Goal: Information Seeking & Learning: Learn about a topic

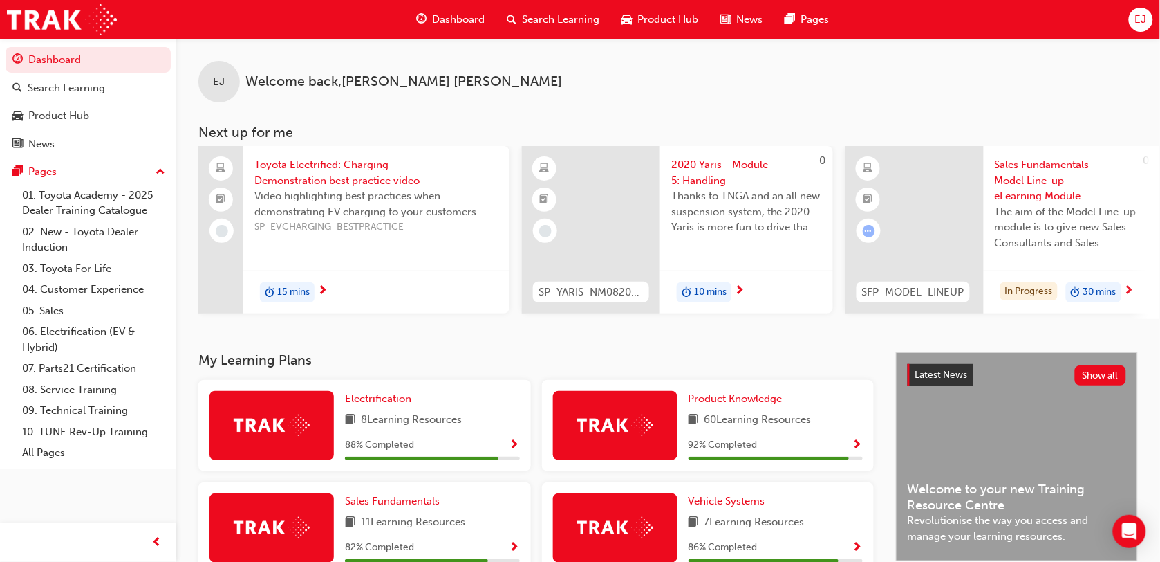
click at [559, 29] on div "Search Learning" at bounding box center [554, 20] width 115 height 28
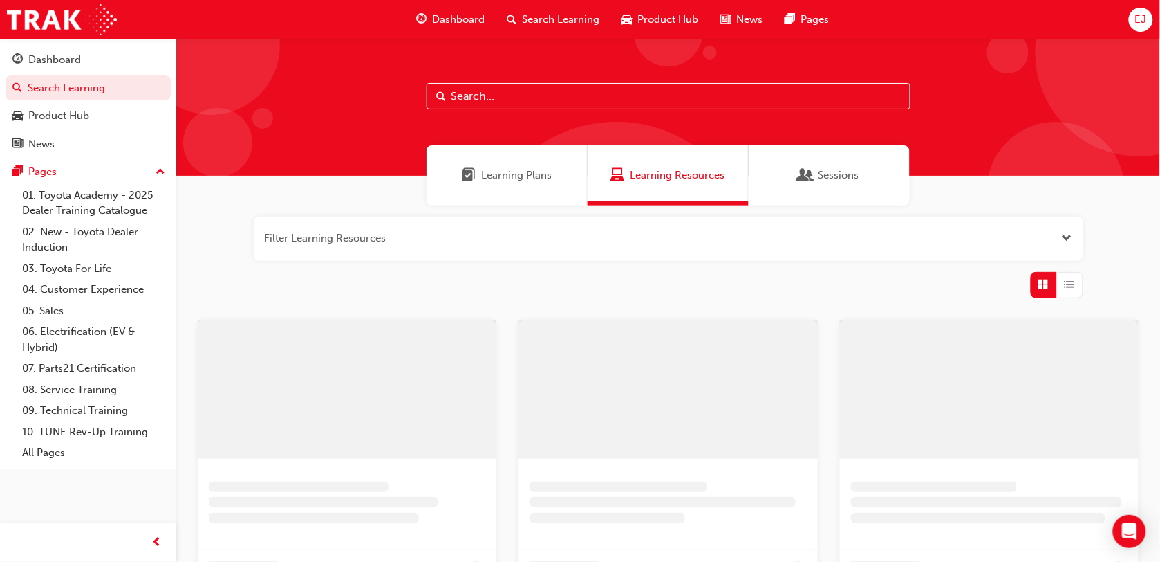
click at [548, 100] on input "text" at bounding box center [669, 96] width 484 height 26
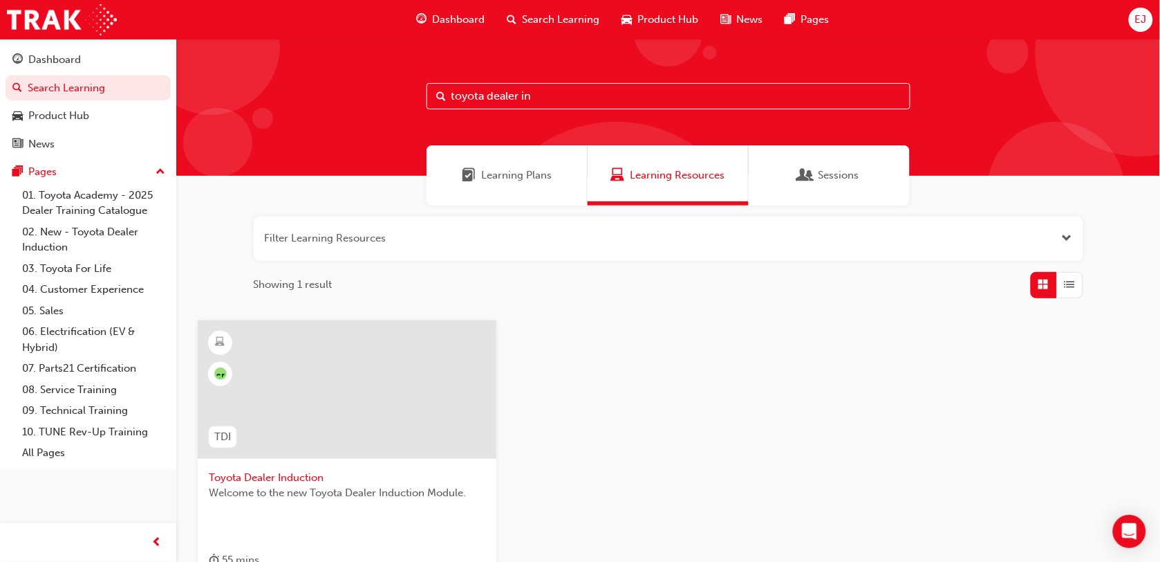
type input "toyota dealer in"
click at [419, 384] on div at bounding box center [347, 389] width 299 height 138
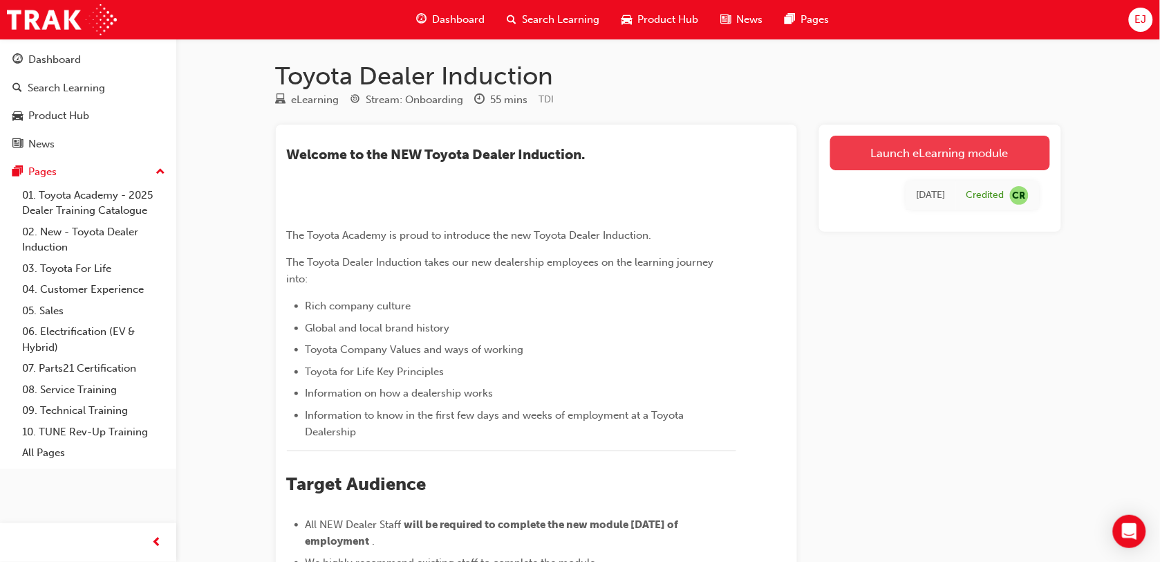
click at [896, 152] on link "Launch eLearning module" at bounding box center [941, 153] width 220 height 35
click at [875, 408] on div "Launch eLearning module [DATE] Credited CR" at bounding box center [940, 494] width 242 height 740
click at [894, 149] on link "Launch eLearning module" at bounding box center [941, 153] width 220 height 35
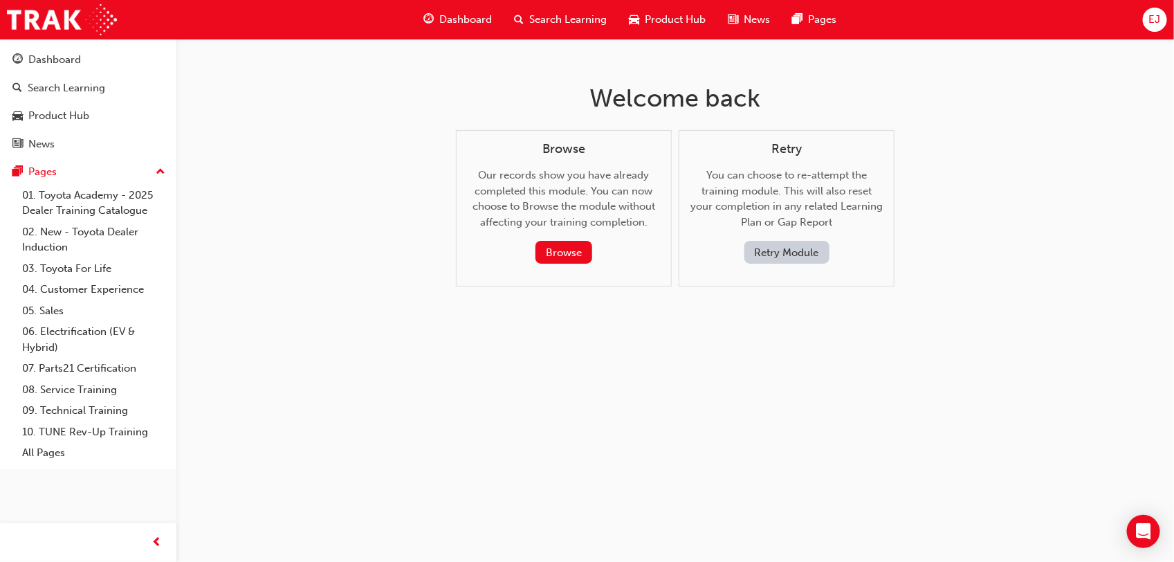
click at [778, 243] on button "Retry Module" at bounding box center [786, 252] width 85 height 23
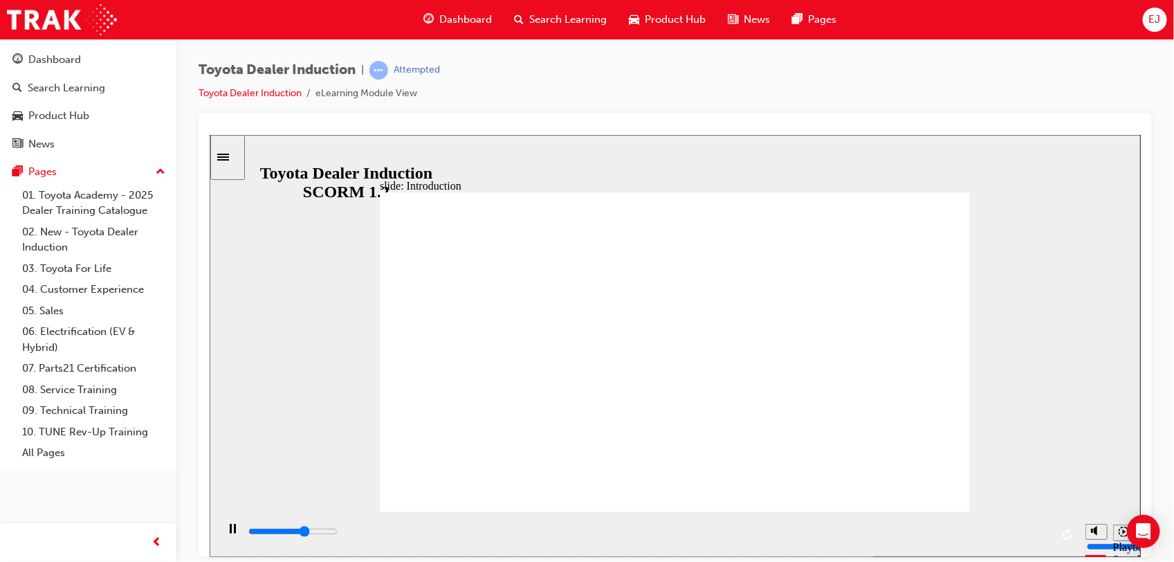
drag, startPoint x: 592, startPoint y: 356, endPoint x: 623, endPoint y: 349, distance: 31.9
drag, startPoint x: 623, startPoint y: 349, endPoint x: 703, endPoint y: 338, distance: 80.3
drag, startPoint x: 703, startPoint y: 338, endPoint x: 732, endPoint y: 344, distance: 30.4
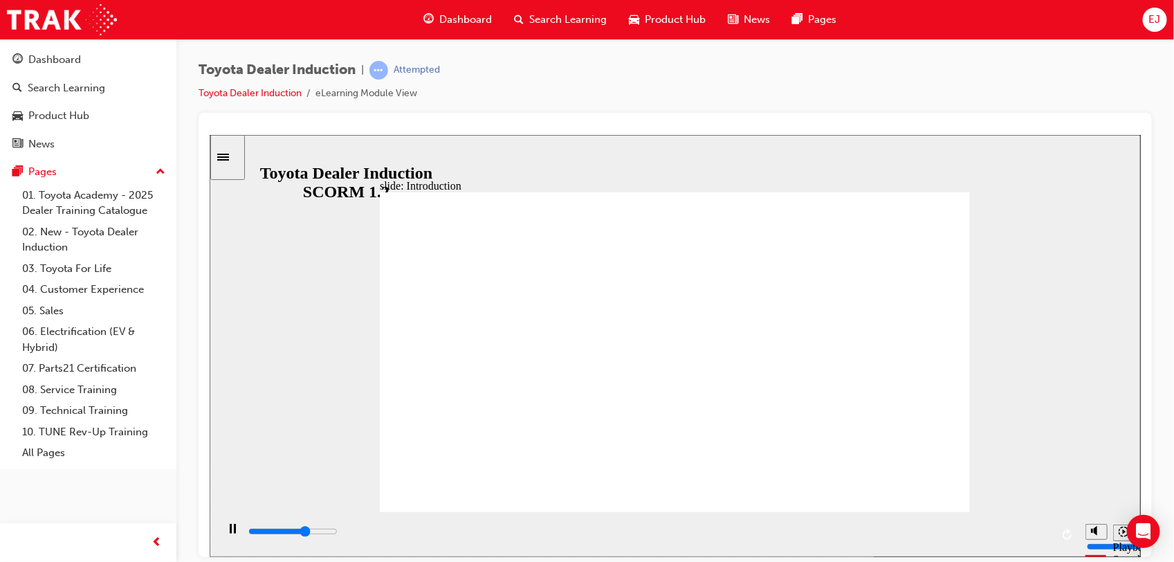
drag, startPoint x: 873, startPoint y: 203, endPoint x: 882, endPoint y: 217, distance: 16.5
drag, startPoint x: 882, startPoint y: 217, endPoint x: 884, endPoint y: 239, distance: 21.5
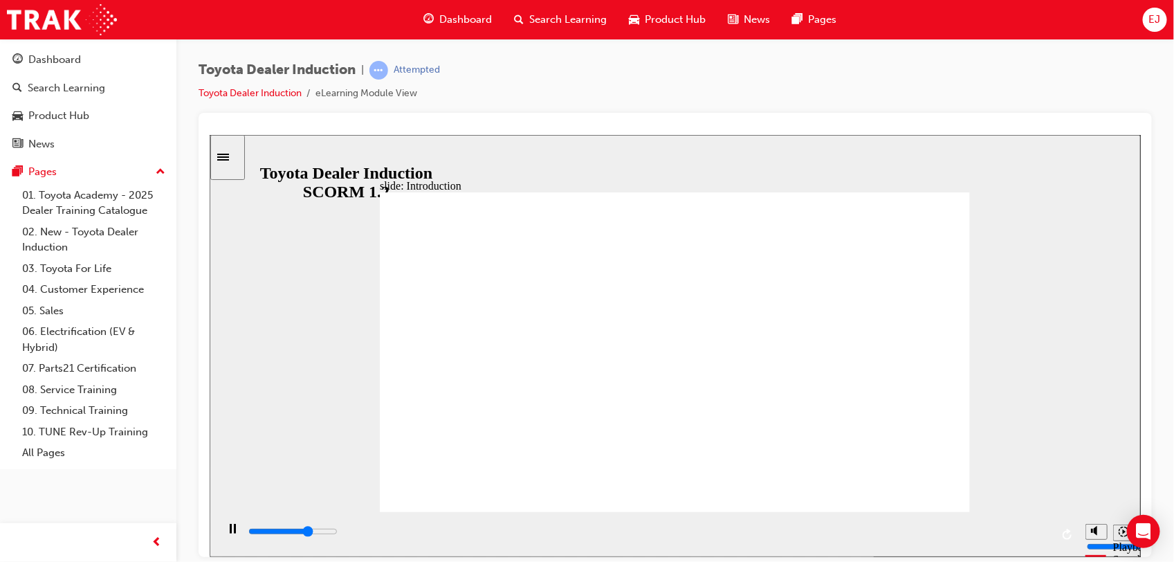
drag, startPoint x: 884, startPoint y: 239, endPoint x: 866, endPoint y: 300, distance: 64.3
drag, startPoint x: 866, startPoint y: 300, endPoint x: 862, endPoint y: 310, distance: 10.9
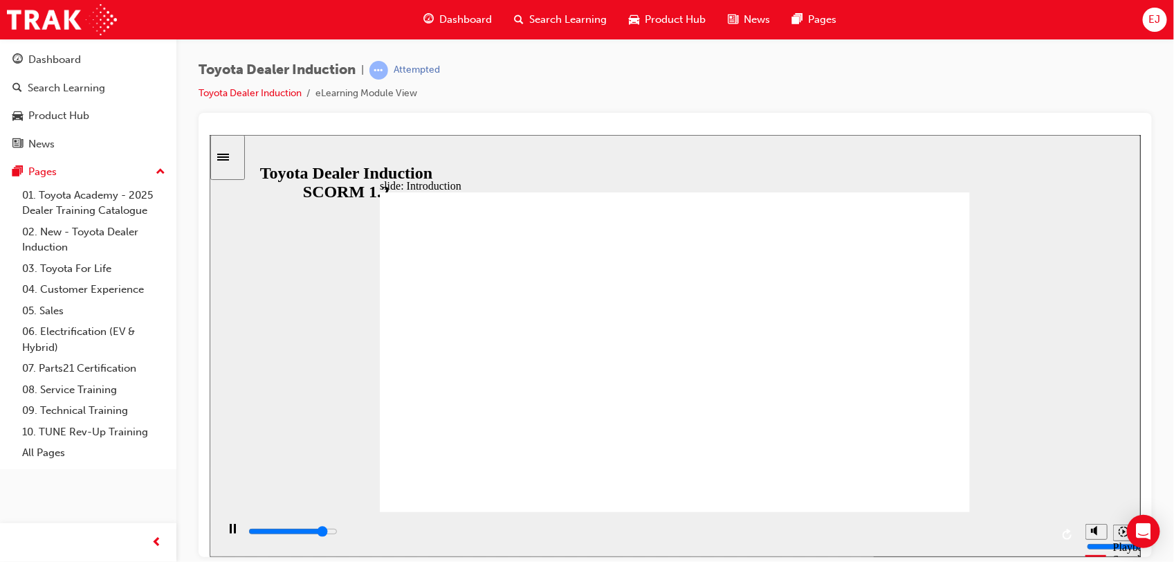
drag, startPoint x: 564, startPoint y: 463, endPoint x: 558, endPoint y: 481, distance: 18.8
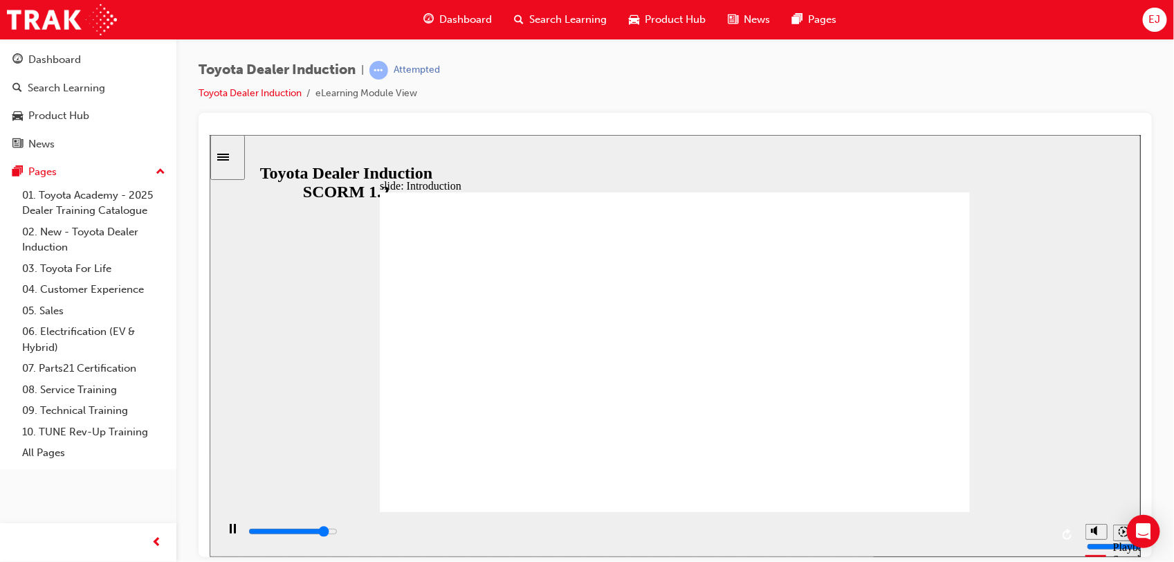
drag, startPoint x: 650, startPoint y: 397, endPoint x: 661, endPoint y: 357, distance: 41.6
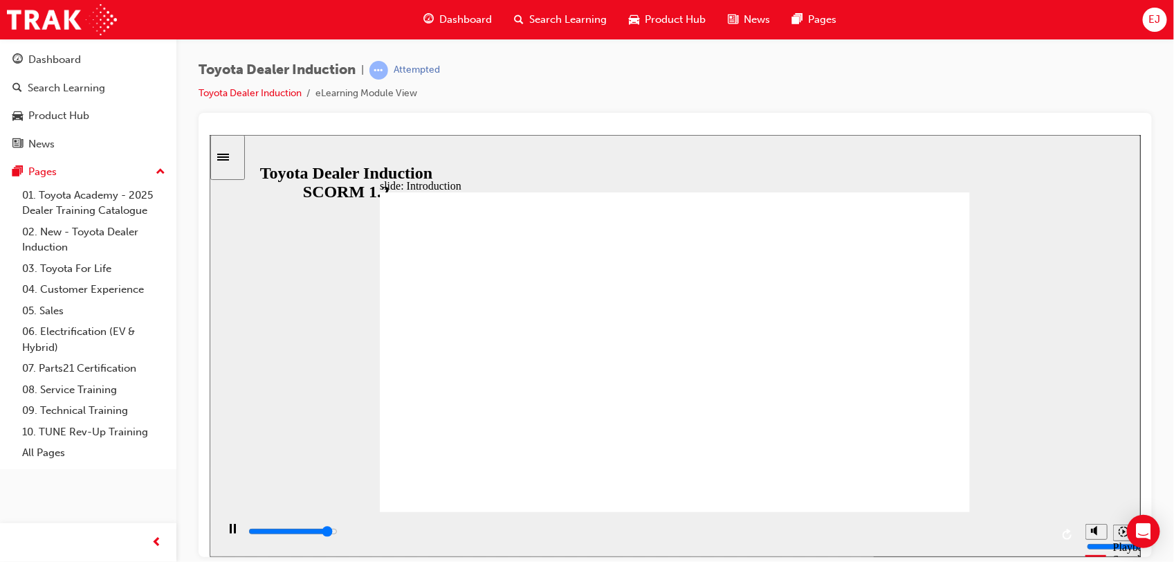
drag, startPoint x: 667, startPoint y: 308, endPoint x: 684, endPoint y: 334, distance: 31.5
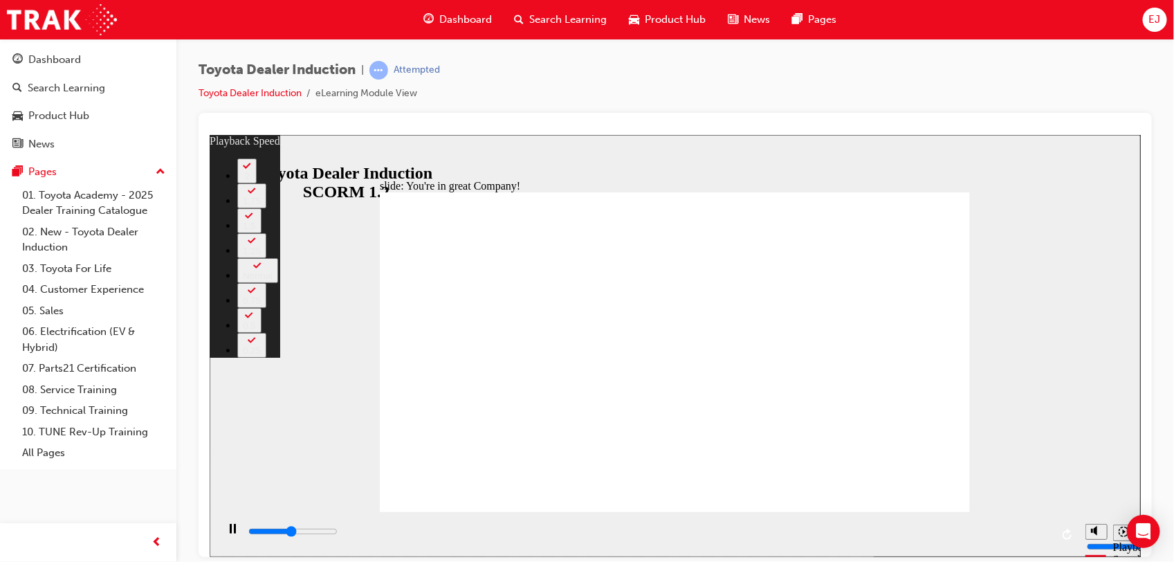
type input "3600"
type input "0"
type input "3900"
type input "1"
type input "4200"
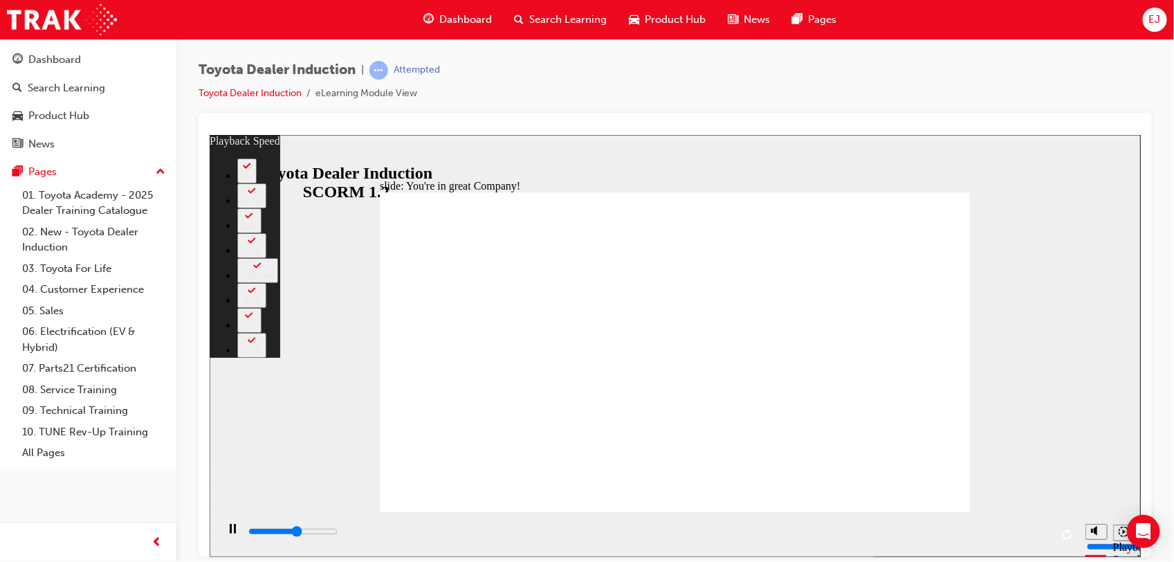
type input "1"
type input "4400"
type input "1"
type input "4700"
type input "1"
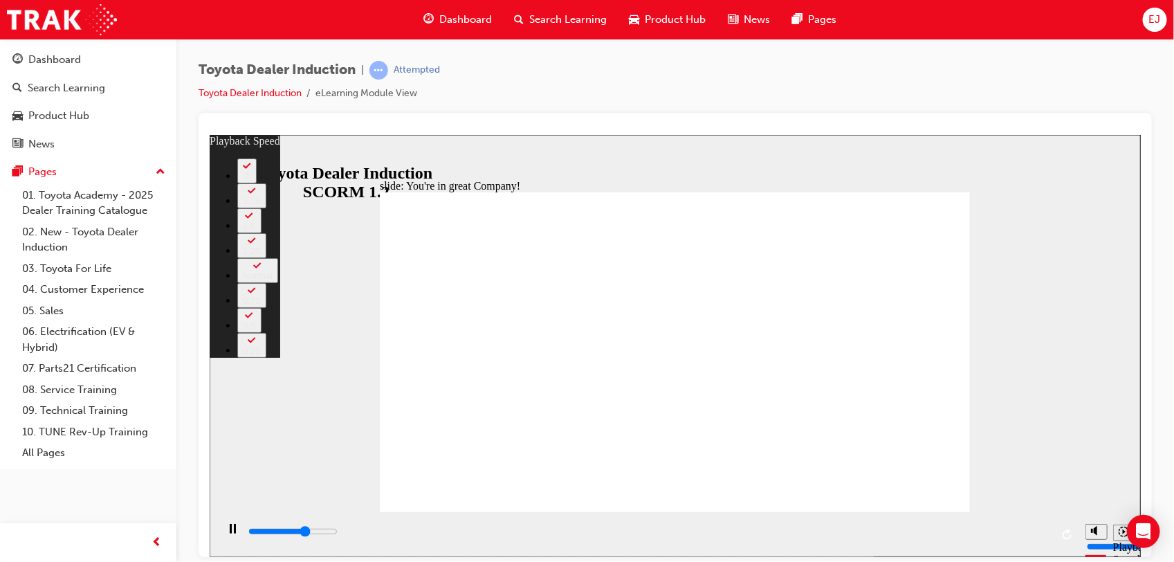
type input "5000"
type input "2"
type input "5000"
type input "2"
type input "5200"
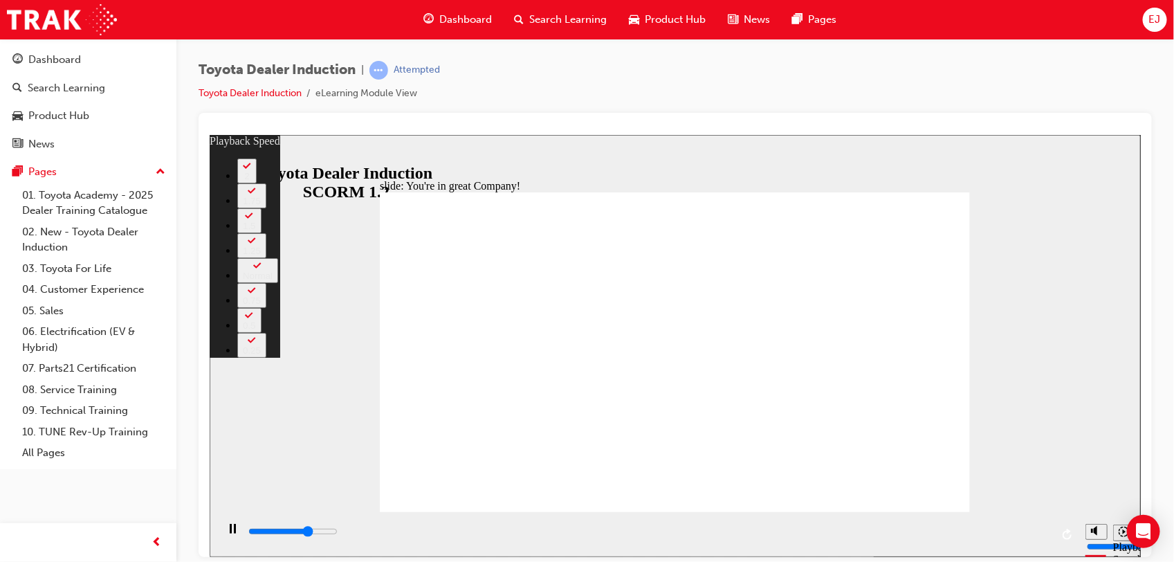
type input "2"
type input "5500"
type input "2"
type input "5800"
type input "2"
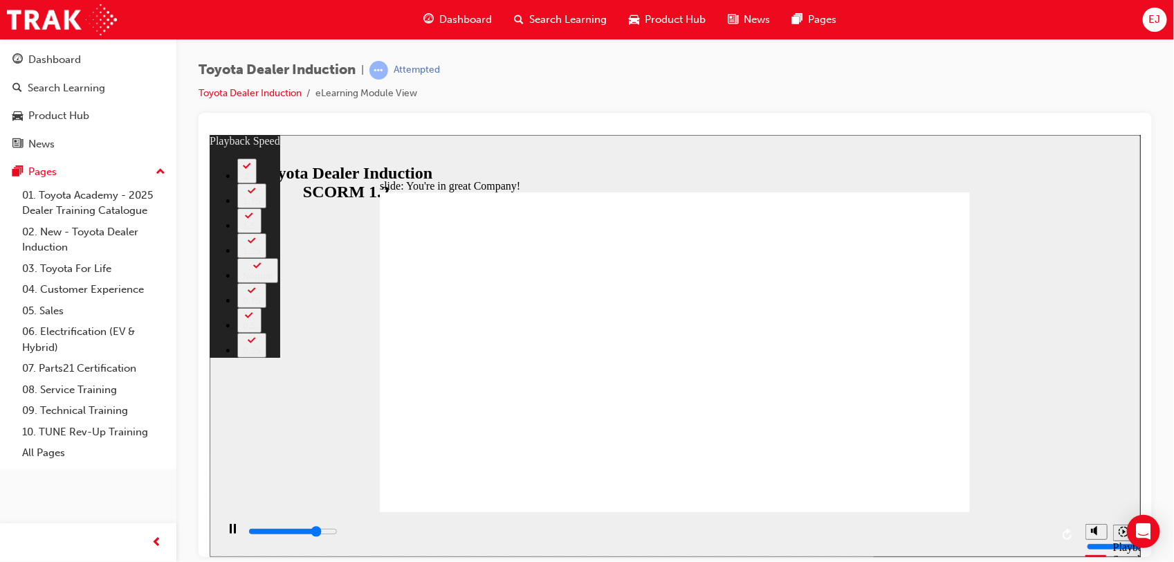
type input "6000"
type input "3"
type input "6300"
type input "3"
type input "6600"
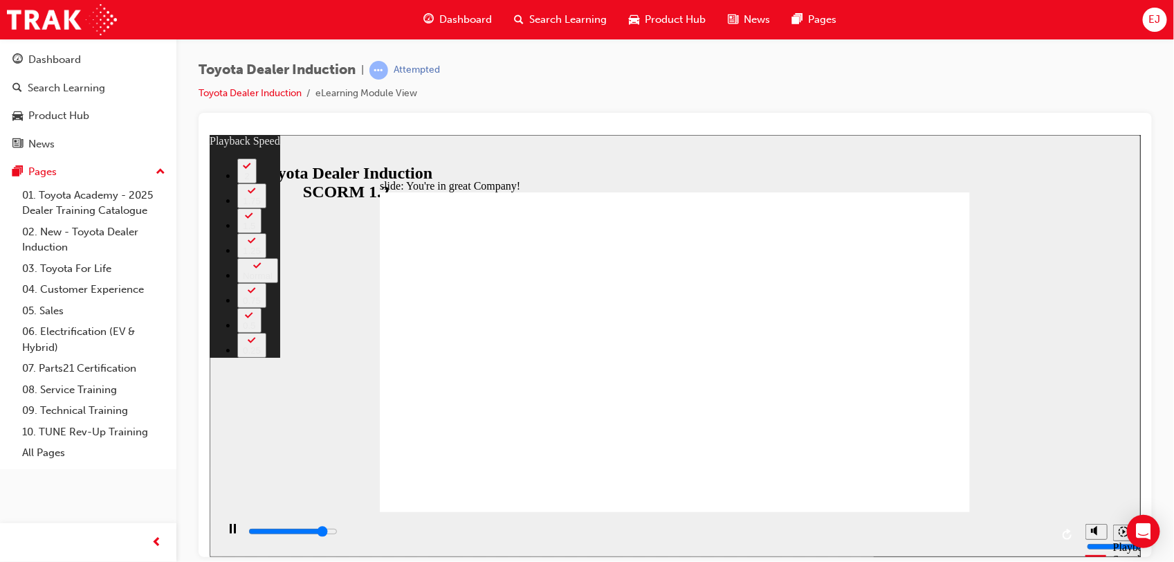
type input "3"
type input "6800"
type input "3"
type input "7100"
type input "4"
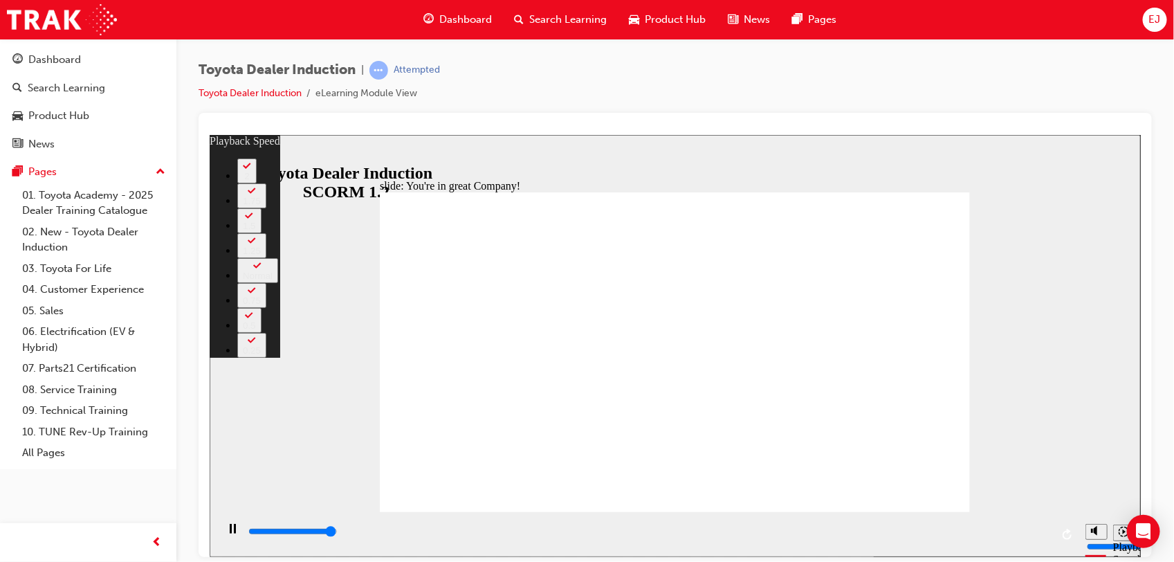
type input "7400"
type input "4"
type input "7500"
type input "156"
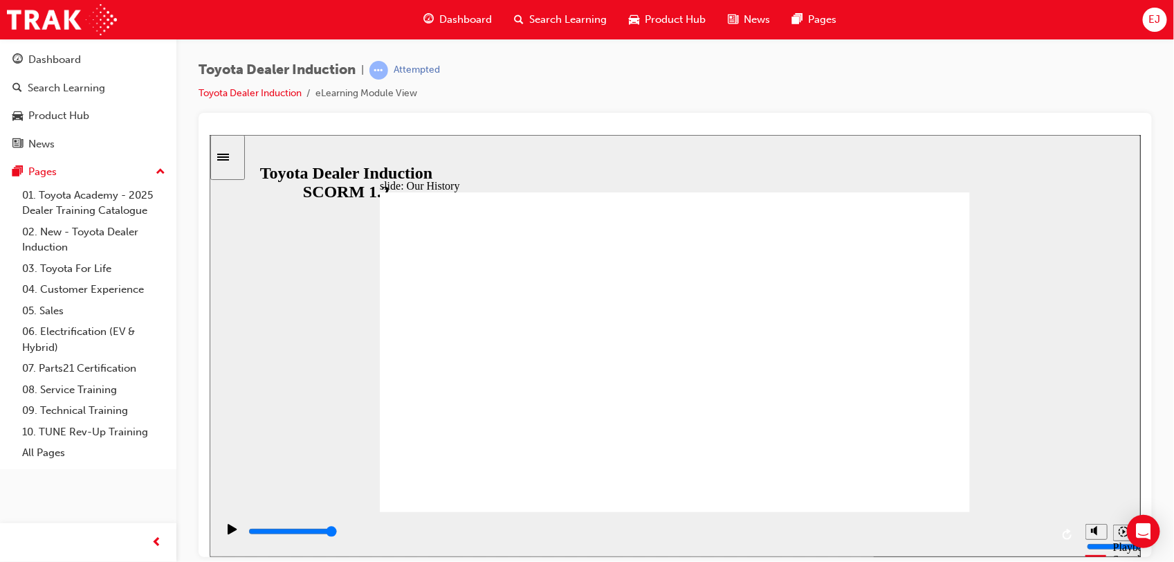
click at [976, 471] on div "slide: Our History Group 1 Freeform 3 Freeform 1 Freeform 2 Freeform 4 Rectangl…" at bounding box center [674, 345] width 931 height 422
drag, startPoint x: 798, startPoint y: 431, endPoint x: 678, endPoint y: 440, distance: 120.7
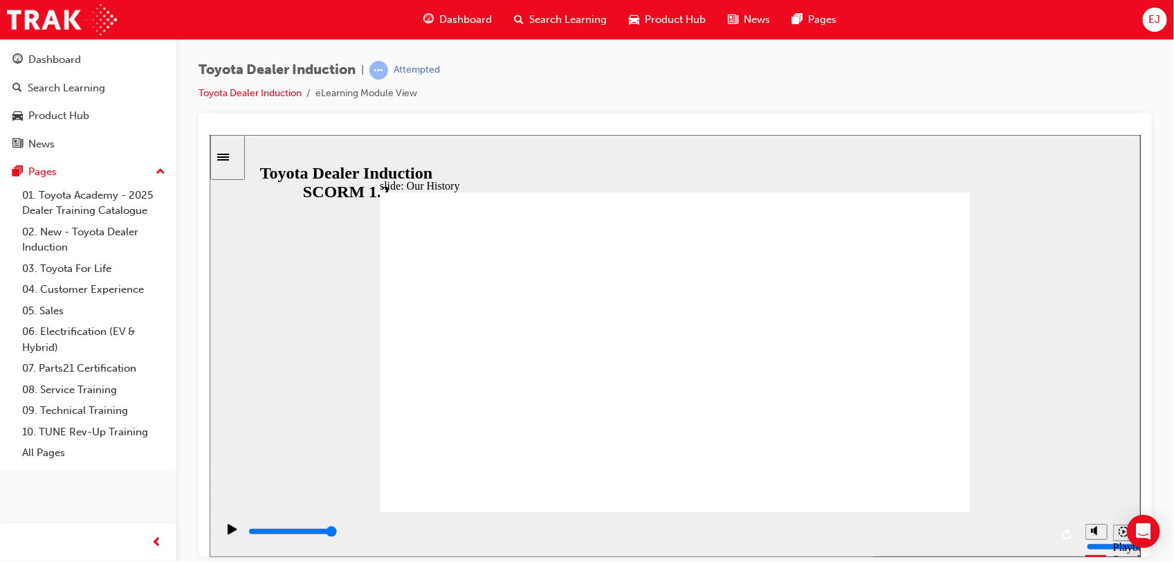
drag, startPoint x: 678, startPoint y: 440, endPoint x: 664, endPoint y: 443, distance: 14.3
click at [1061, 483] on div "slide: Our History Group 1 Freeform 3 Freeform 1 Freeform 2 Freeform 4 Rectangl…" at bounding box center [674, 345] width 931 height 422
drag, startPoint x: 857, startPoint y: 452, endPoint x: 798, endPoint y: 440, distance: 60.6
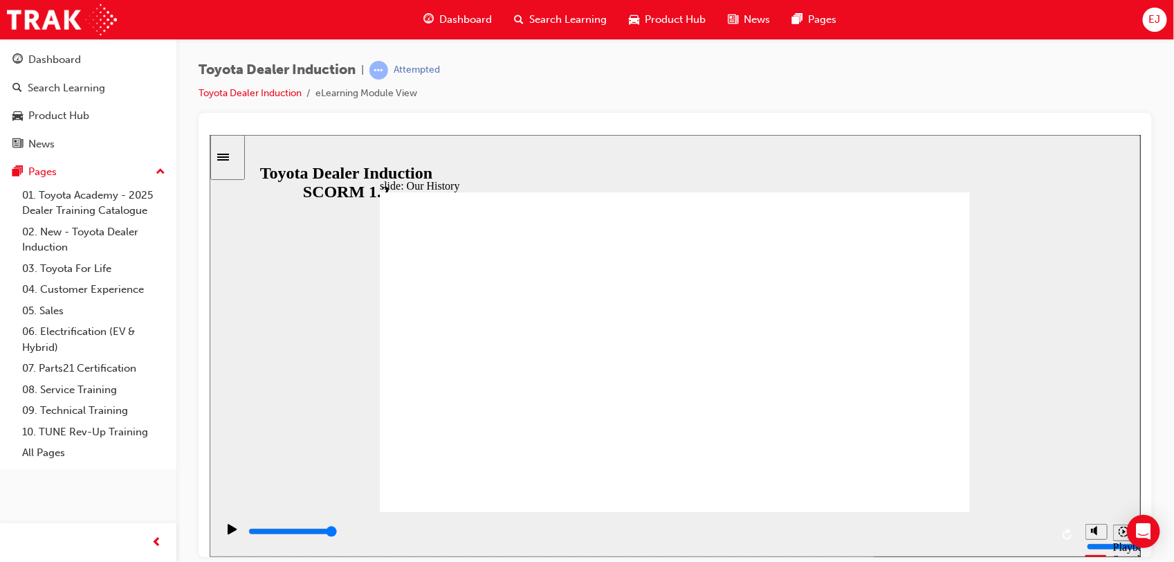
drag, startPoint x: 798, startPoint y: 440, endPoint x: 647, endPoint y: 389, distance: 159.6
drag, startPoint x: 647, startPoint y: 389, endPoint x: 571, endPoint y: 353, distance: 83.5
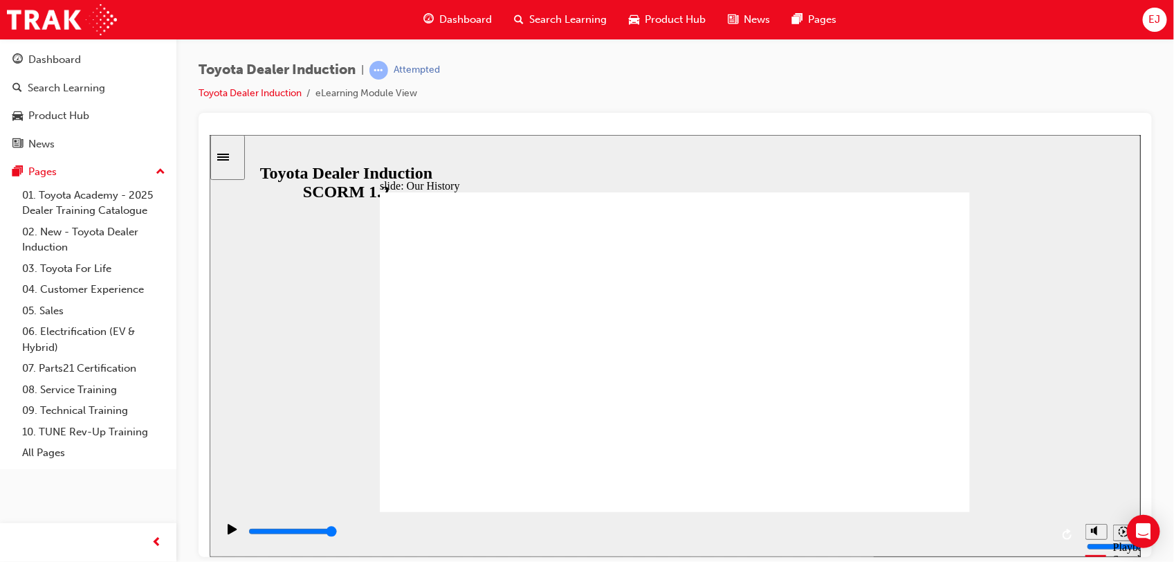
drag, startPoint x: 511, startPoint y: 362, endPoint x: 519, endPoint y: 369, distance: 10.4
drag, startPoint x: 566, startPoint y: 411, endPoint x: 613, endPoint y: 432, distance: 50.8
drag, startPoint x: 613, startPoint y: 432, endPoint x: 654, endPoint y: 443, distance: 42.8
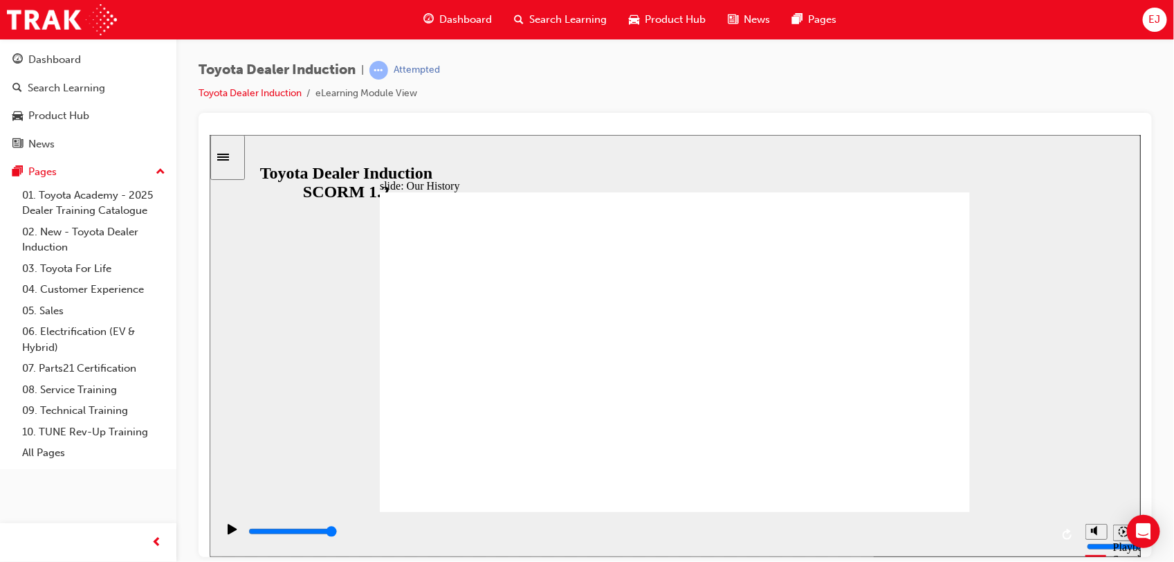
drag, startPoint x: 677, startPoint y: 447, endPoint x: 537, endPoint y: 276, distance: 221.1
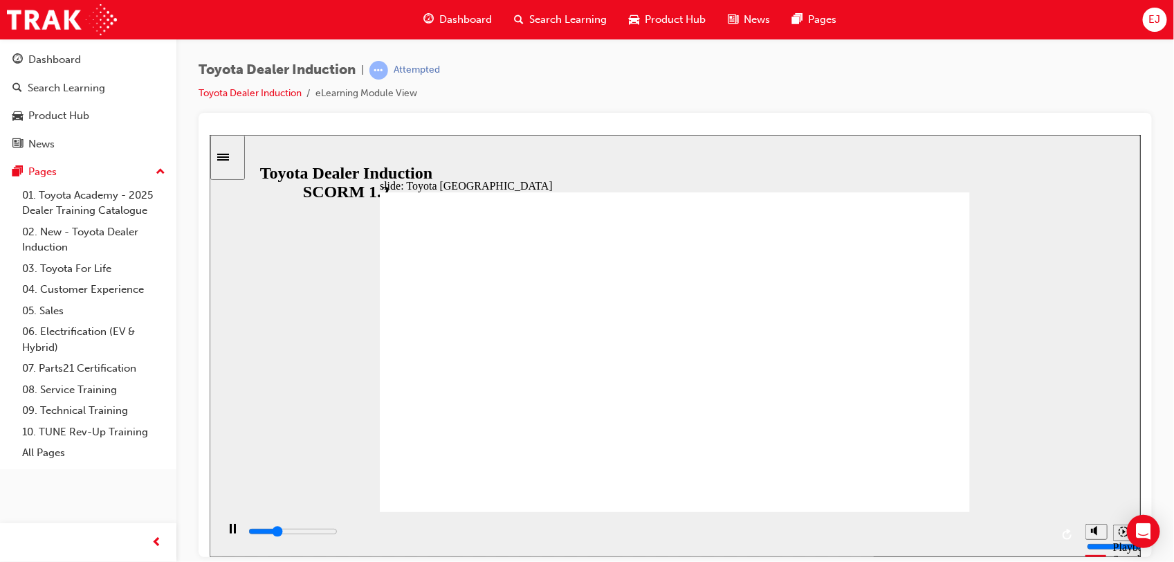
click at [234, 529] on div "Play (Ctrl+Alt+P)" at bounding box center [232, 535] width 24 height 24
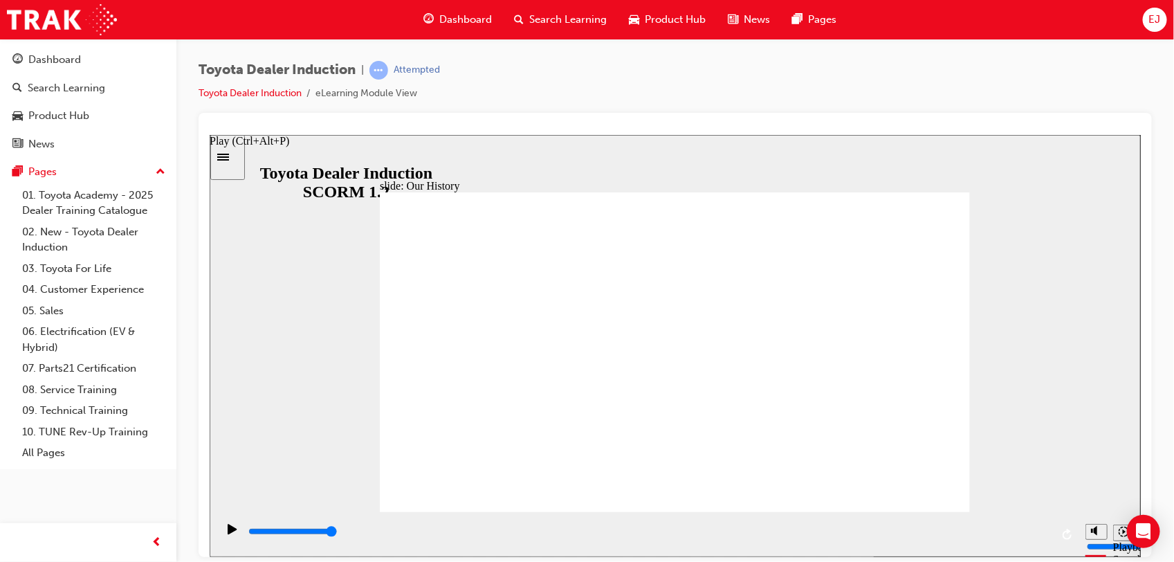
click at [227, 533] on icon "Play (Ctrl+Alt+P)" at bounding box center [231, 528] width 9 height 10
drag, startPoint x: 827, startPoint y: 443, endPoint x: 887, endPoint y: 403, distance: 71.7
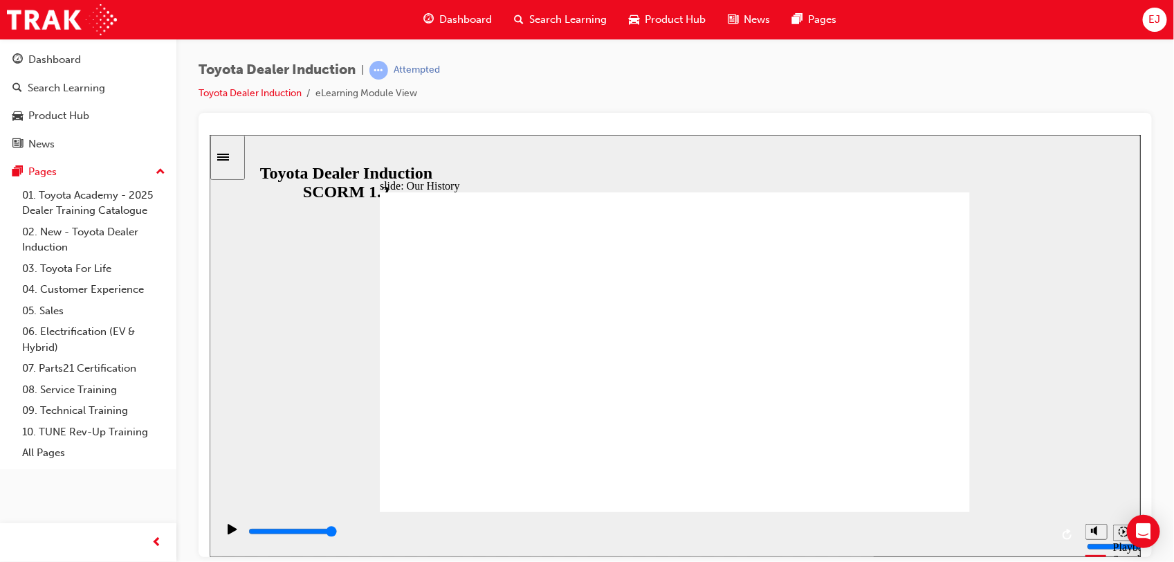
drag, startPoint x: 518, startPoint y: 245, endPoint x: 511, endPoint y: 268, distance: 23.8
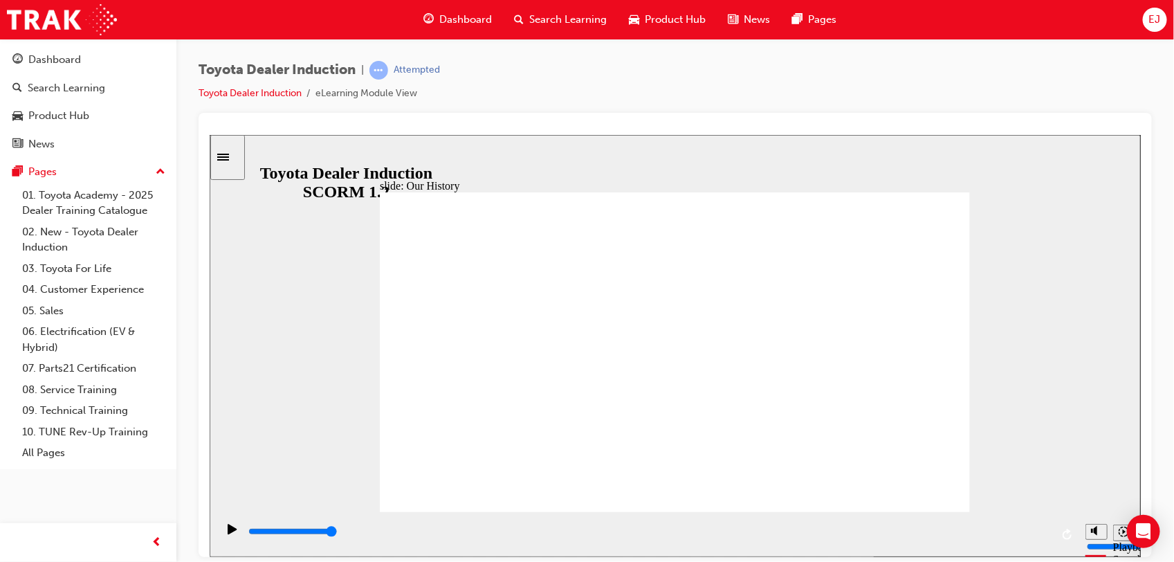
drag, startPoint x: 477, startPoint y: 353, endPoint x: 499, endPoint y: 428, distance: 78.4
drag, startPoint x: 499, startPoint y: 428, endPoint x: 515, endPoint y: 465, distance: 40.9
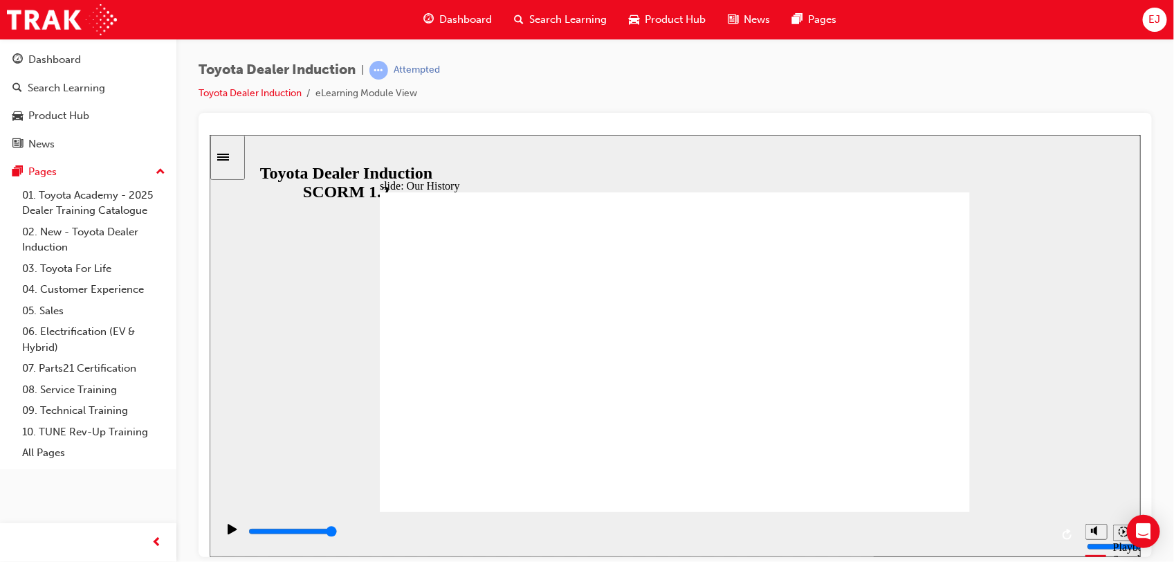
drag, startPoint x: 504, startPoint y: 445, endPoint x: 688, endPoint y: 452, distance: 184.1
drag, startPoint x: 668, startPoint y: 445, endPoint x: 868, endPoint y: 453, distance: 200.0
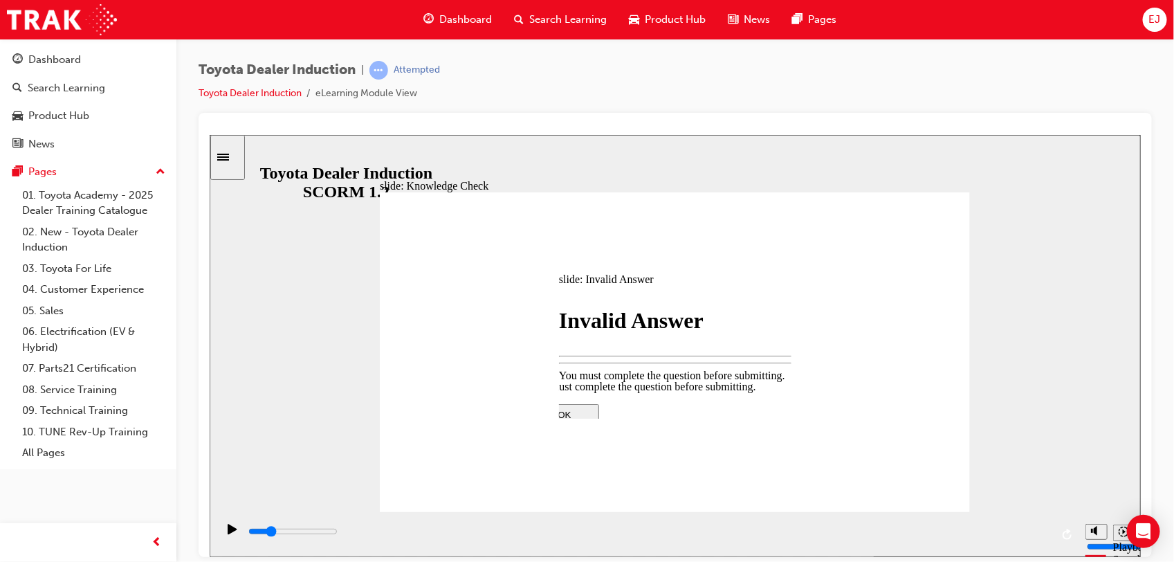
type input "1200"
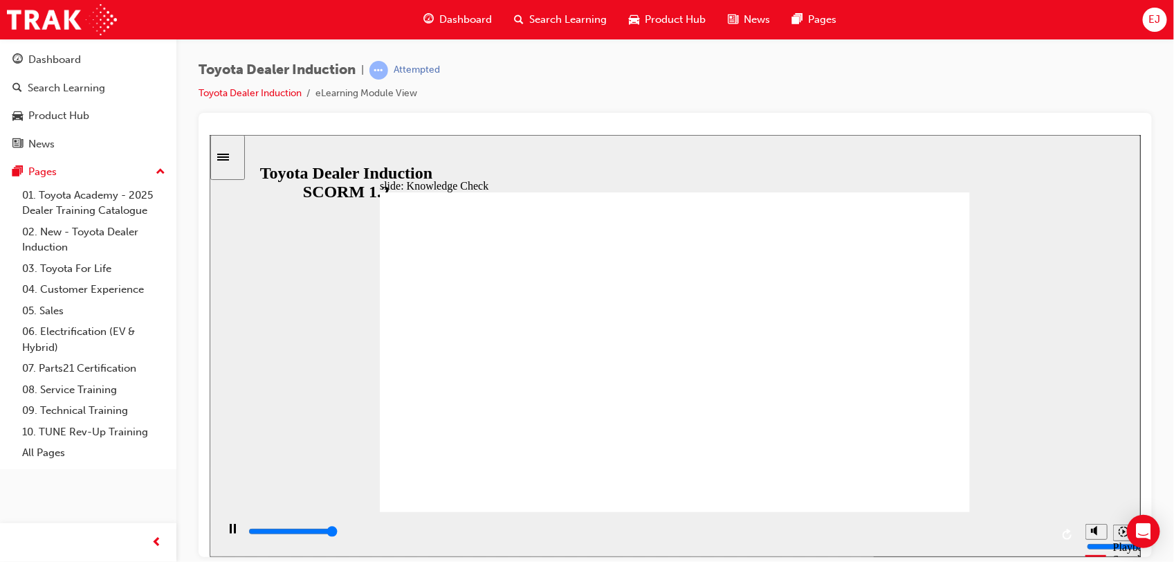
type input "5000"
radio input "true"
type input "1000"
radio input "true"
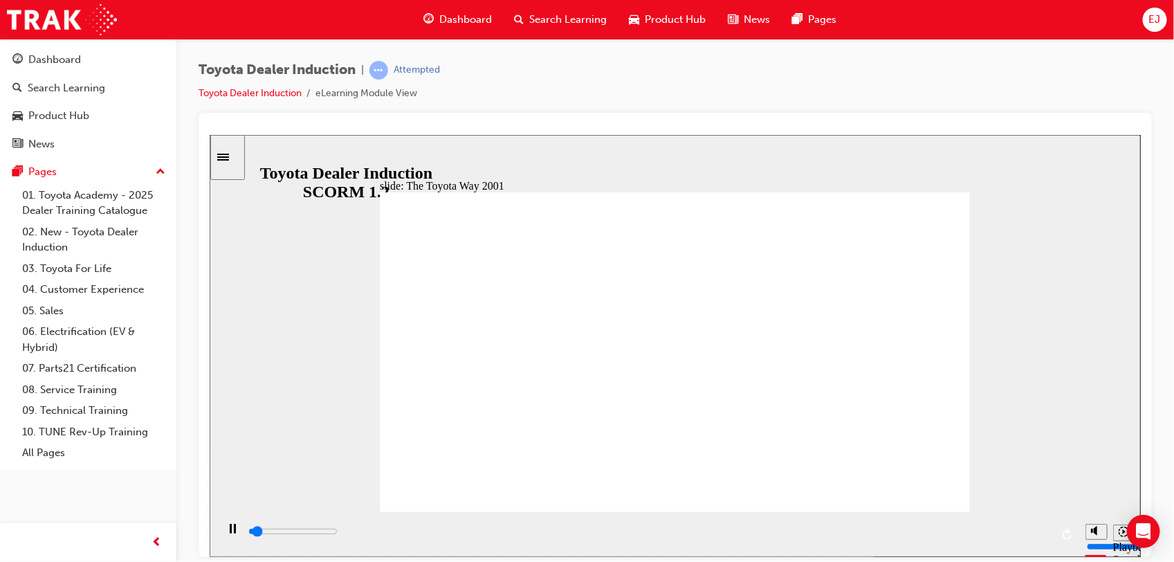
drag, startPoint x: 903, startPoint y: 463, endPoint x: 911, endPoint y: 467, distance: 8.4
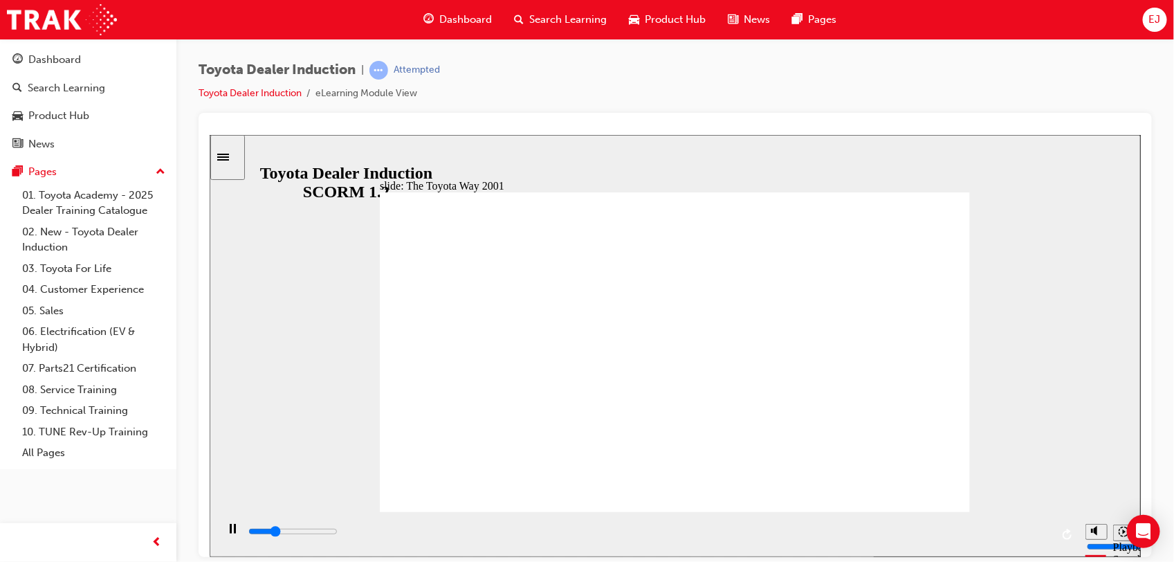
drag, startPoint x: 833, startPoint y: 431, endPoint x: 671, endPoint y: 431, distance: 162.5
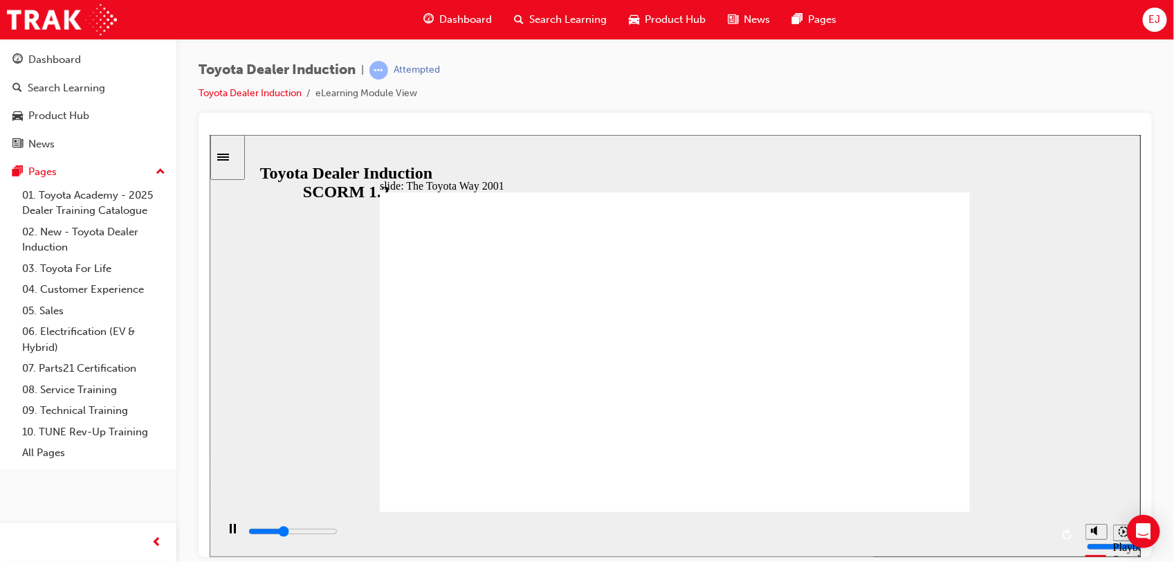
drag, startPoint x: 601, startPoint y: 375, endPoint x: 636, endPoint y: 366, distance: 35.9
drag, startPoint x: 746, startPoint y: 351, endPoint x: 768, endPoint y: 352, distance: 22.1
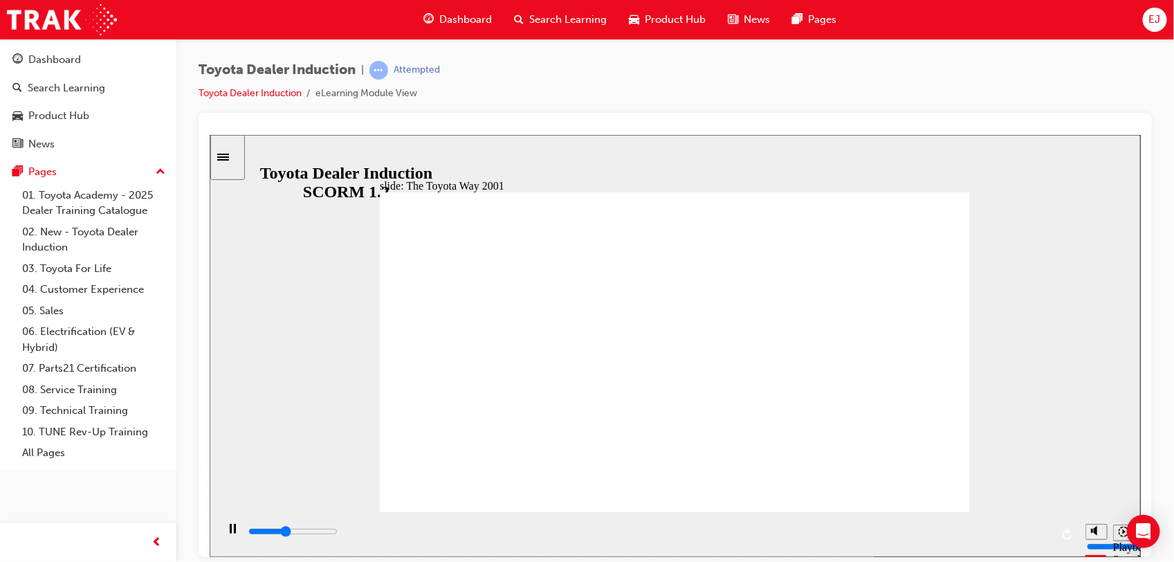
drag, startPoint x: 873, startPoint y: 366, endPoint x: 537, endPoint y: 355, distance: 336.3
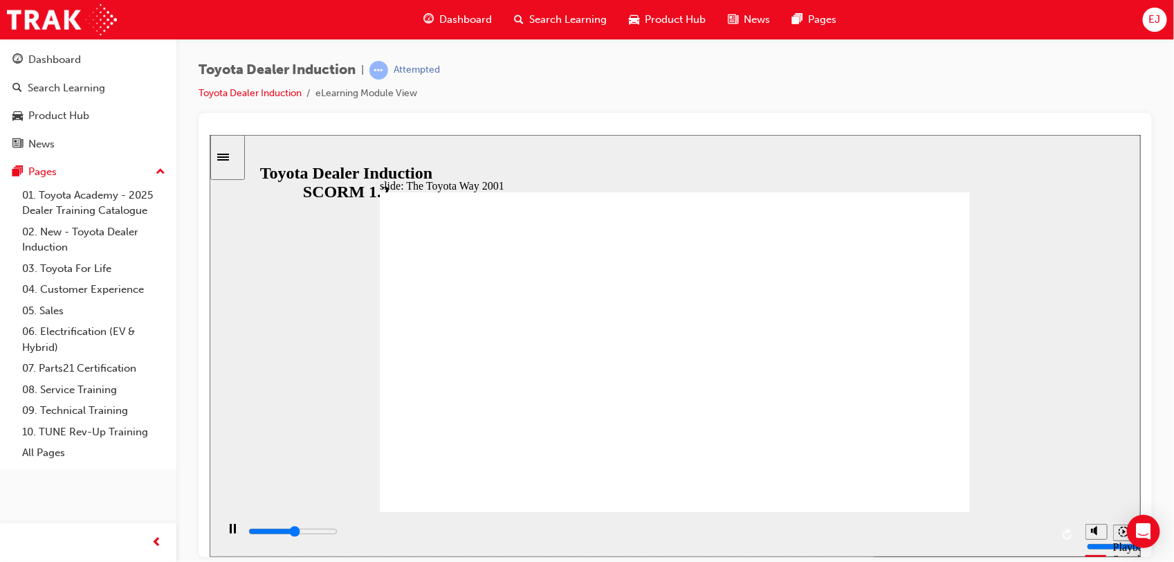
drag, startPoint x: 868, startPoint y: 308, endPoint x: 875, endPoint y: 339, distance: 31.9
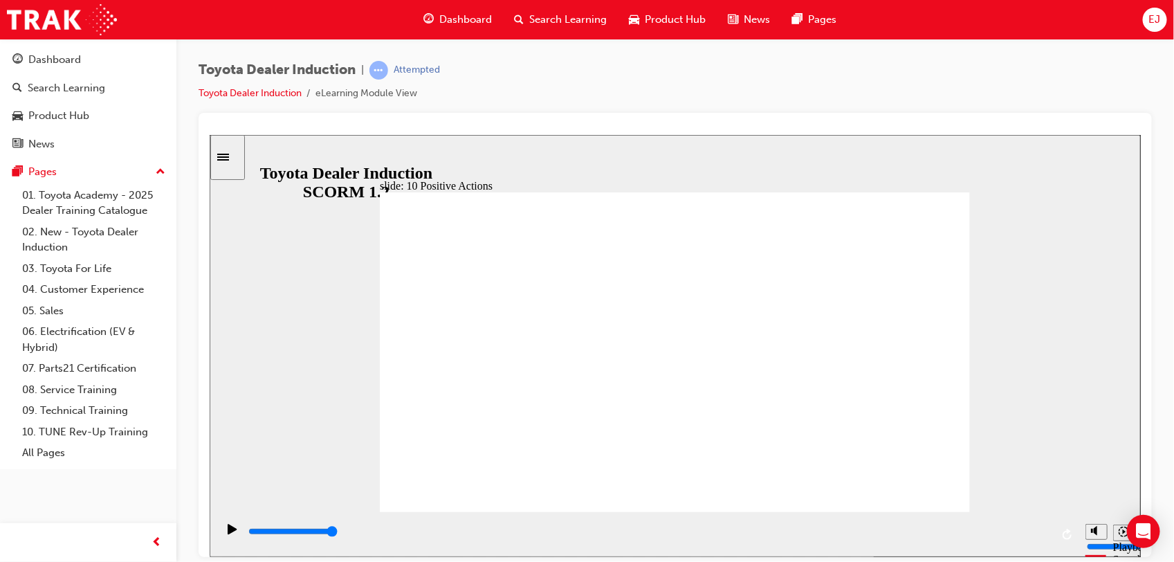
drag, startPoint x: 729, startPoint y: 353, endPoint x: 797, endPoint y: 353, distance: 67.8
click at [1016, 416] on div "slide: 10 Positive Actions Multiply 1 We strive to keep the perspectives of our…" at bounding box center [674, 345] width 931 height 422
click at [1020, 425] on div "slide: 10 Positive Actions Multiply 1 We strive to keep the perspectives of our…" at bounding box center [674, 345] width 931 height 422
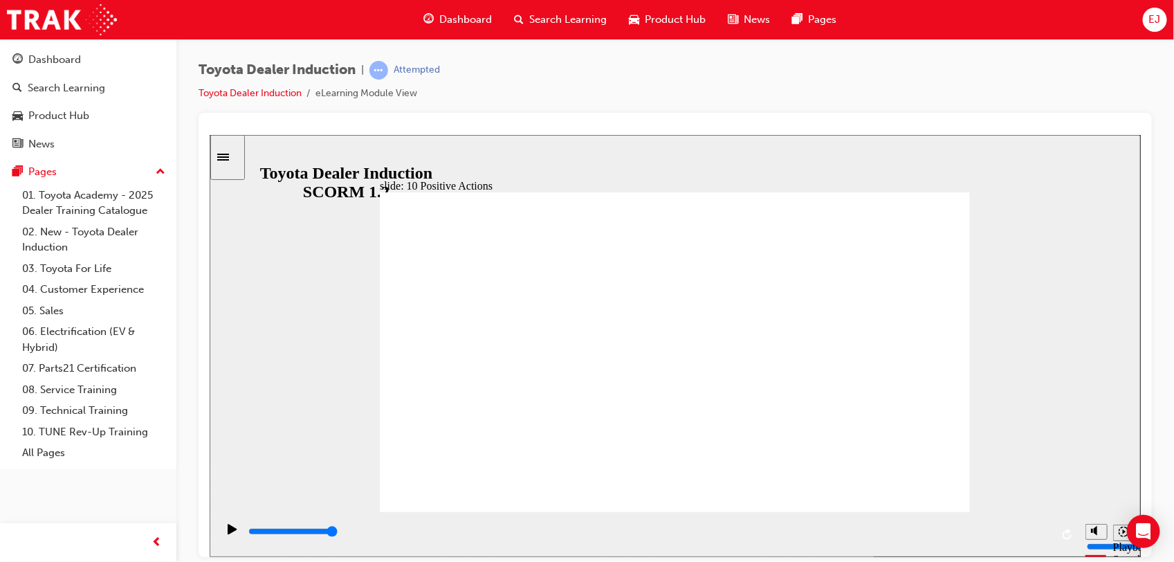
drag, startPoint x: 826, startPoint y: 327, endPoint x: 861, endPoint y: 283, distance: 56.6
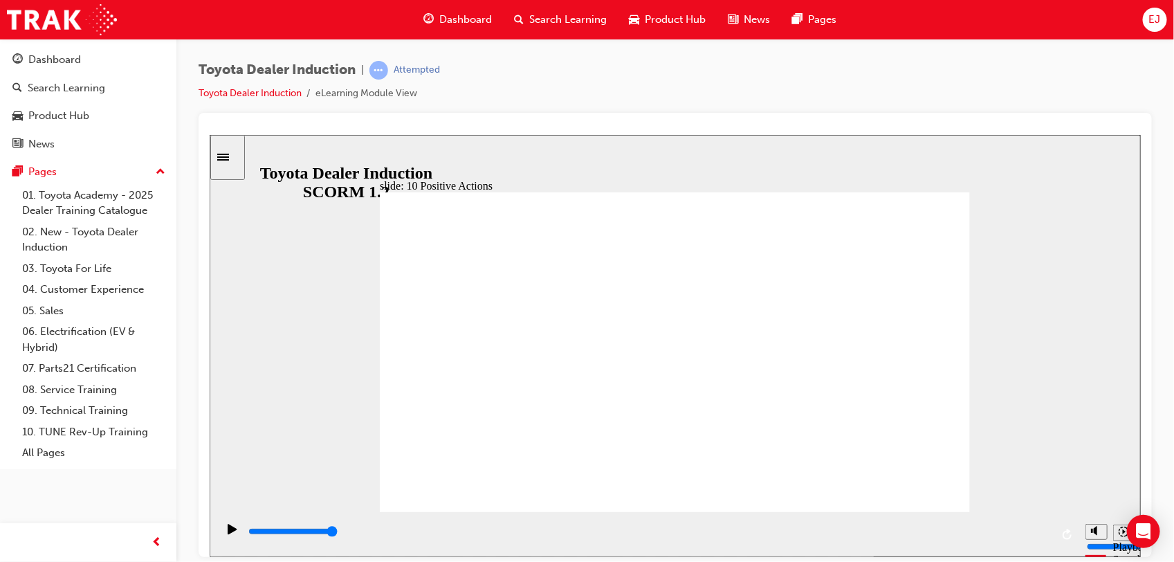
click at [1051, 471] on div "slide: 10 Positive Actions Multiply 1 [DATE], and every day, we take ownership …" at bounding box center [674, 345] width 931 height 422
drag, startPoint x: 968, startPoint y: 416, endPoint x: 929, endPoint y: 403, distance: 40.7
click at [958, 412] on div "slide: 10 Positive Actions Multiply 1 [DATE], and every day, we take ownership …" at bounding box center [674, 345] width 931 height 422
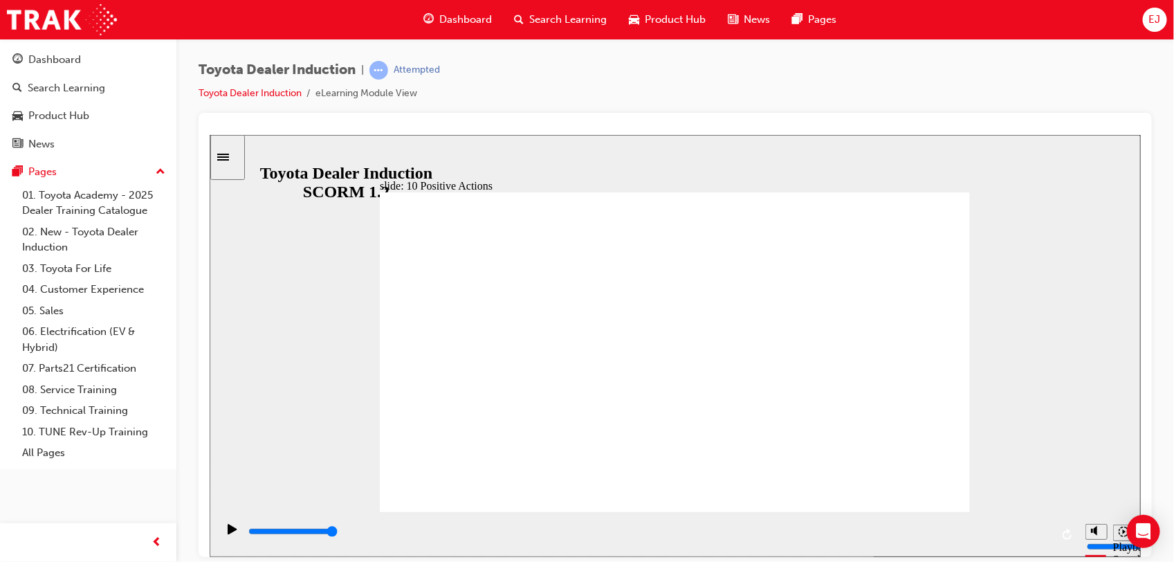
drag, startPoint x: 816, startPoint y: 275, endPoint x: 874, endPoint y: 258, distance: 60.6
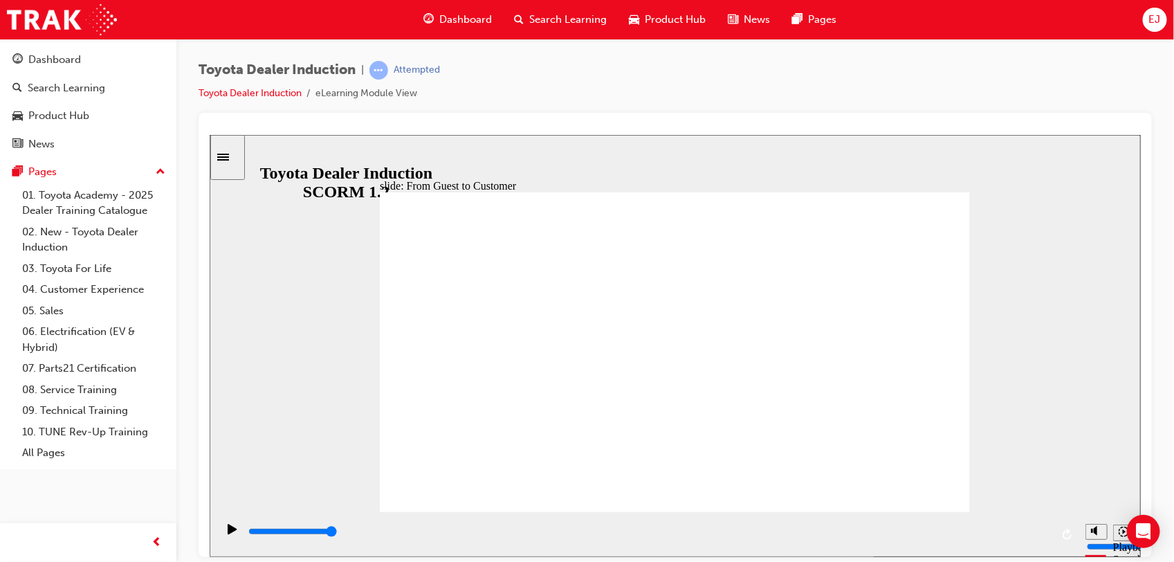
drag, startPoint x: 617, startPoint y: 524, endPoint x: 618, endPoint y: 511, distance: 13.2
click at [615, 522] on div "playback controls" at bounding box center [647, 533] width 862 height 45
drag, startPoint x: 634, startPoint y: 533, endPoint x: 1176, endPoint y: 508, distance: 542.0
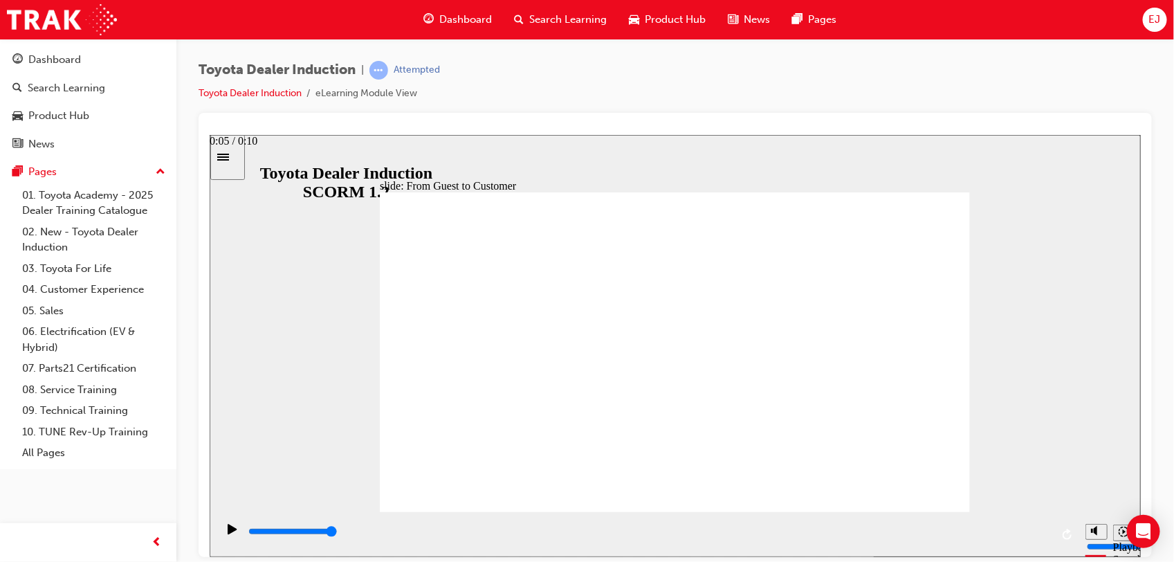
click at [1140, 508] on html "slide: From Guest to Customer THE HI STORY ❮ GUEST ❮ CUSTOMER  Rectangle 3 Due…" at bounding box center [674, 345] width 931 height 422
click at [227, 533] on icon "Play (Ctrl+Alt+P)" at bounding box center [231, 528] width 9 height 10
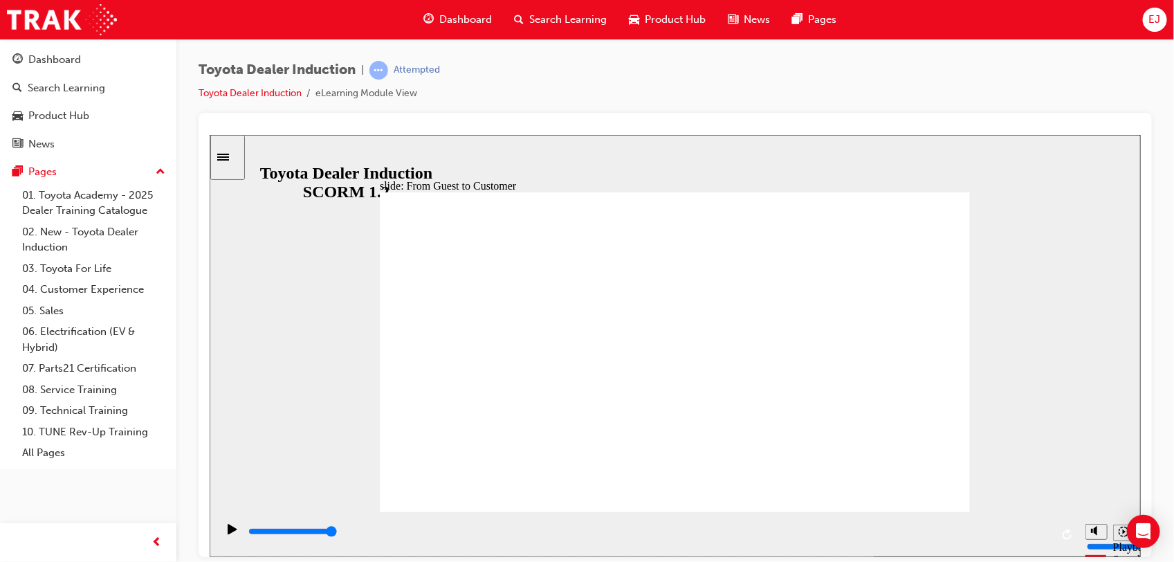
drag, startPoint x: 425, startPoint y: 377, endPoint x: 416, endPoint y: 371, distance: 10.4
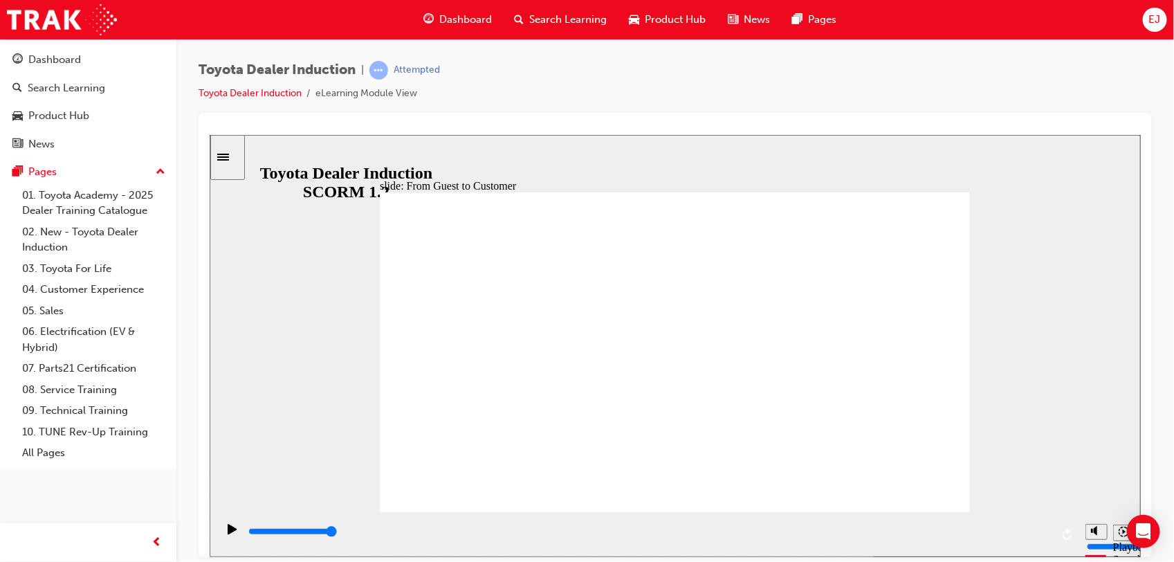
drag, startPoint x: 882, startPoint y: 328, endPoint x: 889, endPoint y: 336, distance: 10.3
drag, startPoint x: 895, startPoint y: 345, endPoint x: 958, endPoint y: 425, distance: 102.4
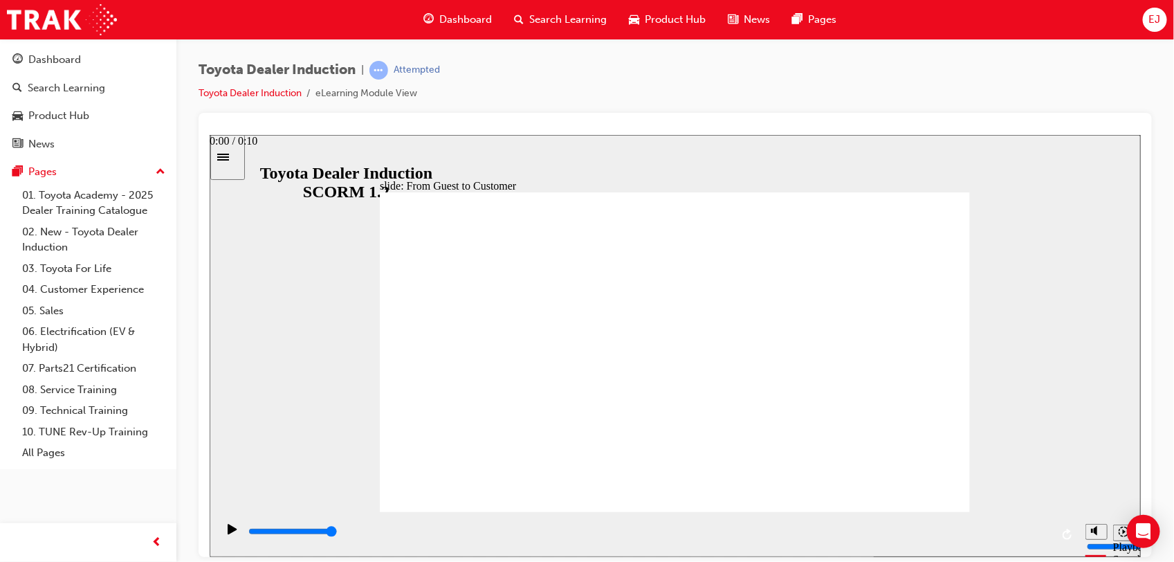
click at [227, 534] on icon "Play (Ctrl+Alt+P)" at bounding box center [232, 528] width 10 height 11
click at [227, 533] on icon "Play (Ctrl+Alt+P)" at bounding box center [231, 528] width 9 height 10
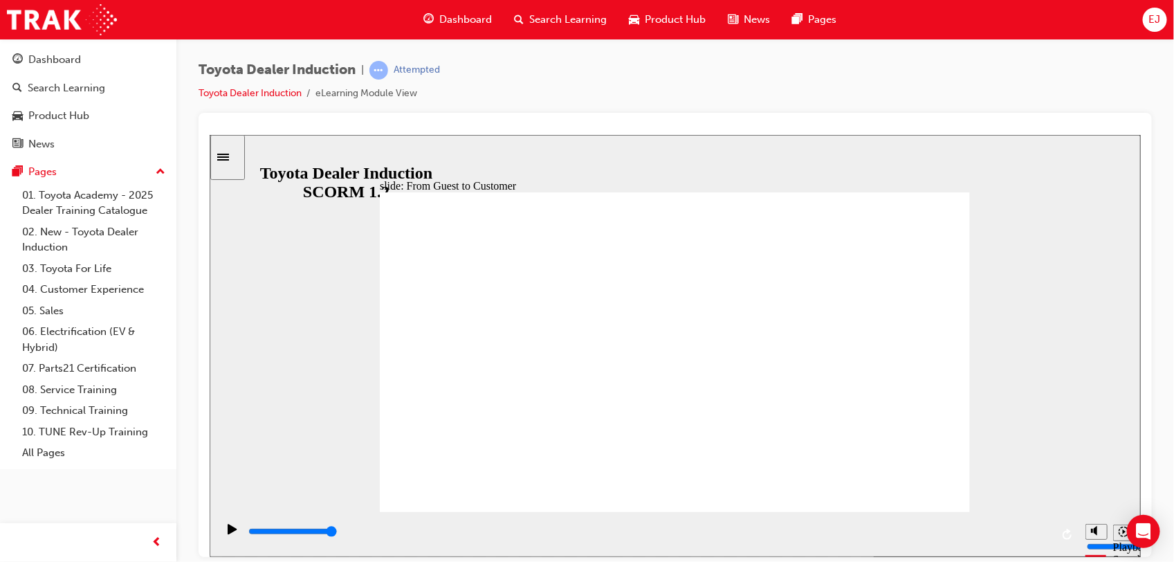
drag, startPoint x: 418, startPoint y: 251, endPoint x: 947, endPoint y: 248, distance: 529.0
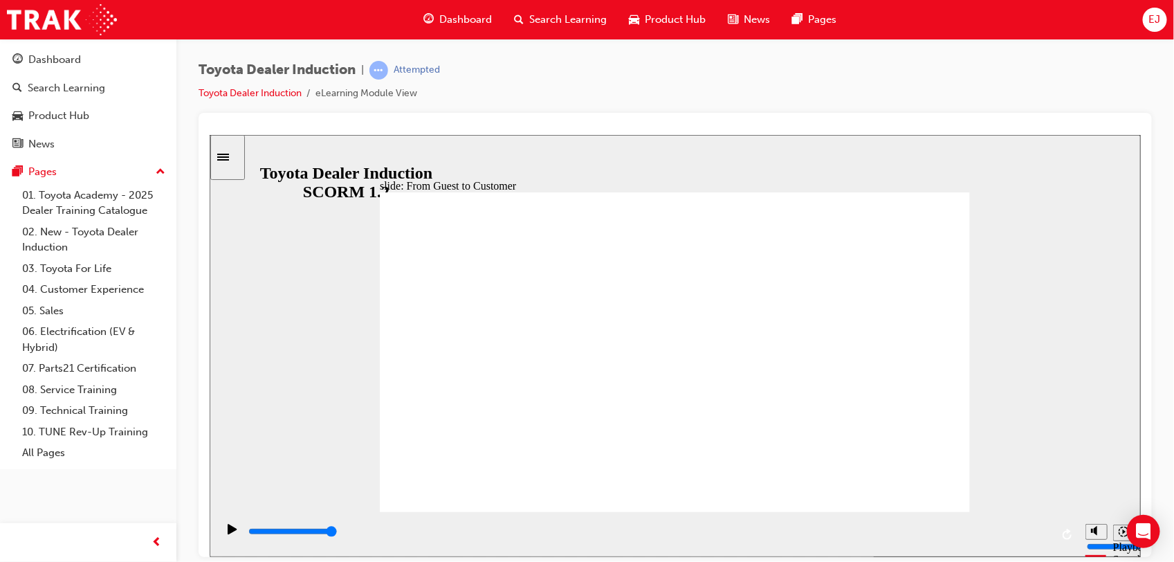
drag, startPoint x: 656, startPoint y: 241, endPoint x: 643, endPoint y: 241, distance: 13.1
drag, startPoint x: 471, startPoint y: 299, endPoint x: 441, endPoint y: 376, distance: 82.6
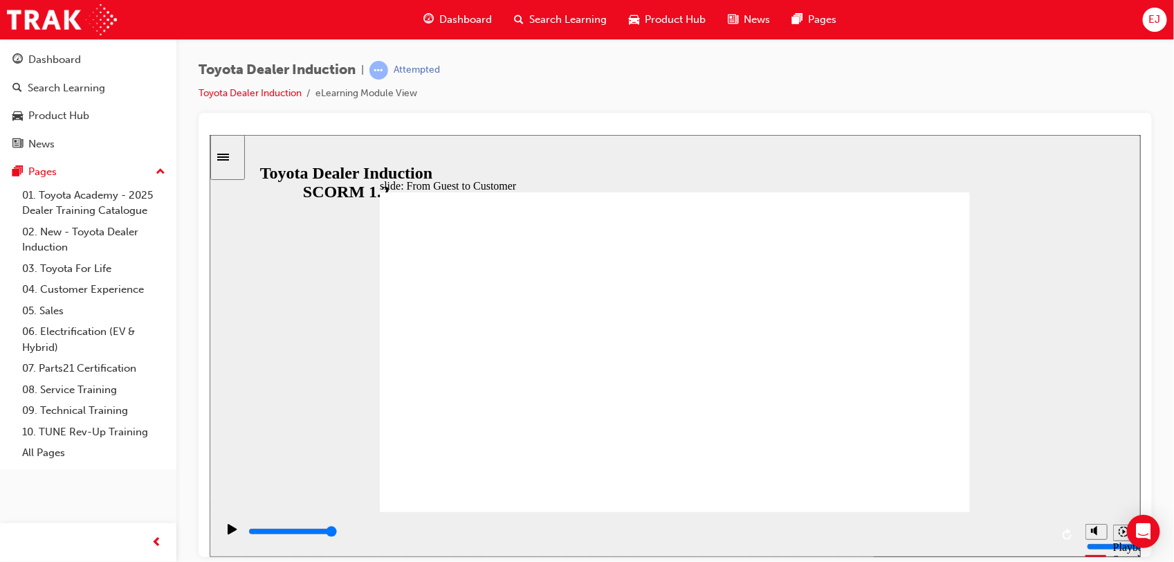
drag, startPoint x: 441, startPoint y: 376, endPoint x: 429, endPoint y: 436, distance: 60.5
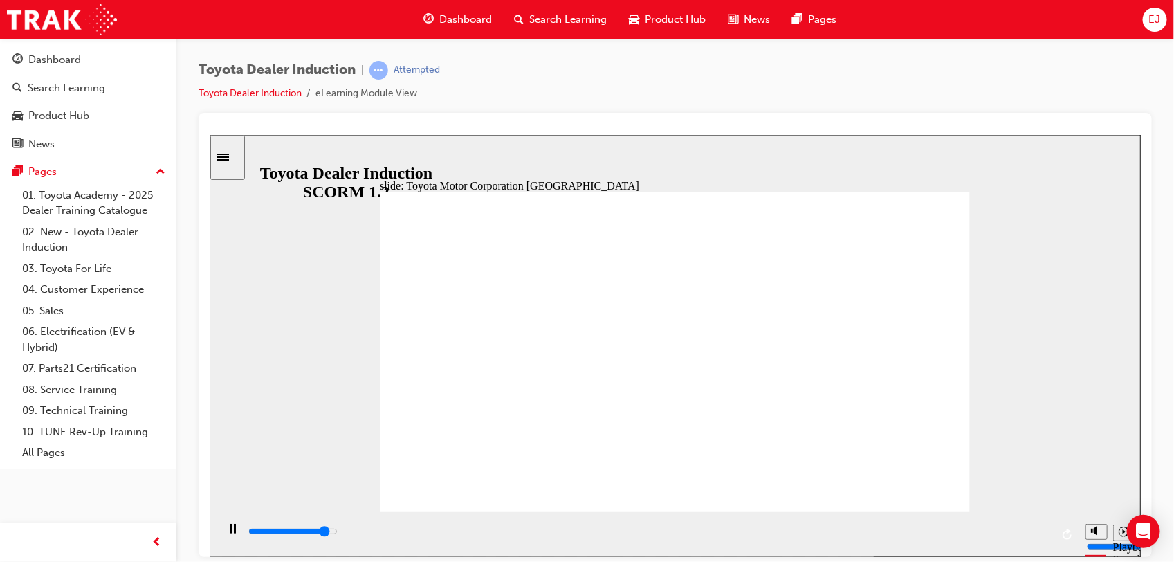
drag, startPoint x: 484, startPoint y: 366, endPoint x: 494, endPoint y: 296, distance: 70.6
drag, startPoint x: 494, startPoint y: 296, endPoint x: 506, endPoint y: 282, distance: 18.2
drag, startPoint x: 564, startPoint y: 266, endPoint x: 613, endPoint y: 293, distance: 56.0
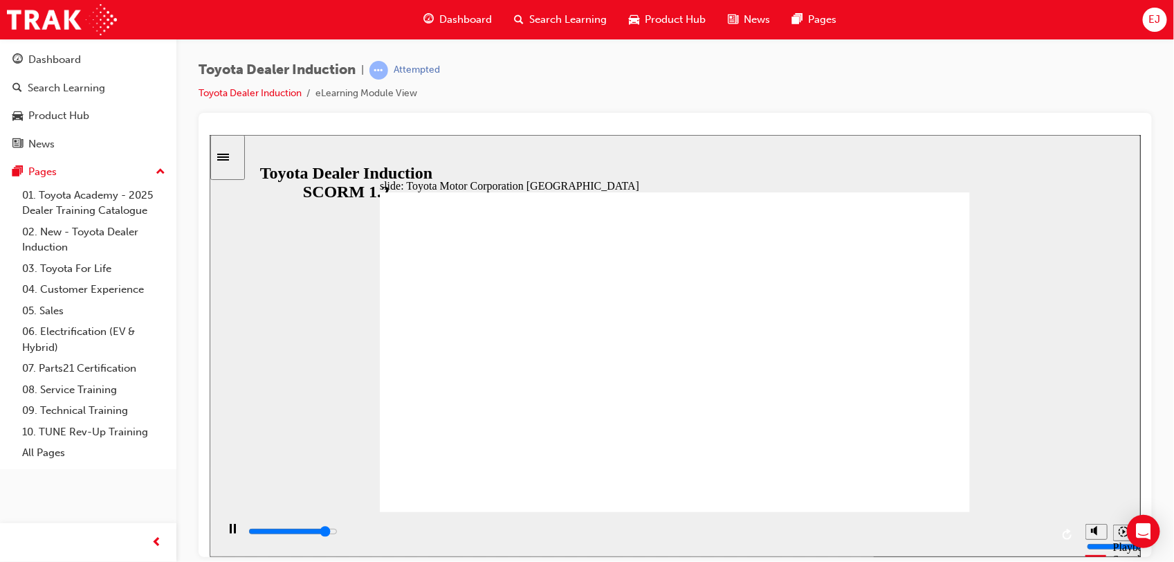
drag, startPoint x: 613, startPoint y: 293, endPoint x: 726, endPoint y: 365, distance: 134.7
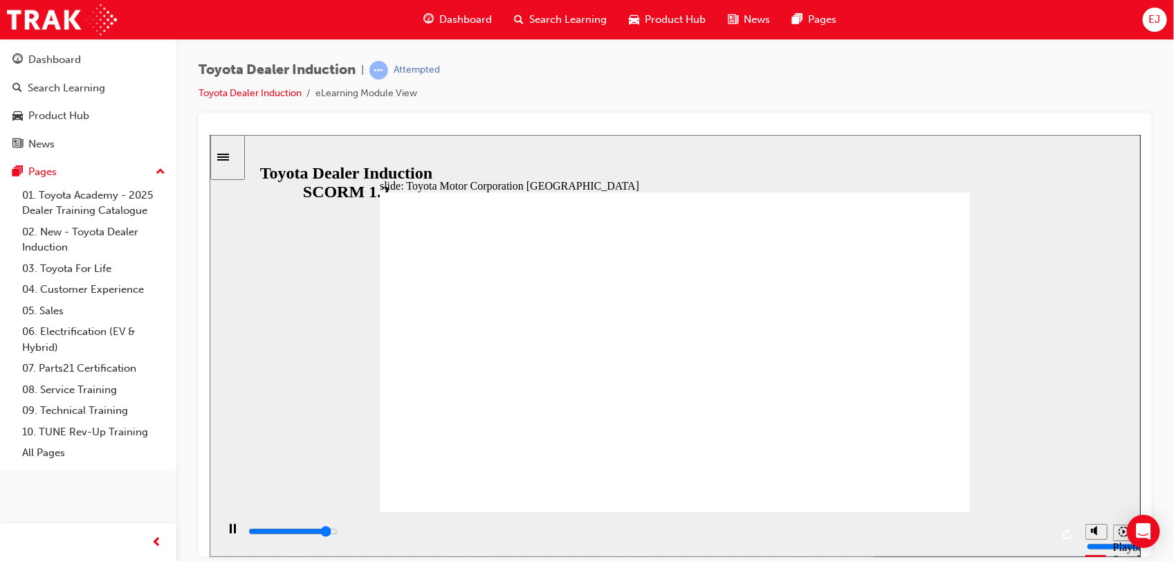
drag, startPoint x: 553, startPoint y: 471, endPoint x: 599, endPoint y: 472, distance: 45.7
drag, startPoint x: 615, startPoint y: 471, endPoint x: 766, endPoint y: 474, distance: 150.8
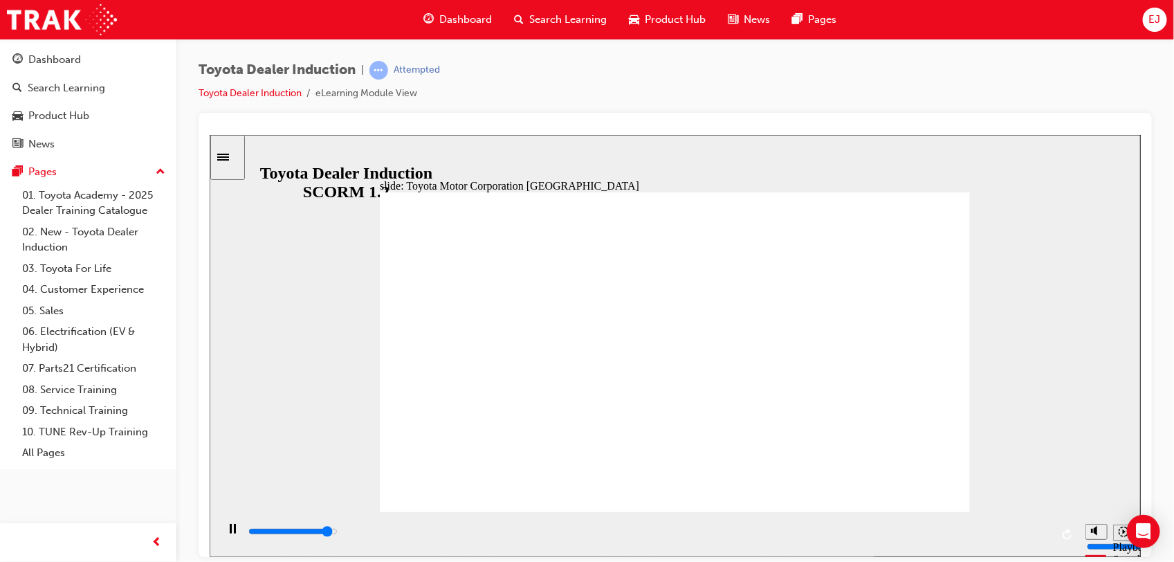
drag, startPoint x: 766, startPoint y: 474, endPoint x: 817, endPoint y: 472, distance: 51.9
drag, startPoint x: 840, startPoint y: 472, endPoint x: 857, endPoint y: 469, distance: 17.6
drag, startPoint x: 857, startPoint y: 469, endPoint x: 973, endPoint y: 456, distance: 116.2
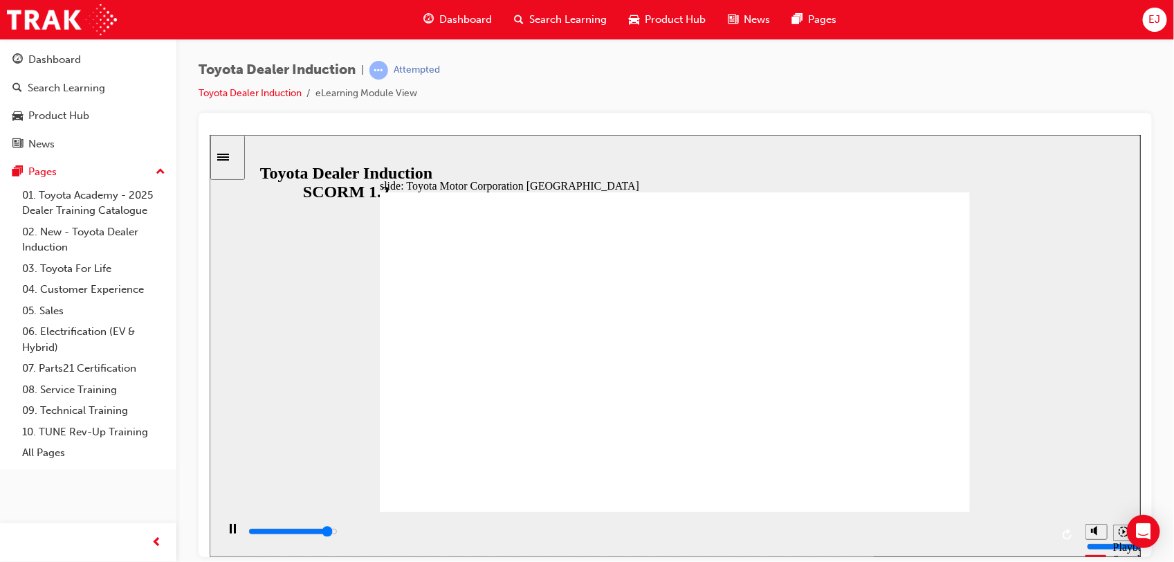
drag, startPoint x: 688, startPoint y: 220, endPoint x: 481, endPoint y: 227, distance: 207.6
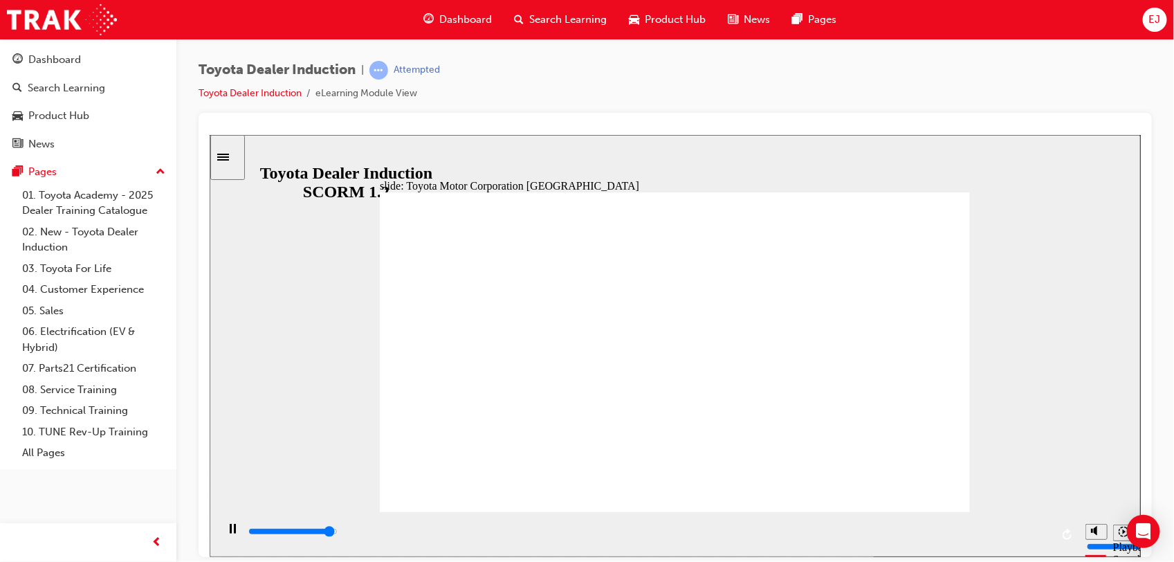
drag, startPoint x: 951, startPoint y: 476, endPoint x: 914, endPoint y: 491, distance: 40.1
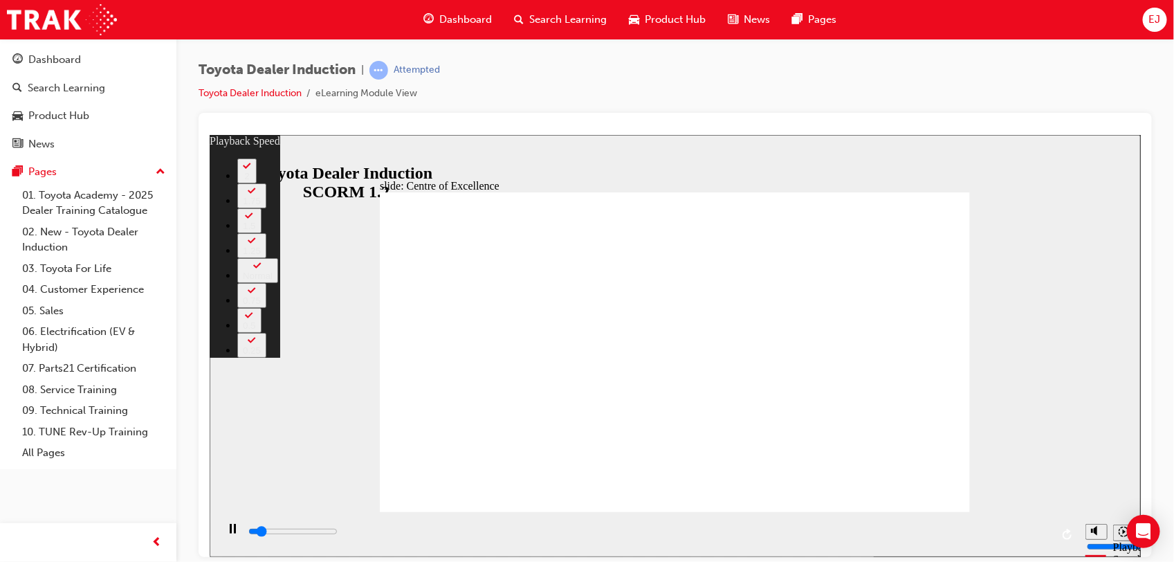
type input "1500"
type input "0"
type input "1700"
type input "0"
type input "1900"
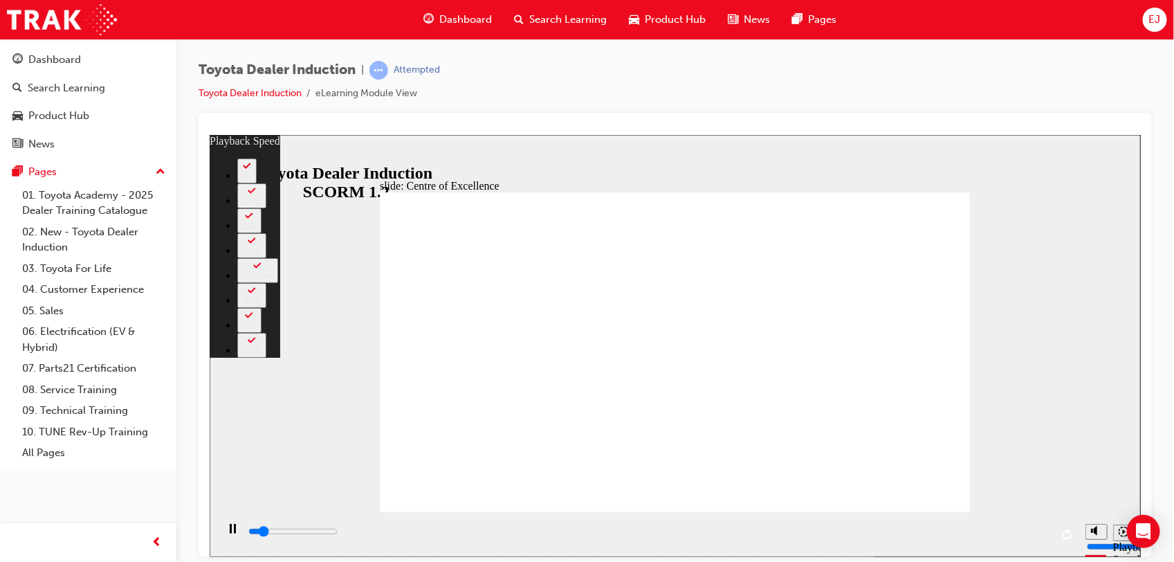
type input "1"
type input "2200"
type input "1"
type input "2500"
type input "1"
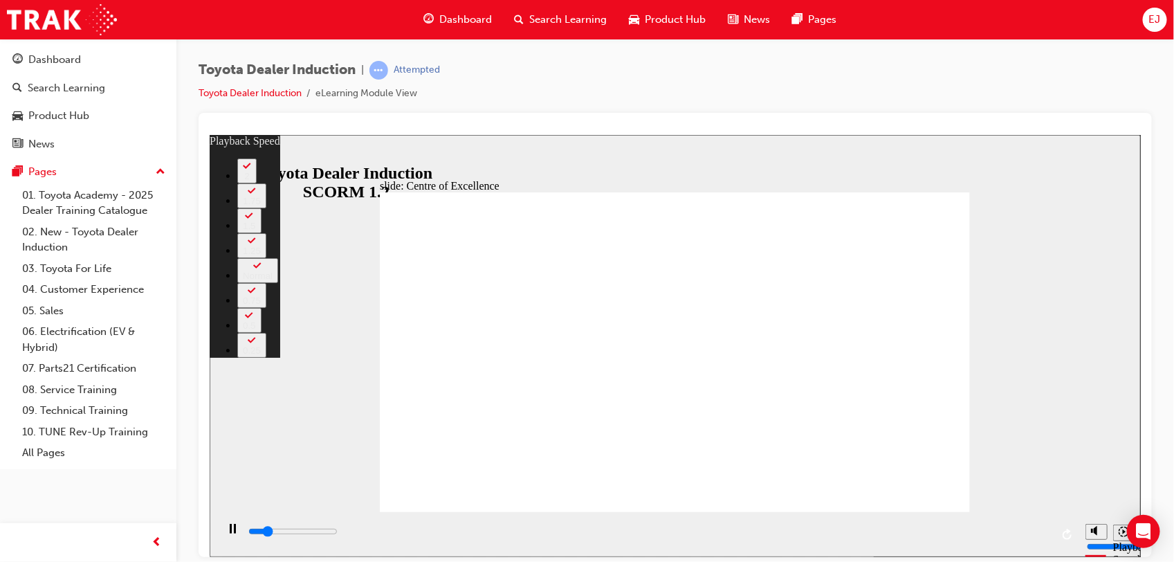
type input "2700"
type input "1"
type input "3000"
type input "2"
type input "3100"
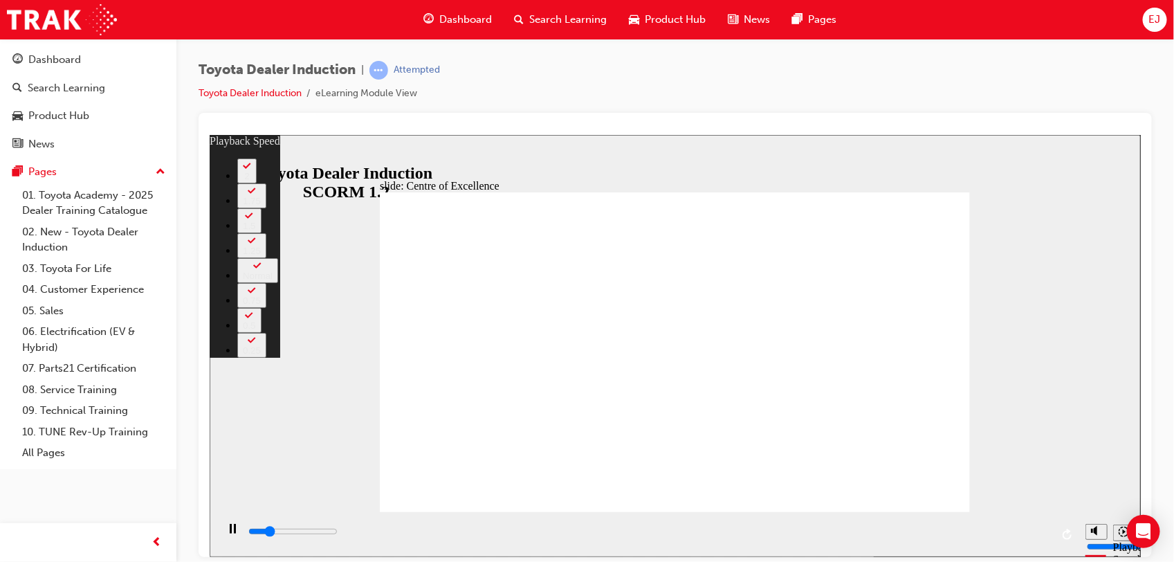
type input "2"
type input "3300"
type input "2"
type input "3600"
type input "2"
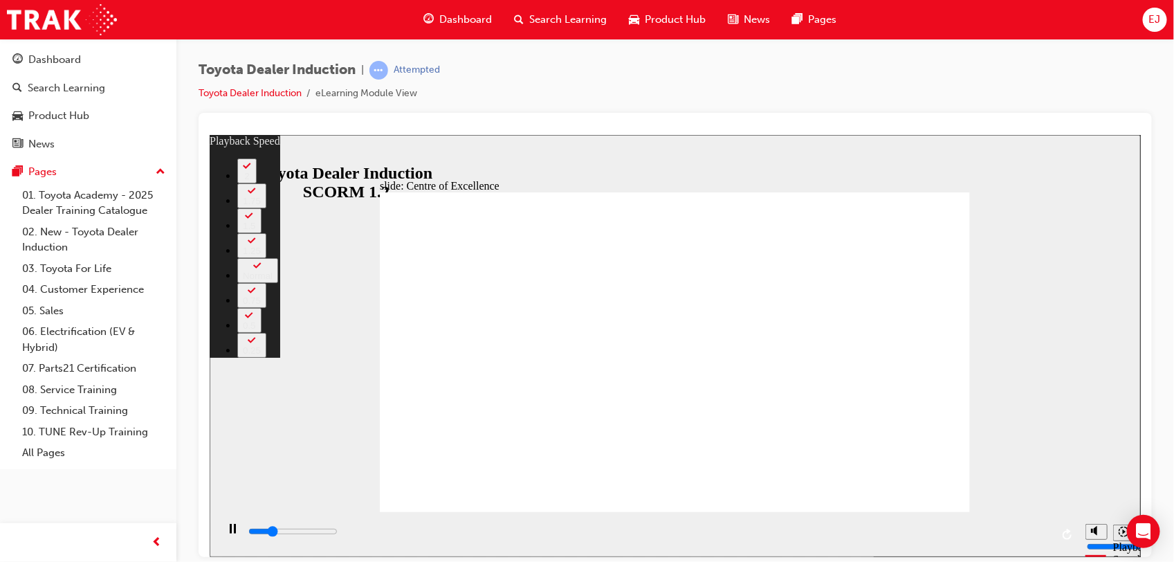
type input "3600"
type input "2"
type input "3800"
type input "2"
type input "4100"
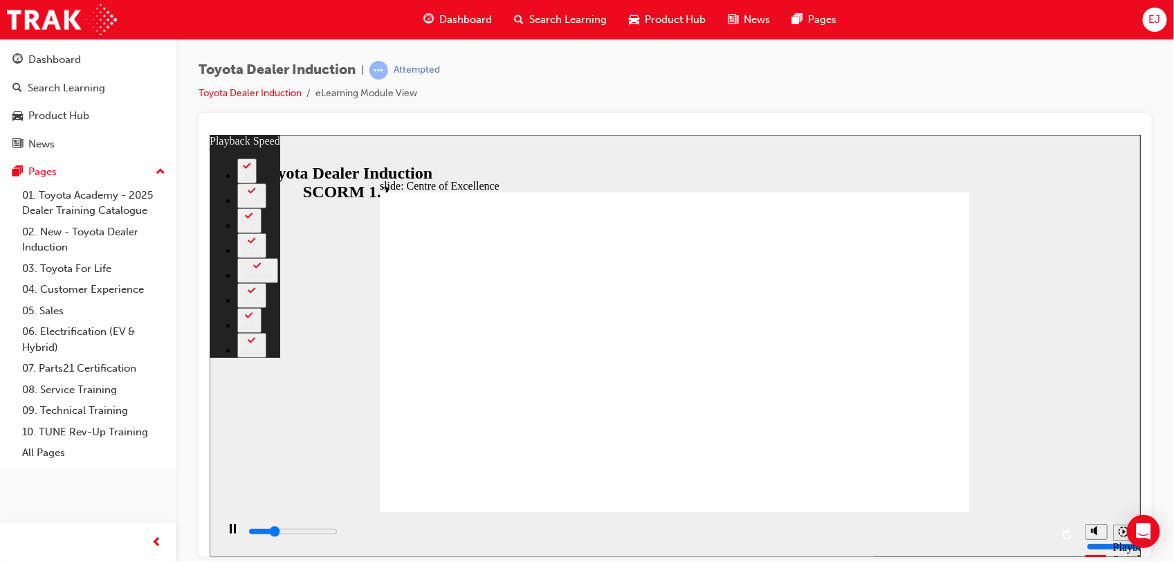
type input "3"
type input "4100"
type input "3"
type input "4200"
type input "26"
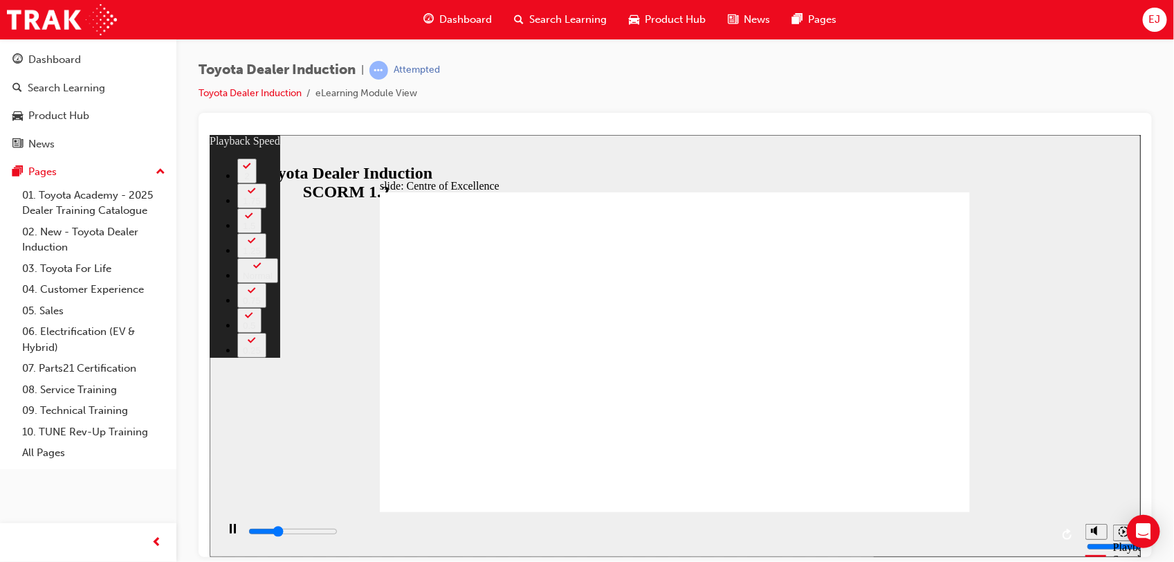
drag, startPoint x: 385, startPoint y: 483, endPoint x: 986, endPoint y: 463, distance: 601.2
click at [986, 463] on div "slide: Centre of Excellence Rectangle 2 playback speed 2 1.75 1.5 1.25 Normal 0…" at bounding box center [674, 345] width 931 height 422
type input "4800"
type input "26"
type input "5300"
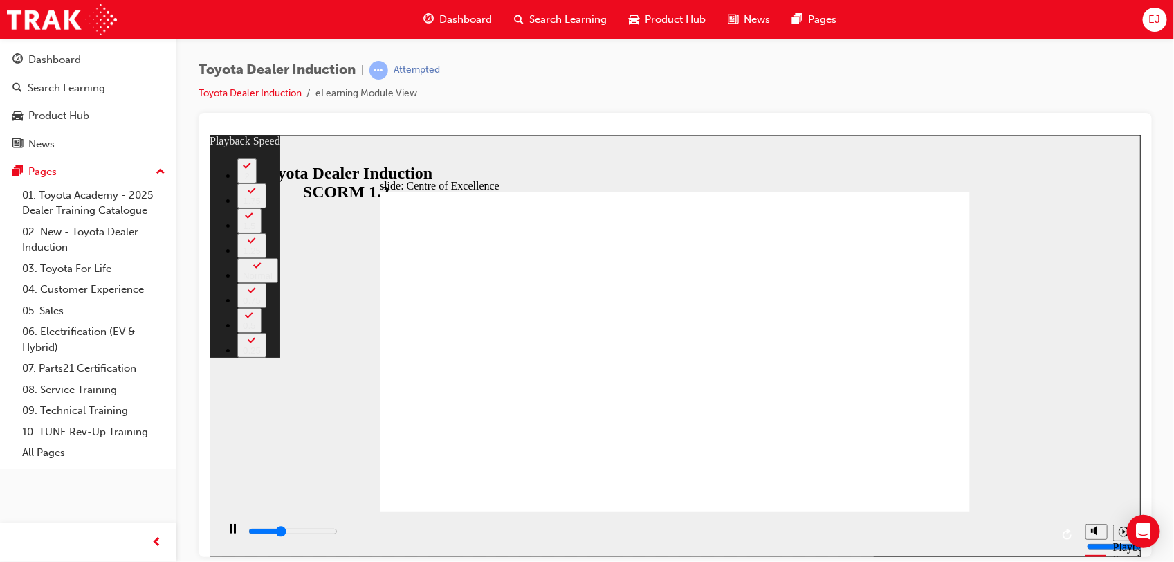
type input "26"
type input "5400"
type input "26"
type input "5800"
type input "26"
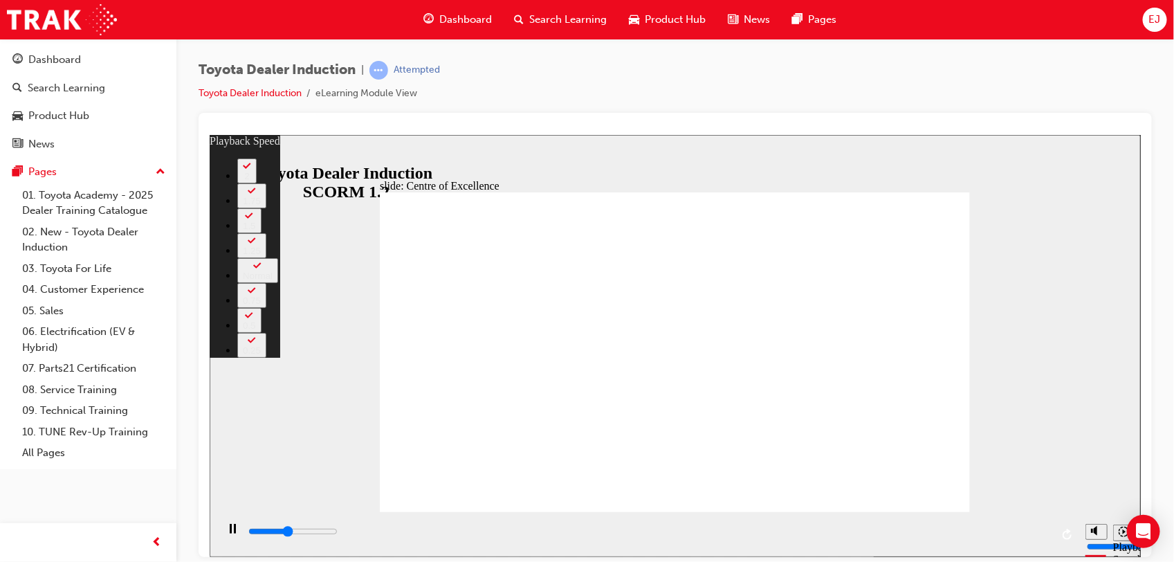
type input "6700"
type input "26"
type input "7700"
type input "248"
type input "7800"
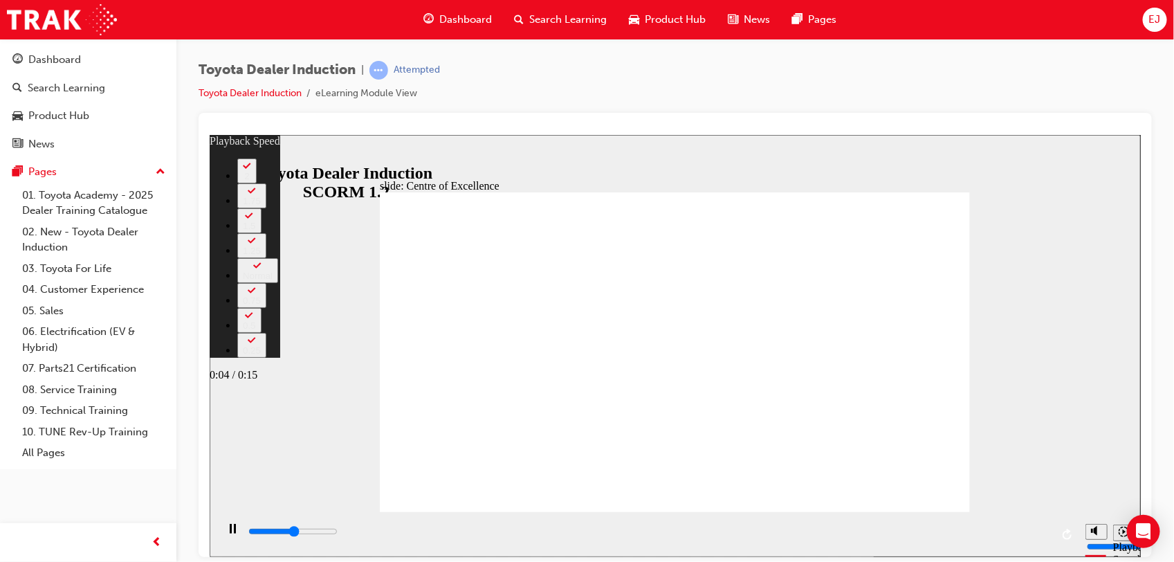
type input "248"
type input "15300"
click at [1047, 481] on div "slide: Centre of Excellence Rectangle 2 playback speed 2 1.75 1.5 1.25 Normal 0…" at bounding box center [674, 345] width 931 height 422
type input "0"
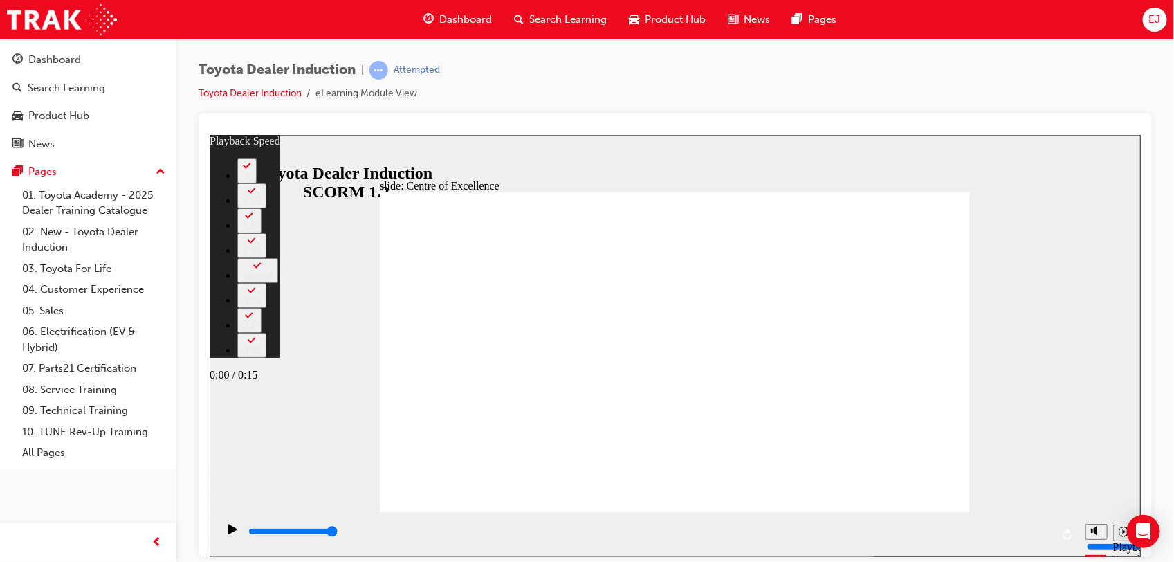
click at [227, 532] on icon "Play (Ctrl+Alt+P)" at bounding box center [231, 528] width 9 height 10
type input "15300"
type input "23"
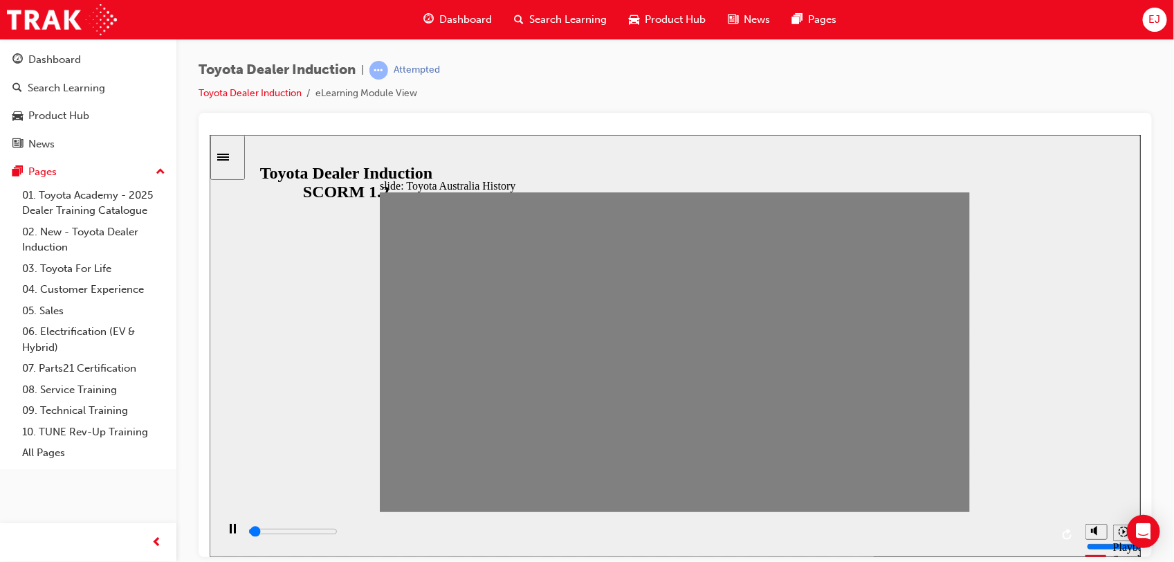
drag, startPoint x: 396, startPoint y: 353, endPoint x: 999, endPoint y: 357, distance: 603.7
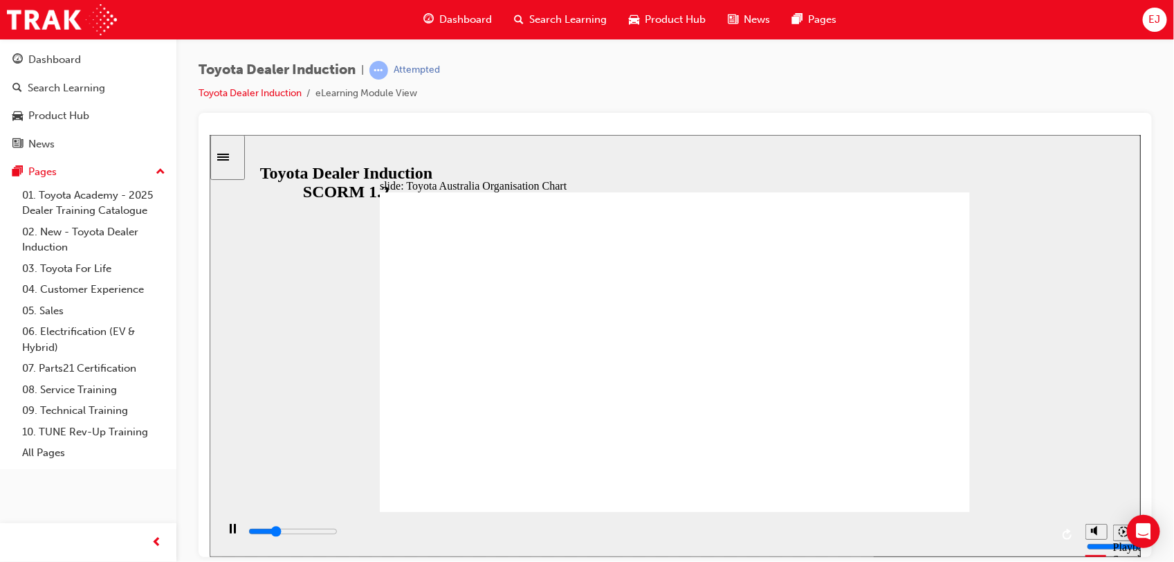
drag, startPoint x: 708, startPoint y: 400, endPoint x: 701, endPoint y: 410, distance: 11.9
drag, startPoint x: 688, startPoint y: 420, endPoint x: 667, endPoint y: 422, distance: 21.5
type input "3300"
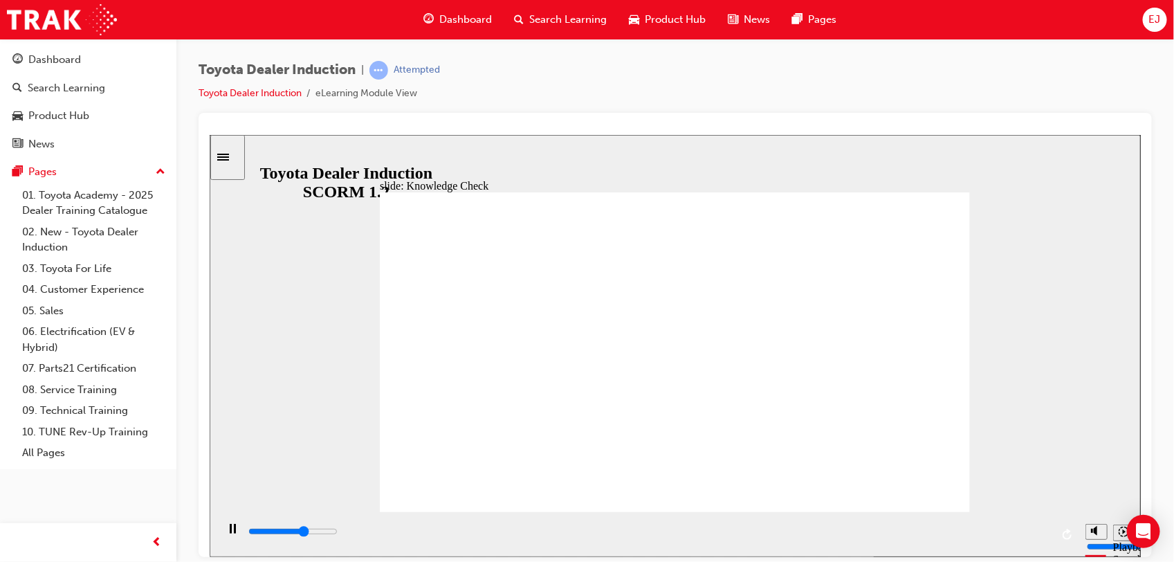
radio input "true"
type input "4000"
radio input "true"
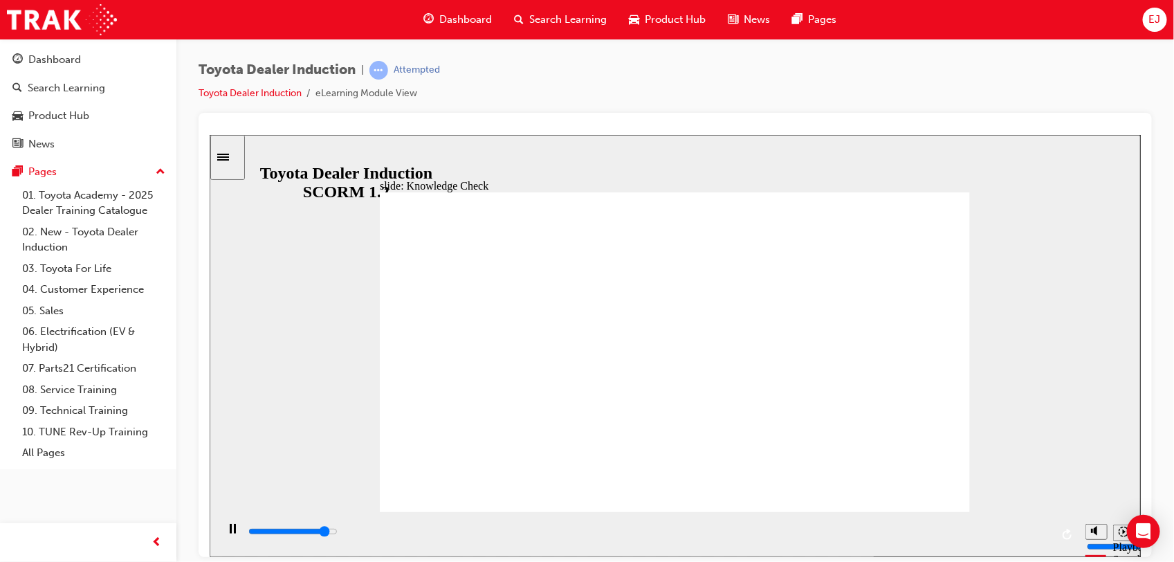
type input "1100"
radio input "true"
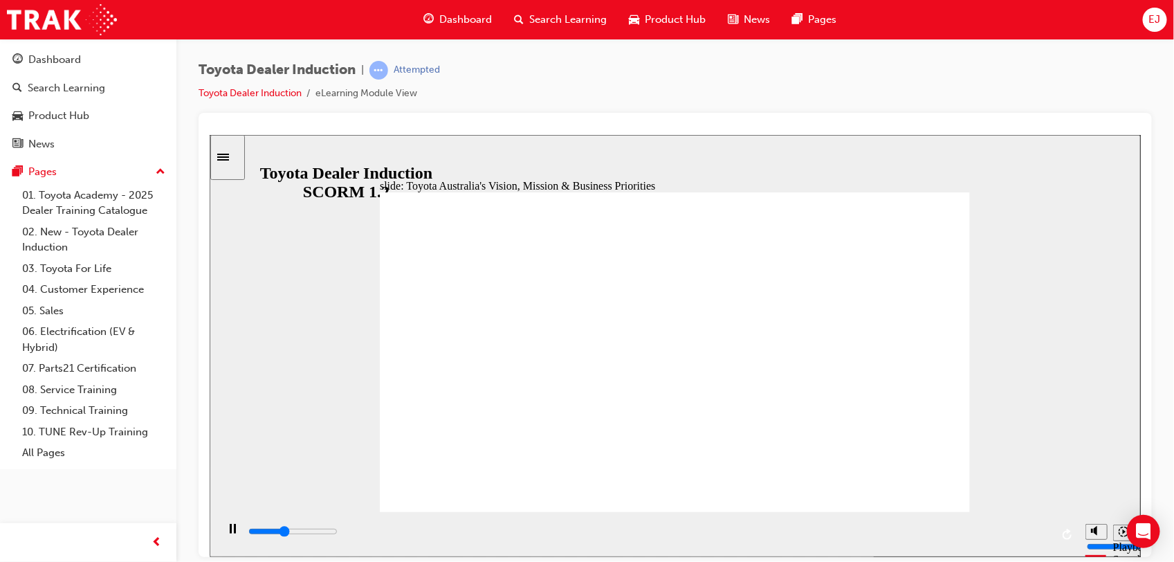
drag, startPoint x: 896, startPoint y: 471, endPoint x: 904, endPoint y: 479, distance: 11.7
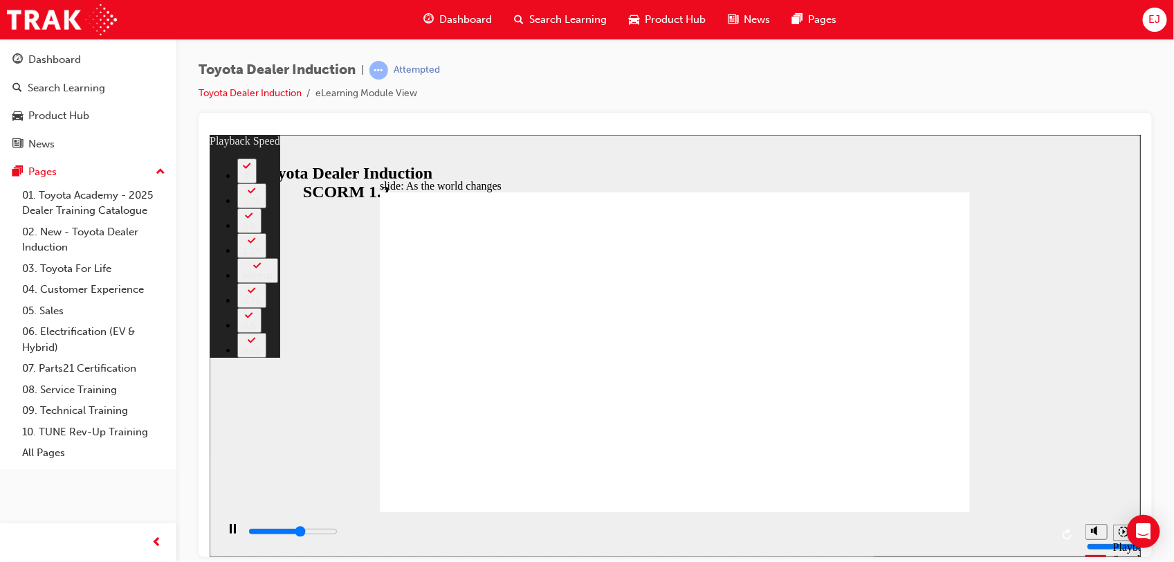
type input "5500"
type input "0"
type input "5700"
type input "0"
type input "6000"
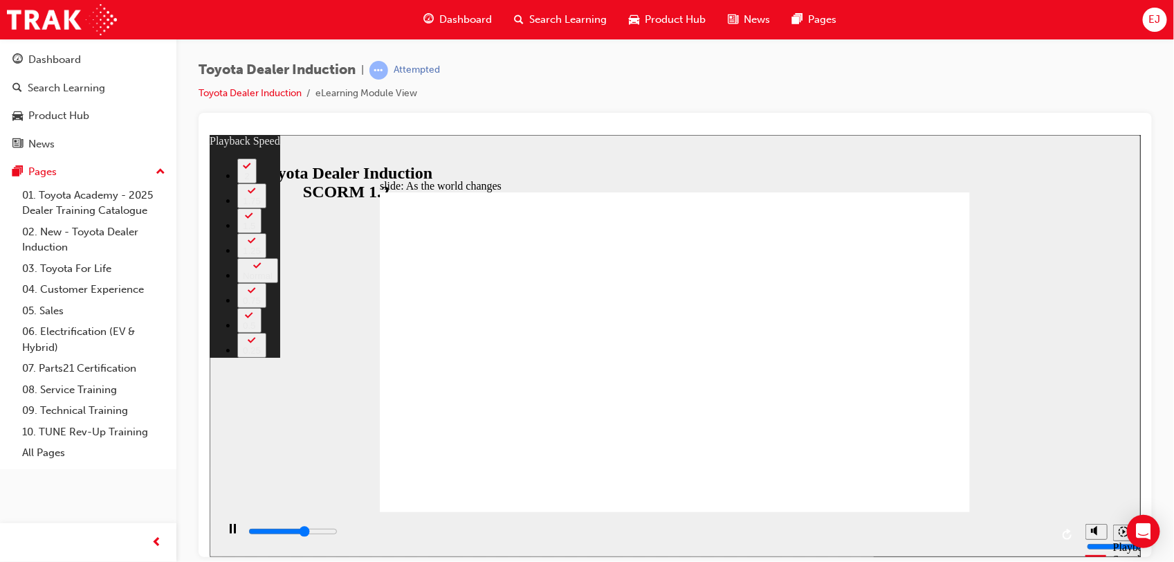
type input "1"
type input "6300"
type input "1"
type input "6500"
type input "1"
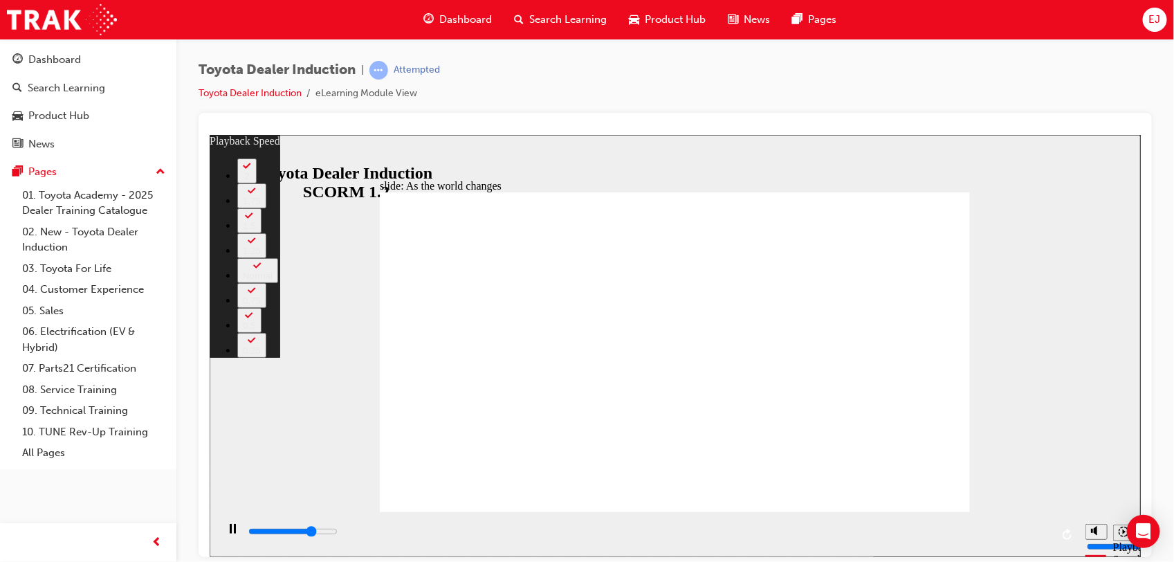
type input "6800"
type input "1"
type input "7000"
type input "2"
type input "7300"
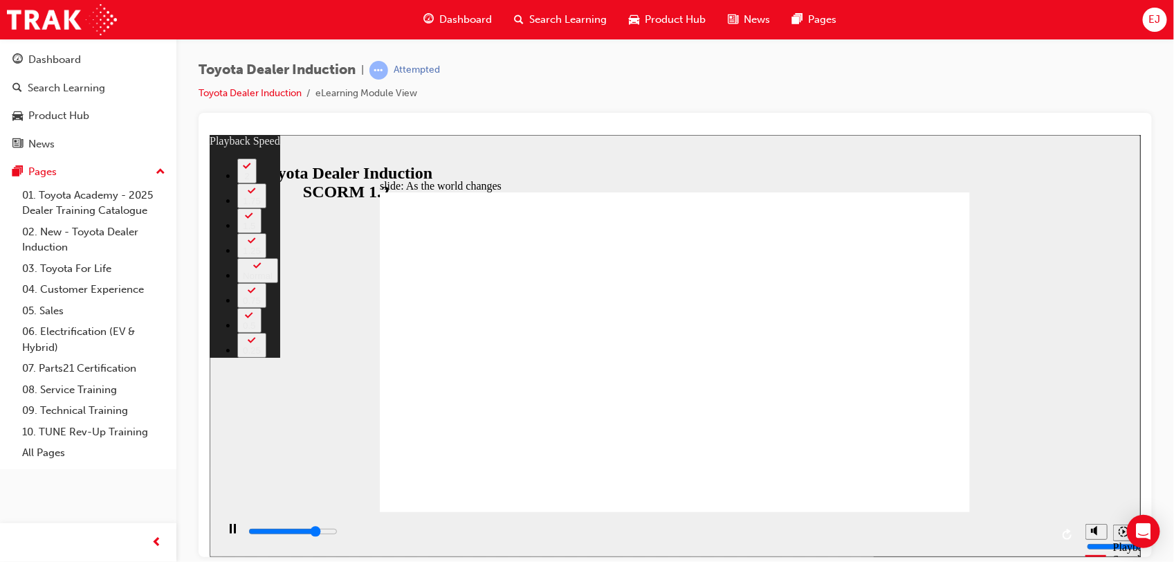
type input "2"
type input "7500"
type input "2"
type input "7600"
type input "2"
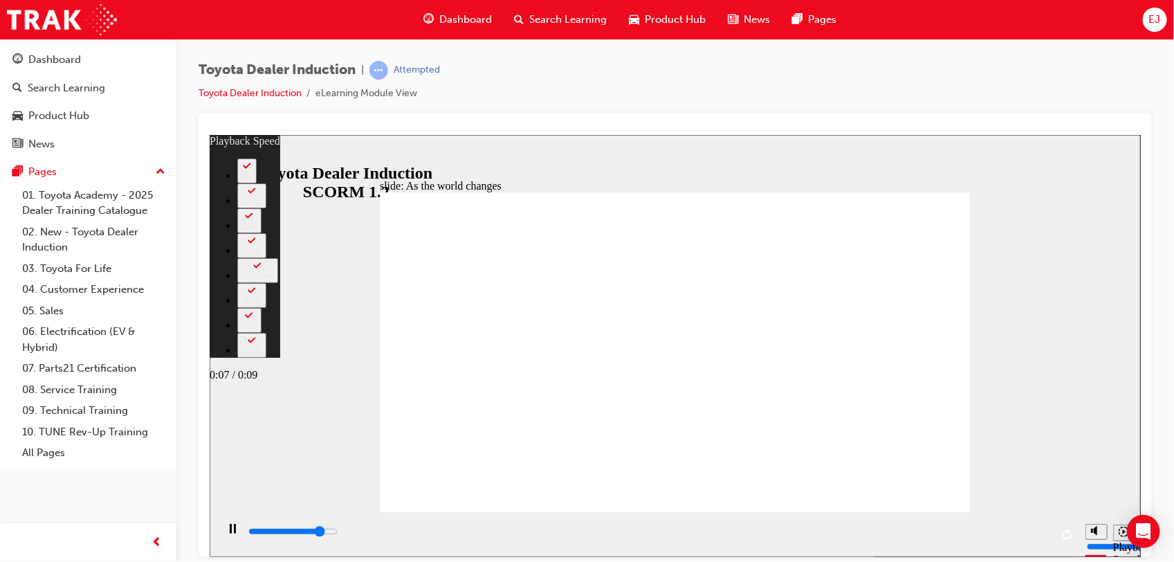
type input "7900"
type input "2"
type input "8100"
type input "3"
type input "8400"
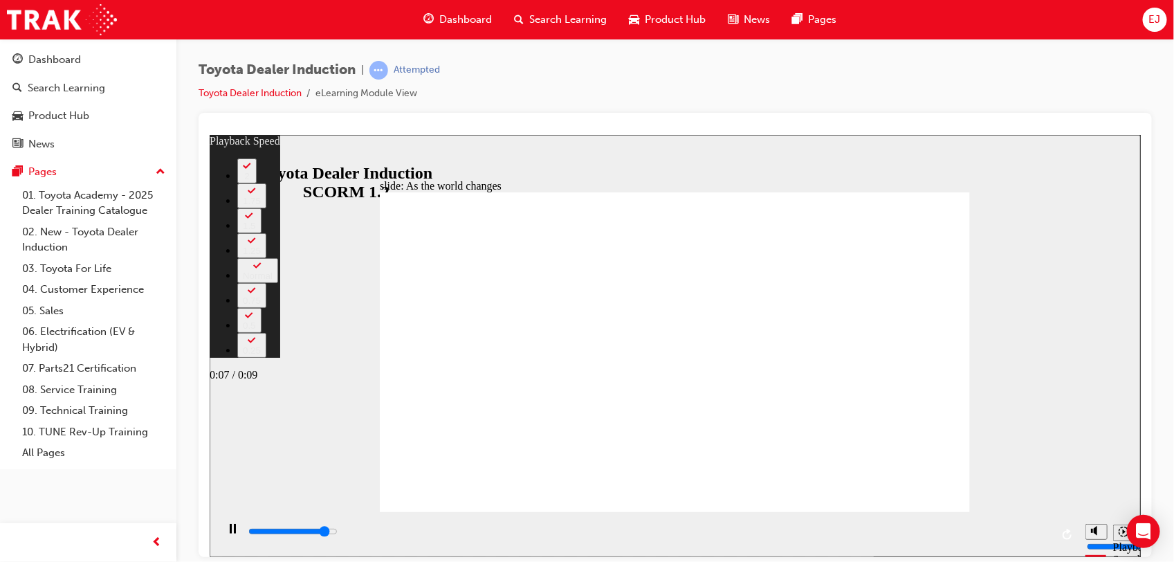
type input "3"
type input "8600"
type input "3"
type input "8900"
type input "3"
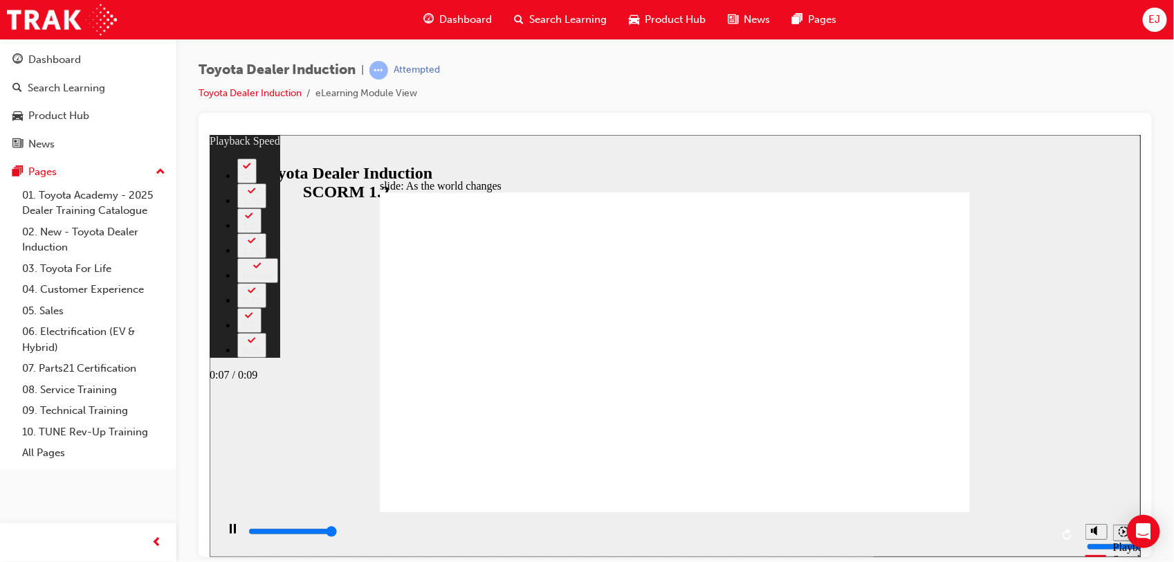
type input "9200"
type input "4"
type input "9200"
click at [256, 183] on button "2" at bounding box center [246, 170] width 19 height 25
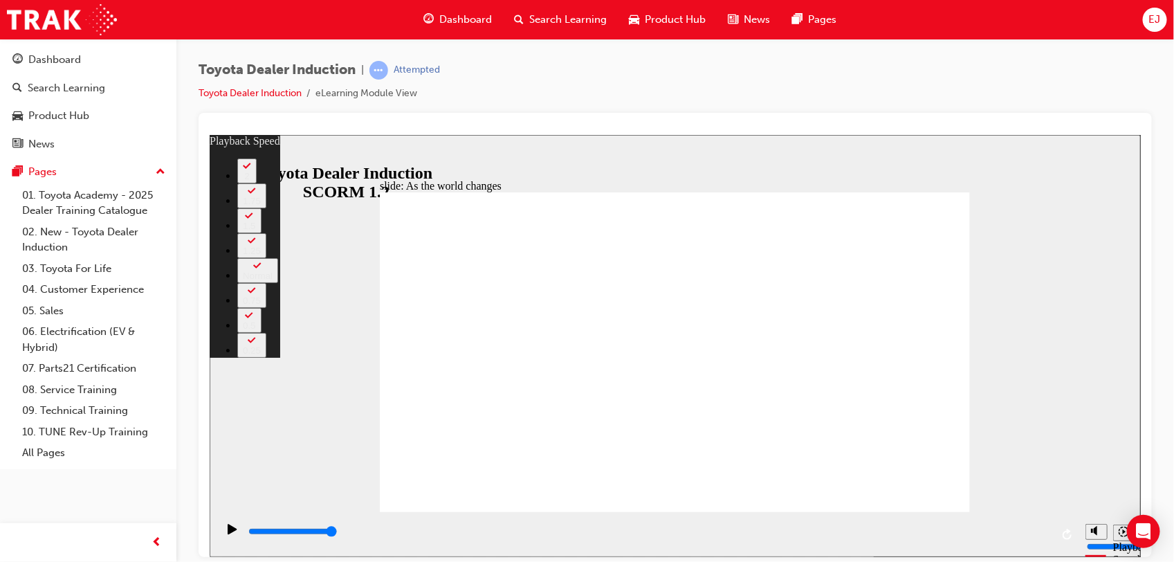
type input "128"
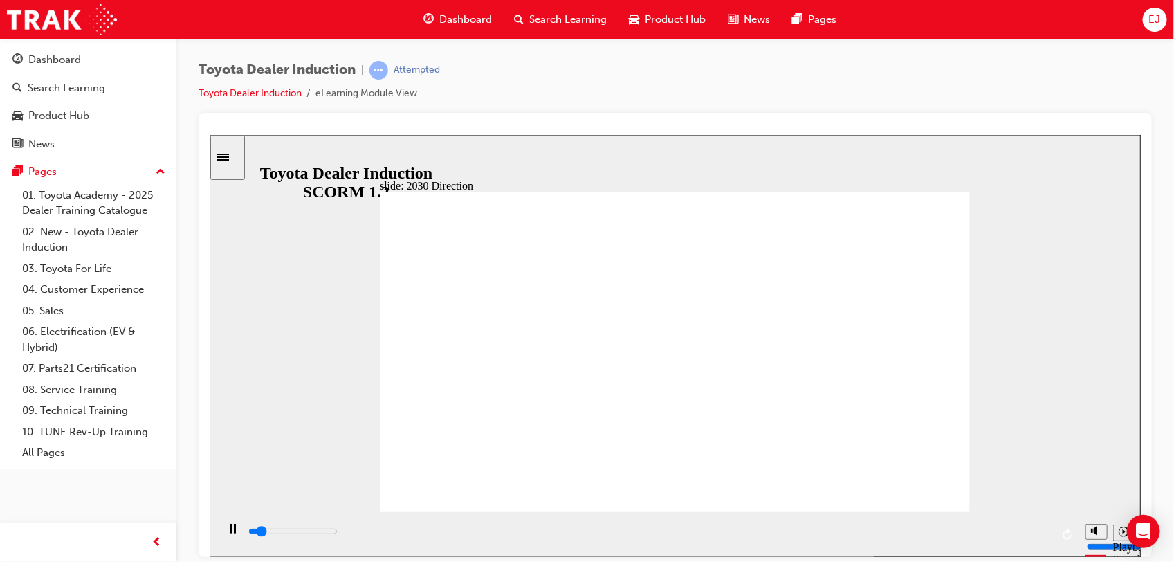
drag, startPoint x: 701, startPoint y: 346, endPoint x: 710, endPoint y: 396, distance: 50.5
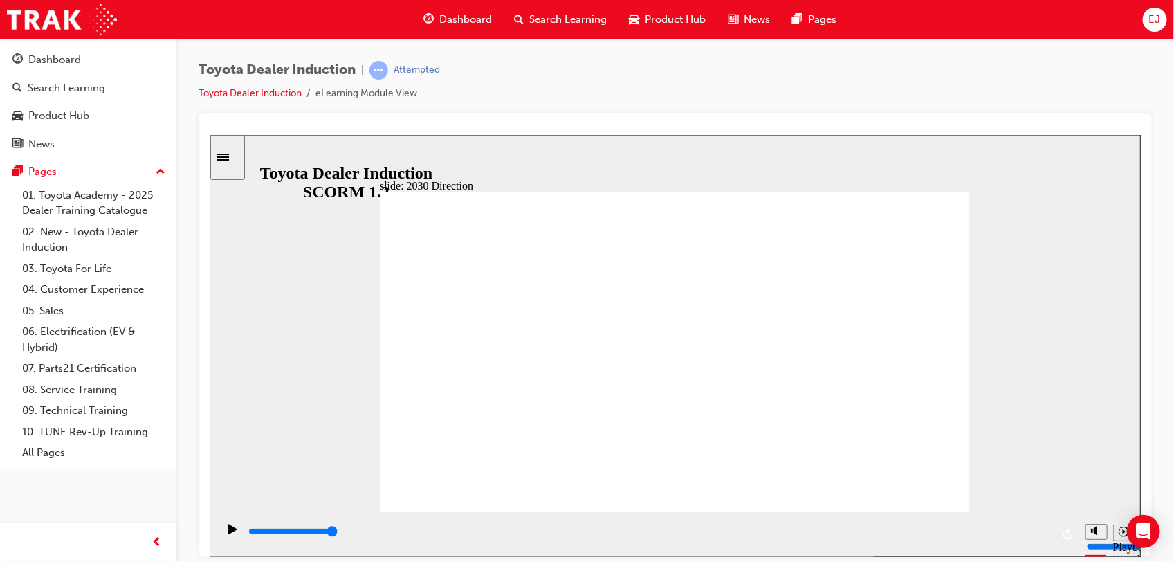
type input "5000"
type input "o"
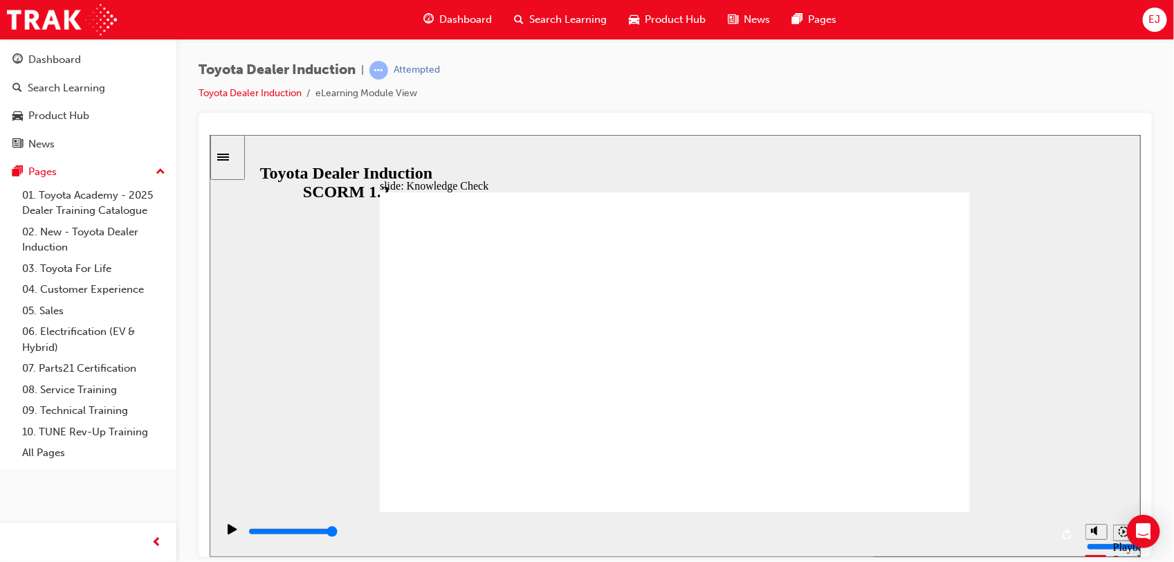
type input "o"
type input "op"
type input "opt"
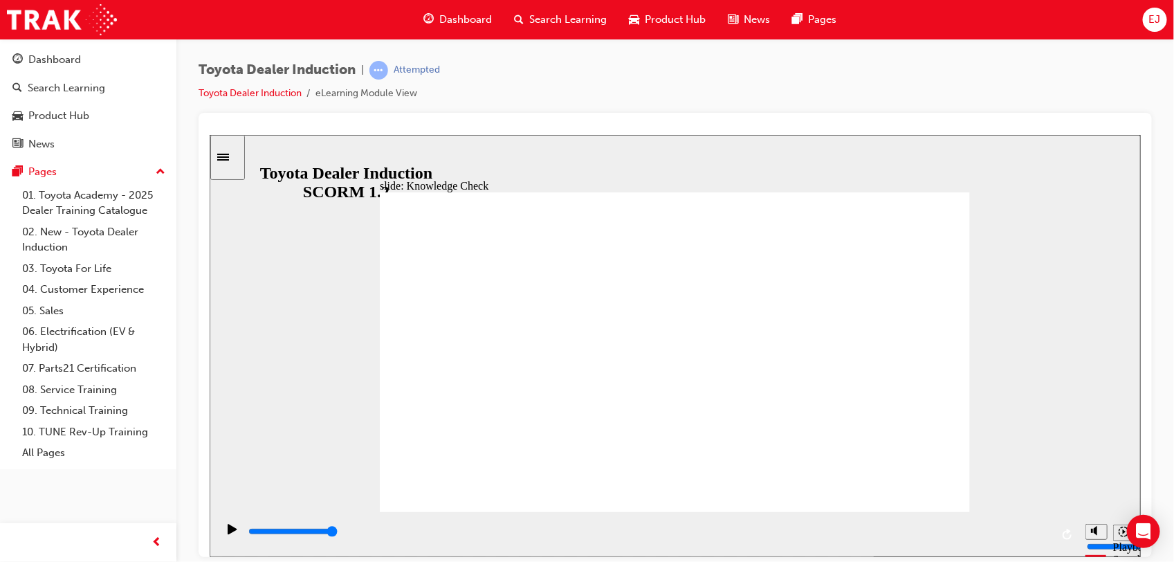
type input "opti"
type input "optio"
type input "option"
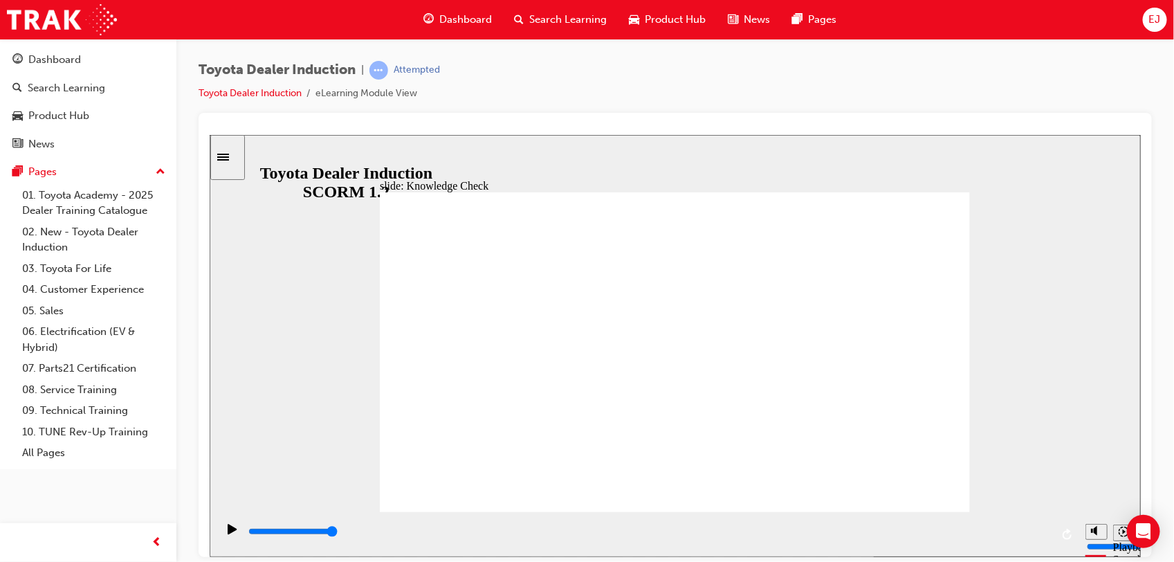
type input "option"
type input "options"
type input "5000"
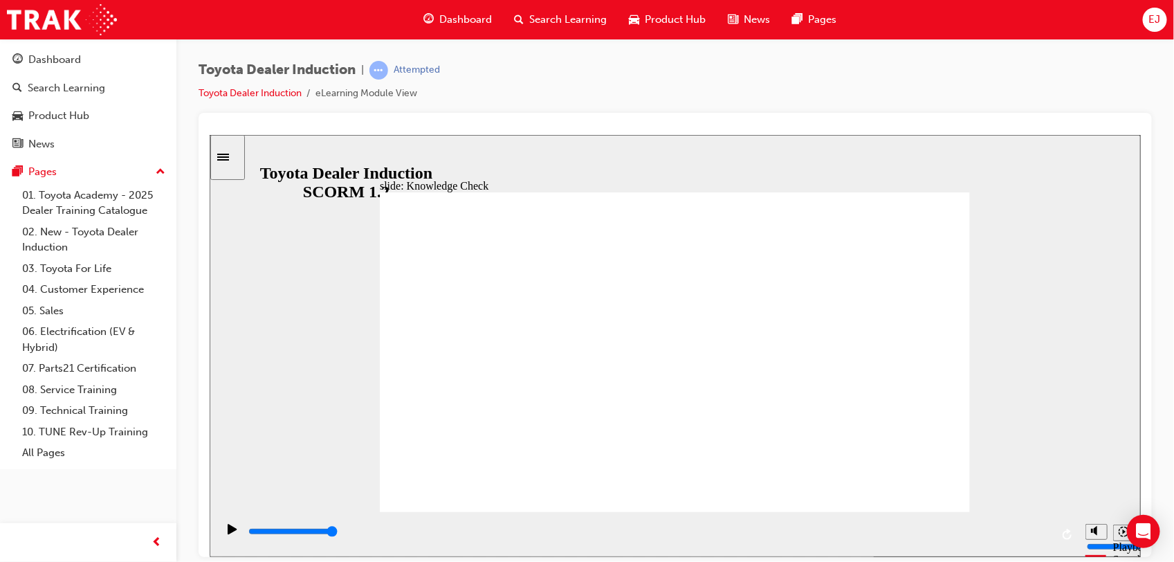
type input "f"
type input "fr"
type input "fre"
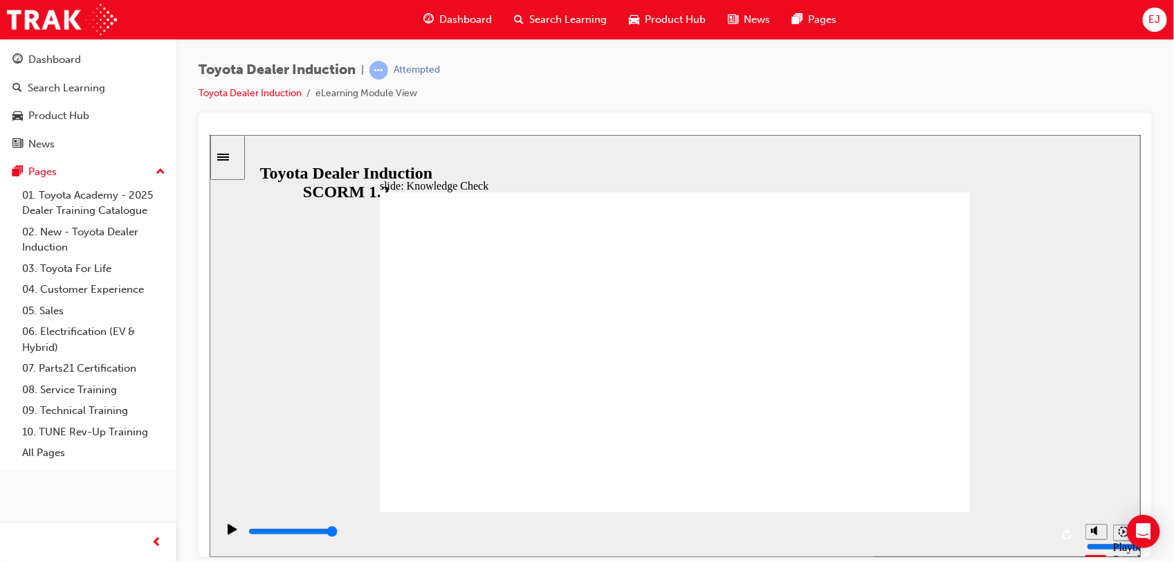
type input "fre"
type input "free"
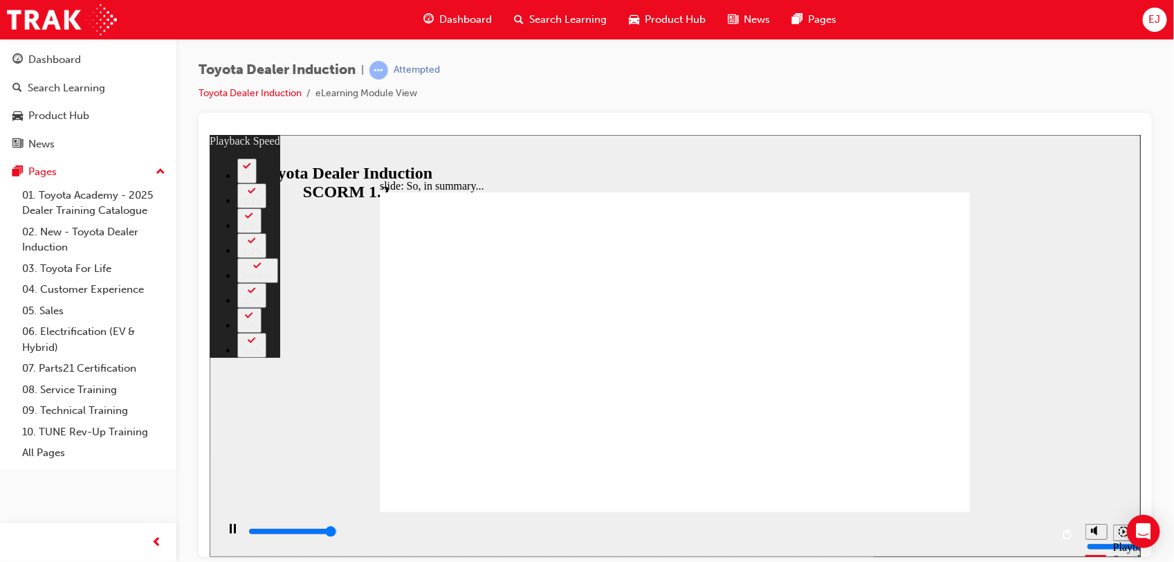
type input "6500"
type input "128"
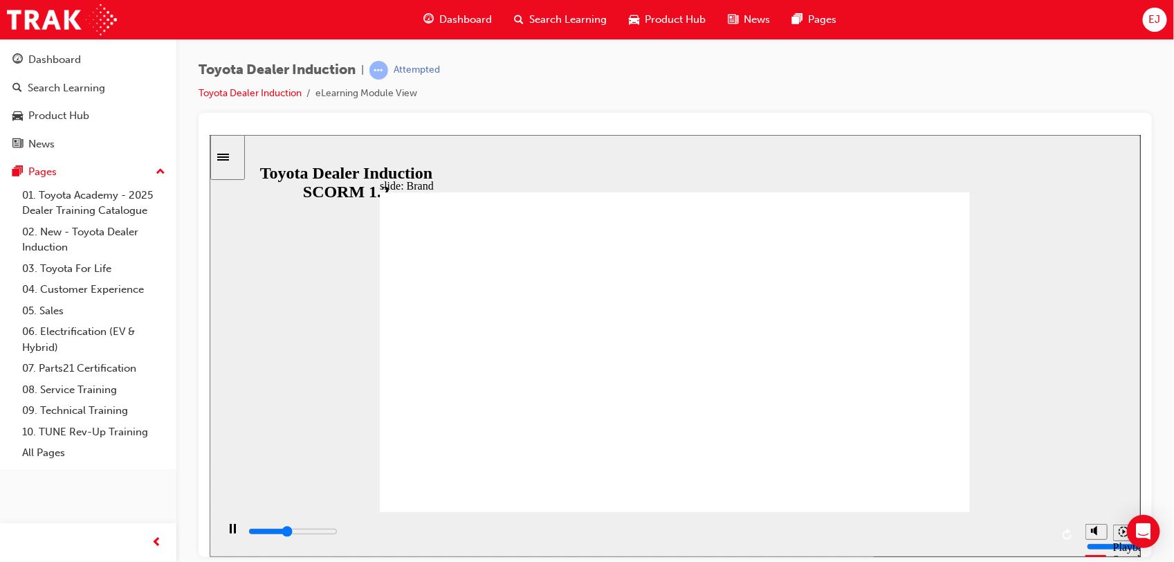
click at [1120, 536] on icon "Playback speed" at bounding box center [1123, 531] width 10 height 10
type input "8200"
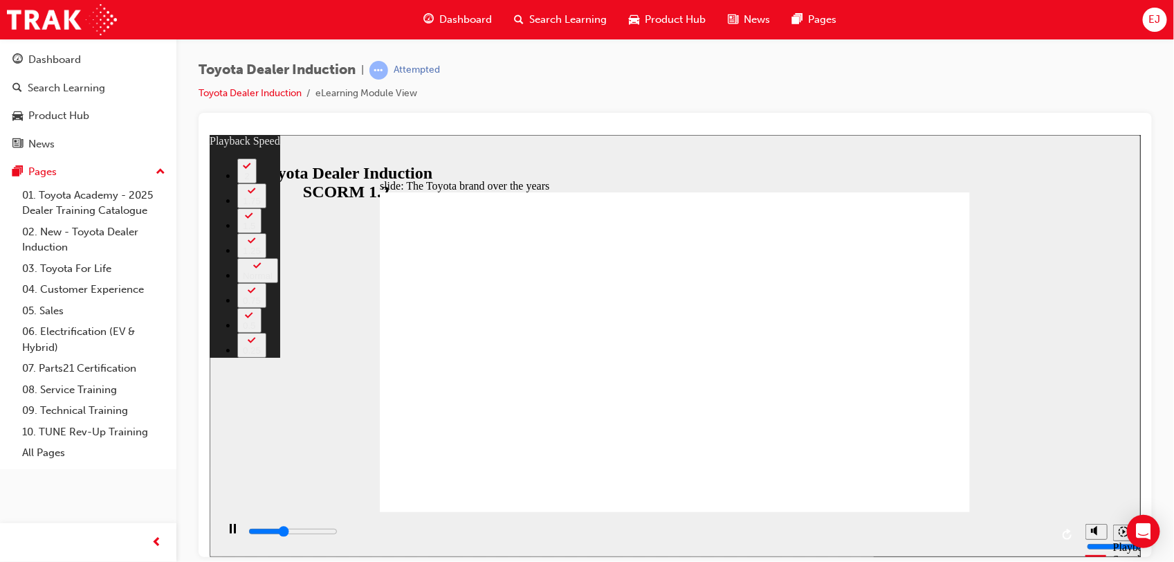
type input "3200"
type input "0"
type input "3600"
type input "1"
type input "4200"
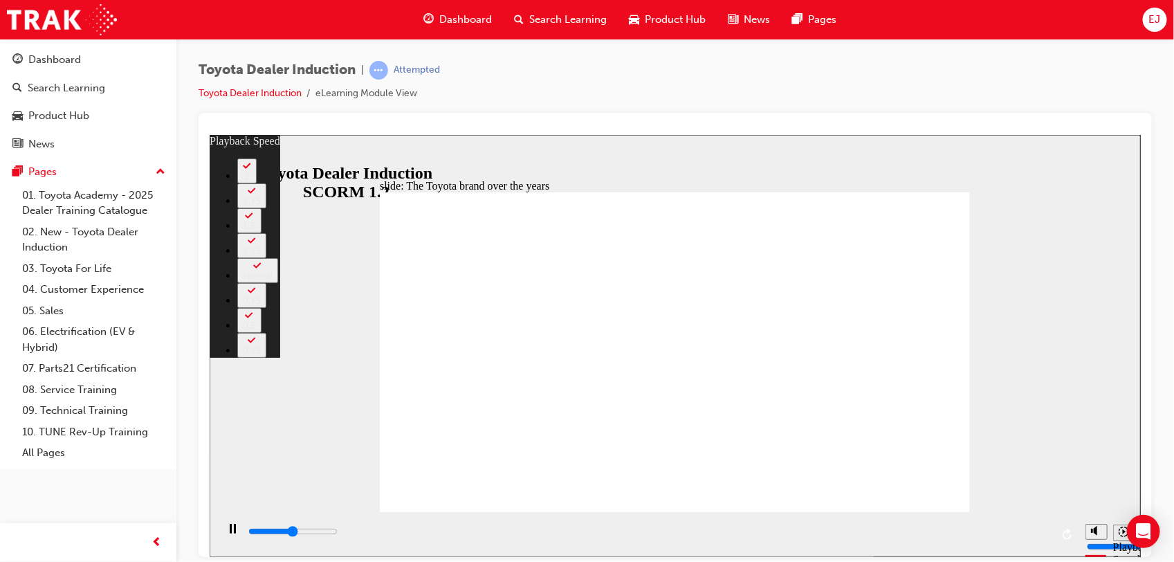
type input "1"
type input "4700"
type input "2"
type input "5300"
type input "2"
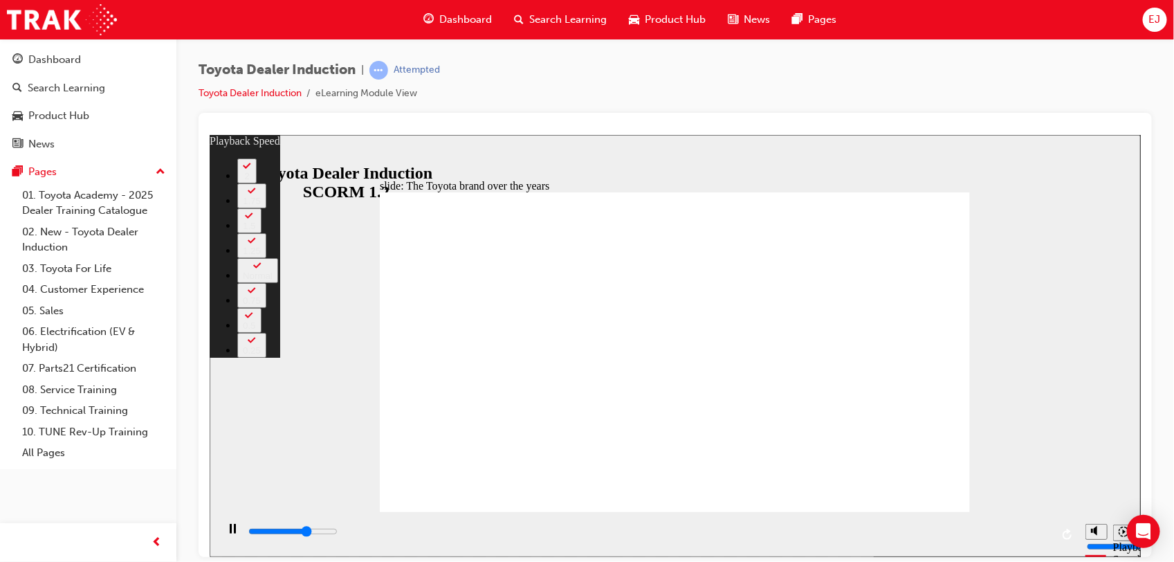
type input "5800"
type input "3"
type input "6300"
type input "3"
type input "7200"
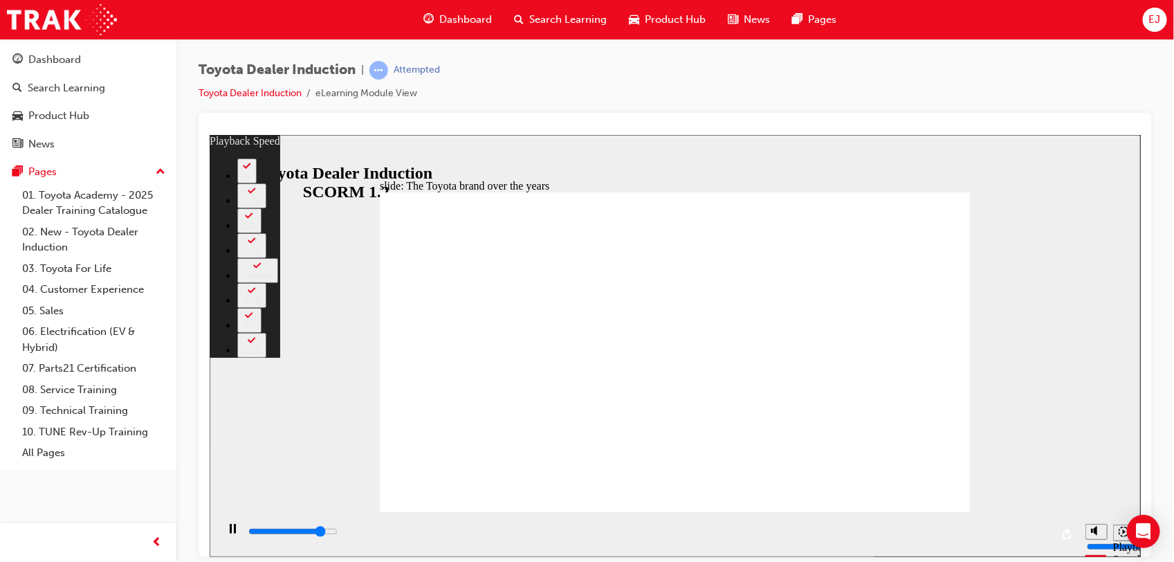
type input "4"
type input "7700"
type input "5"
type input "8200"
type input "5"
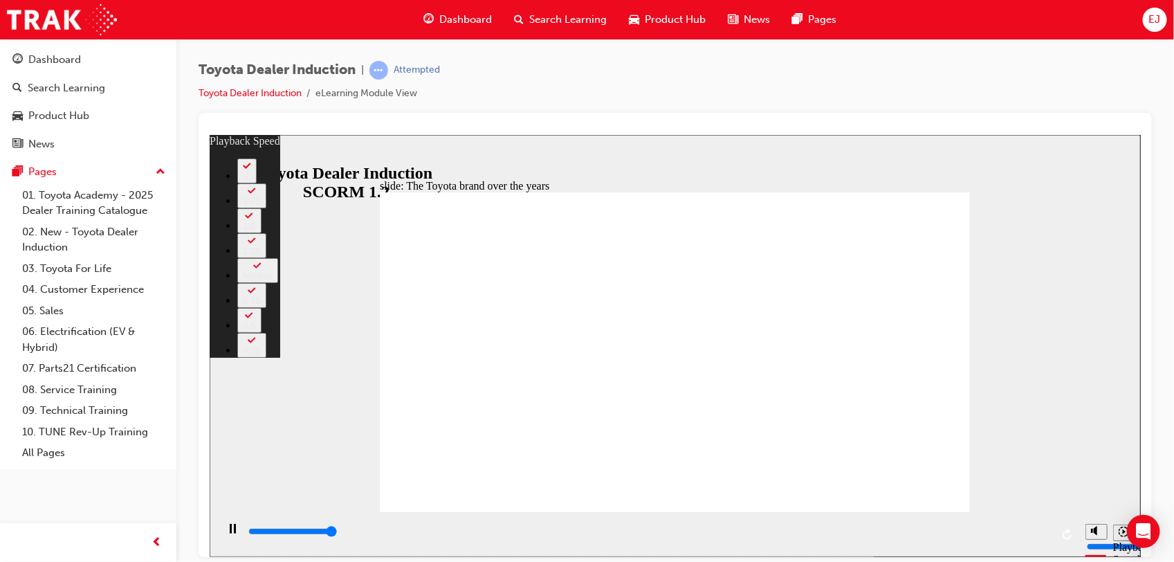
type input "8400"
type input "165"
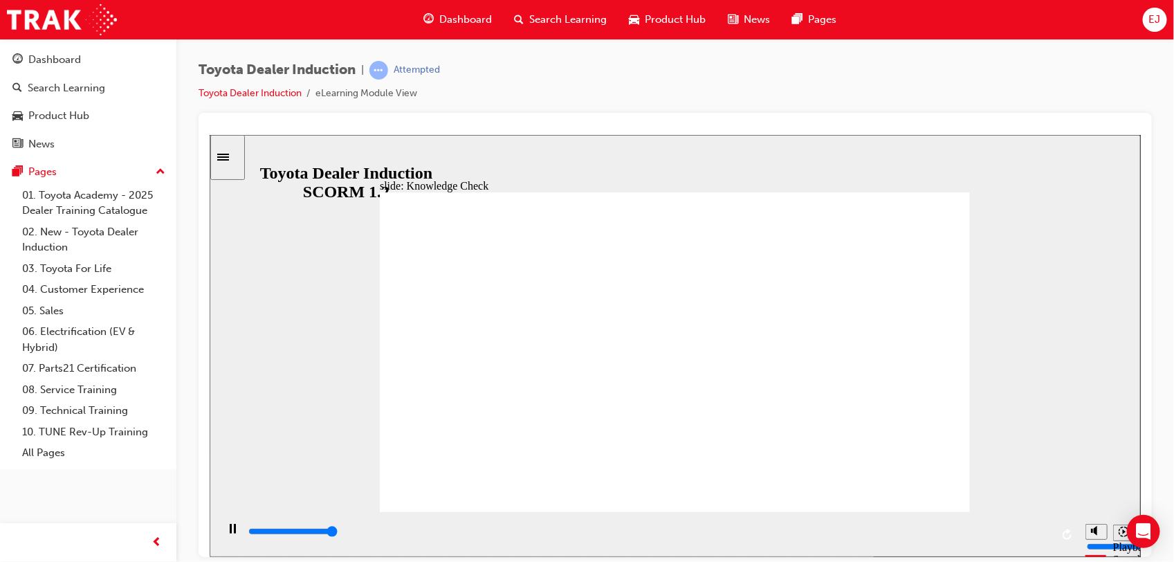
type input "5000"
radio input "true"
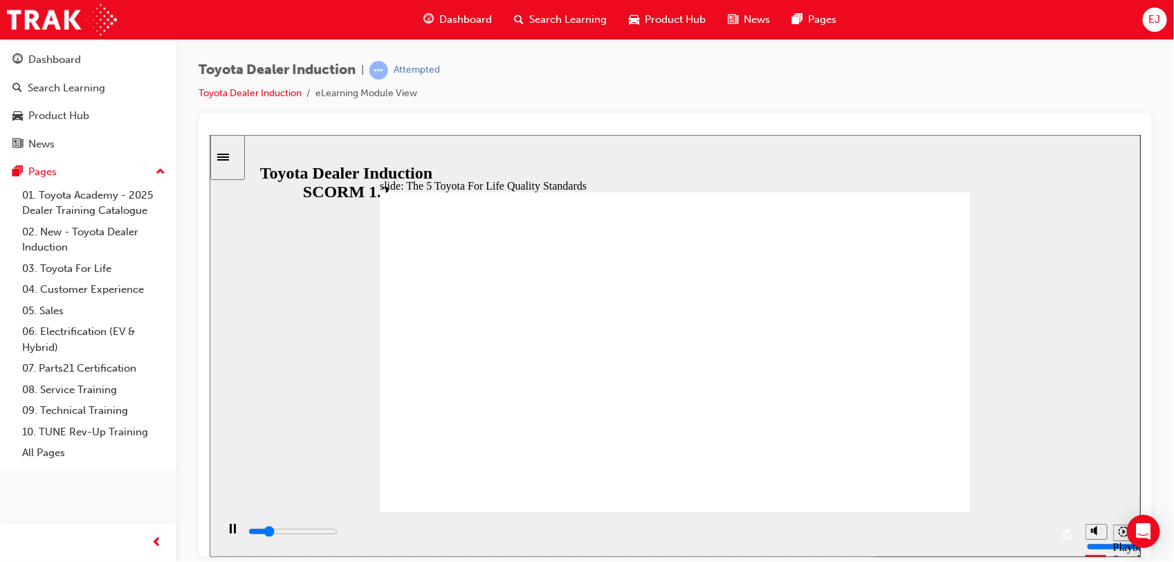
drag, startPoint x: 609, startPoint y: 488, endPoint x: 883, endPoint y: 404, distance: 287.2
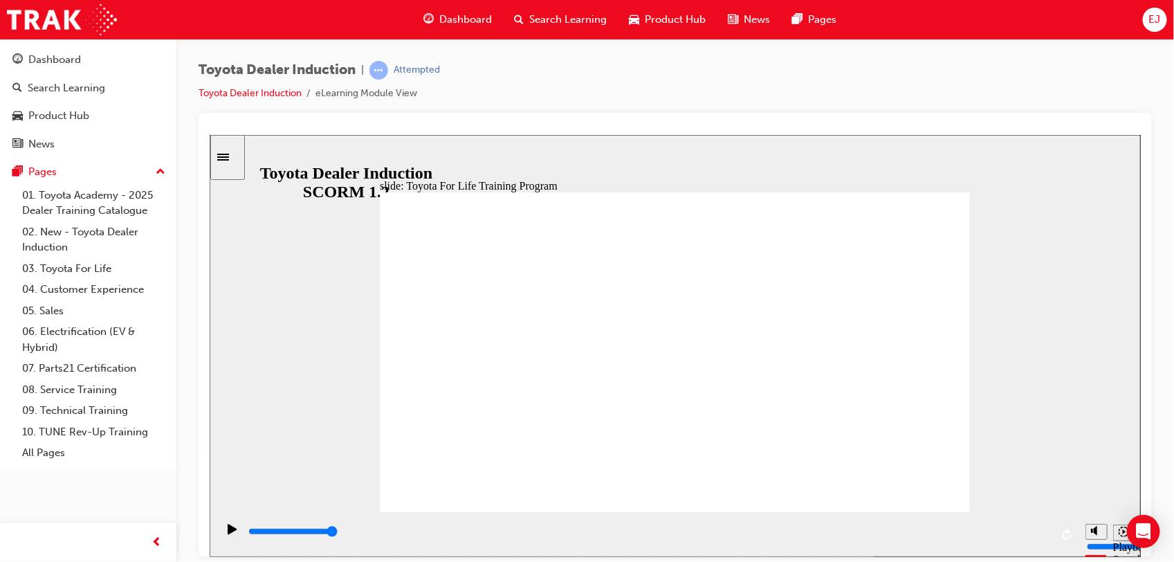
drag, startPoint x: 889, startPoint y: 470, endPoint x: 897, endPoint y: 474, distance: 8.4
type input "10800"
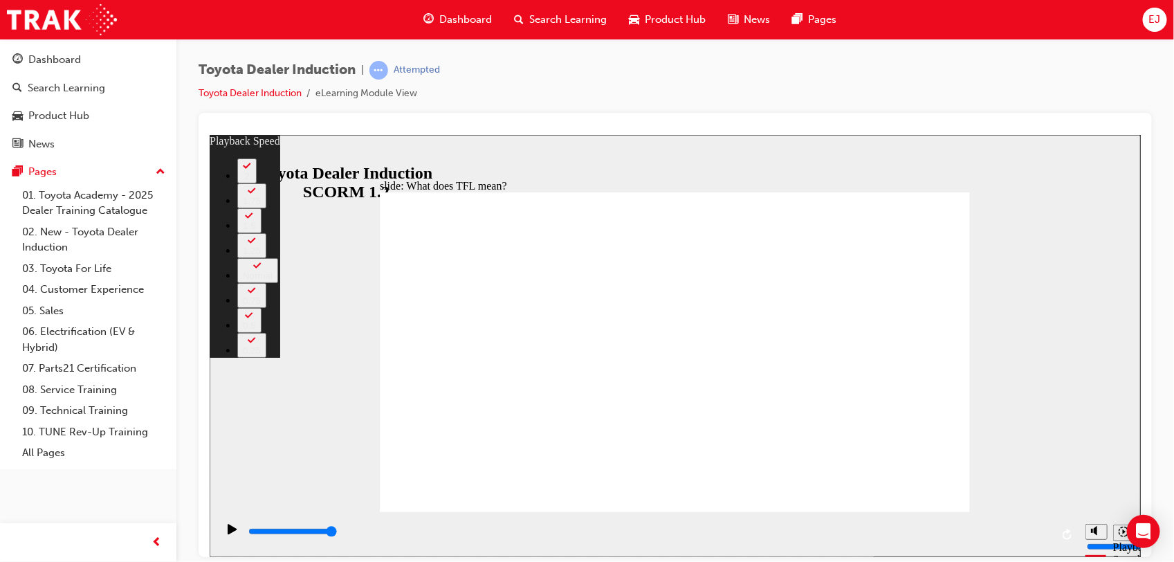
type input "139"
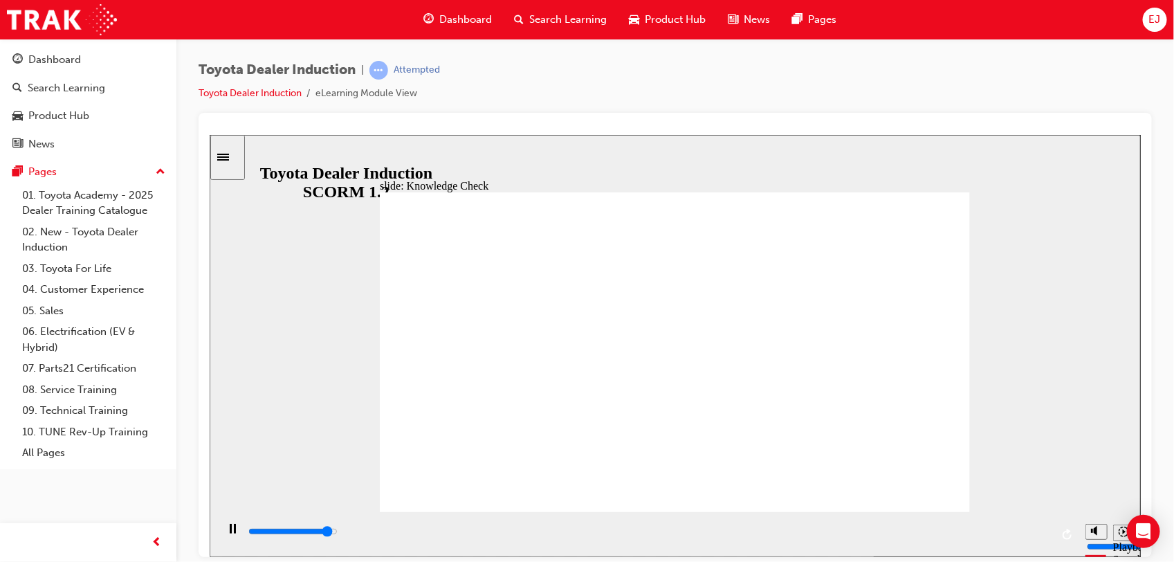
type input "4800"
radio input "true"
type input "5000"
radio input "false"
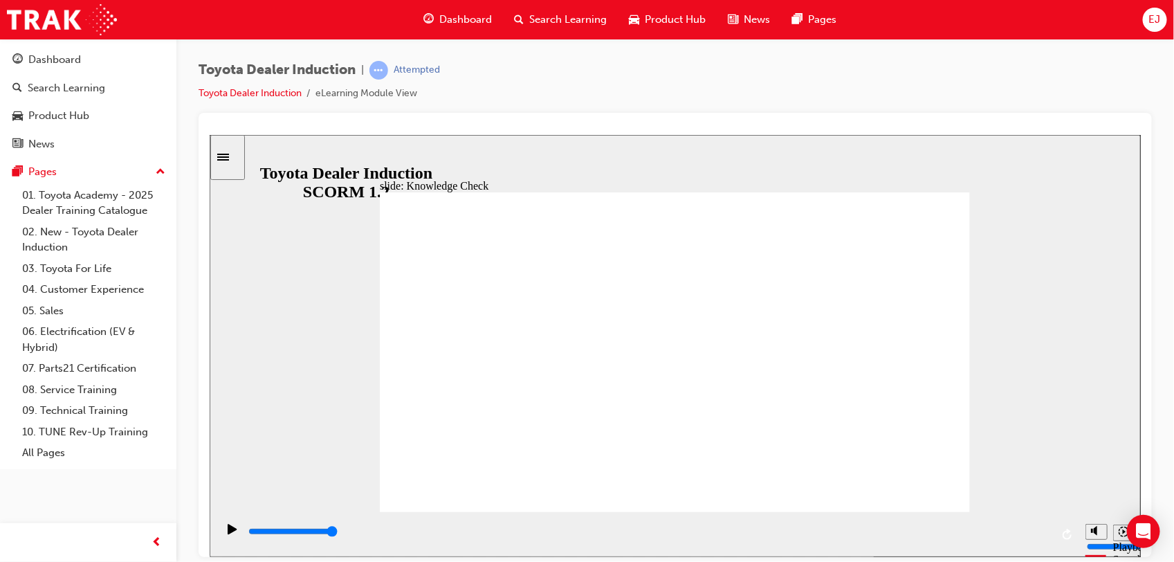
radio input "true"
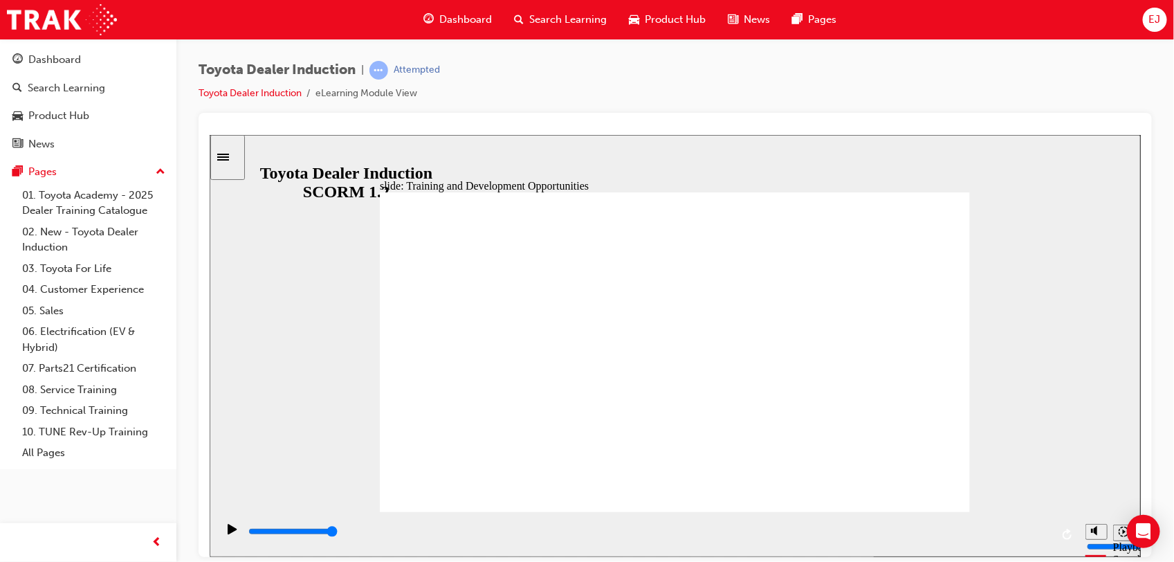
drag, startPoint x: 919, startPoint y: 249, endPoint x: 931, endPoint y: 275, distance: 28.8
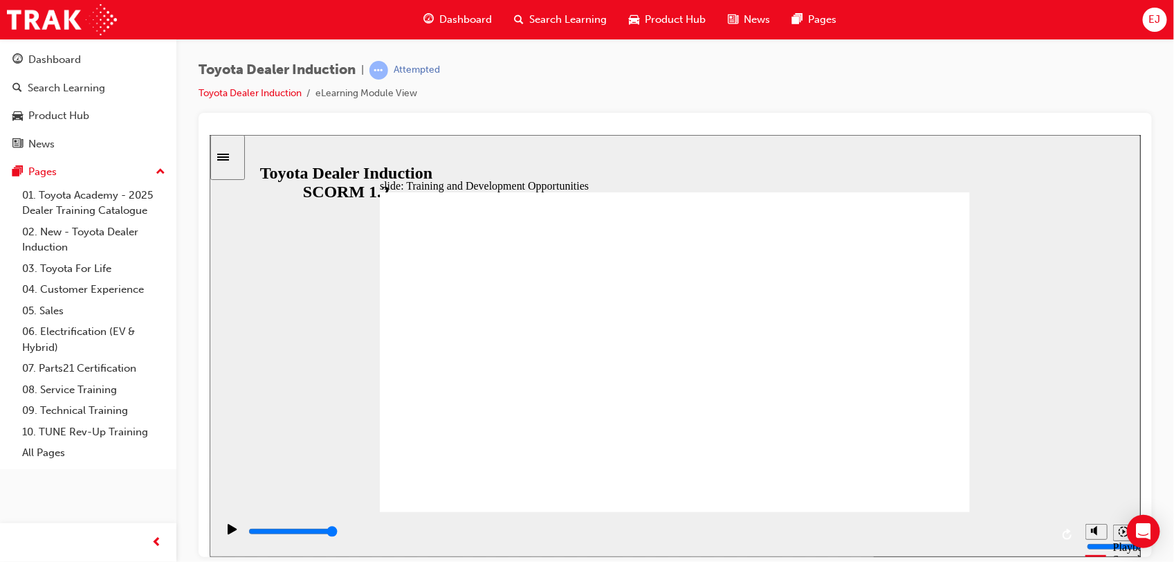
drag, startPoint x: 883, startPoint y: 293, endPoint x: 904, endPoint y: 287, distance: 21.5
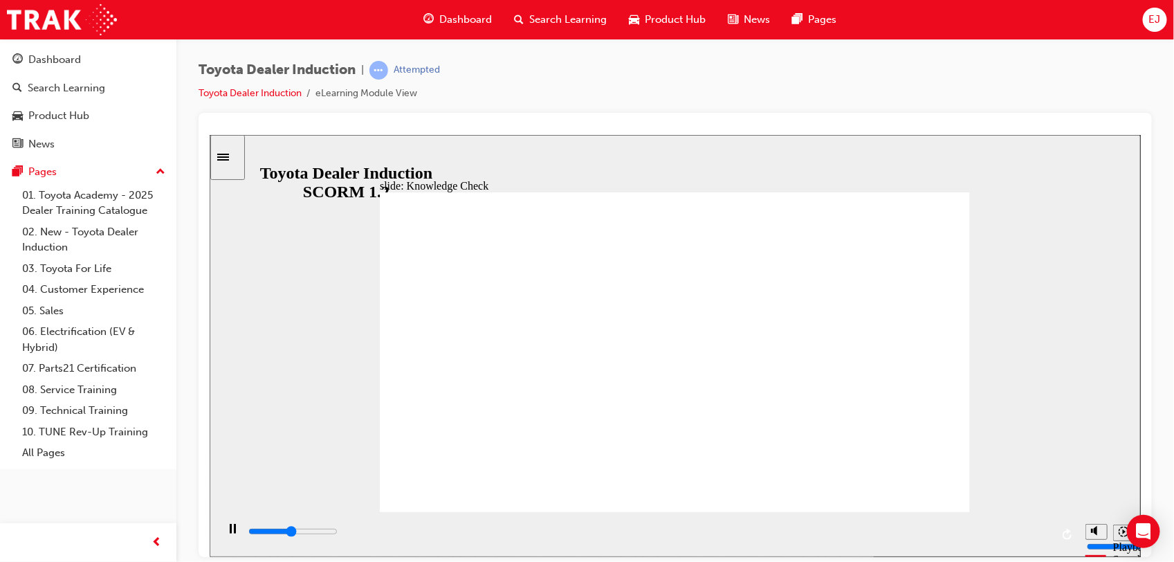
type input "2500"
radio input "true"
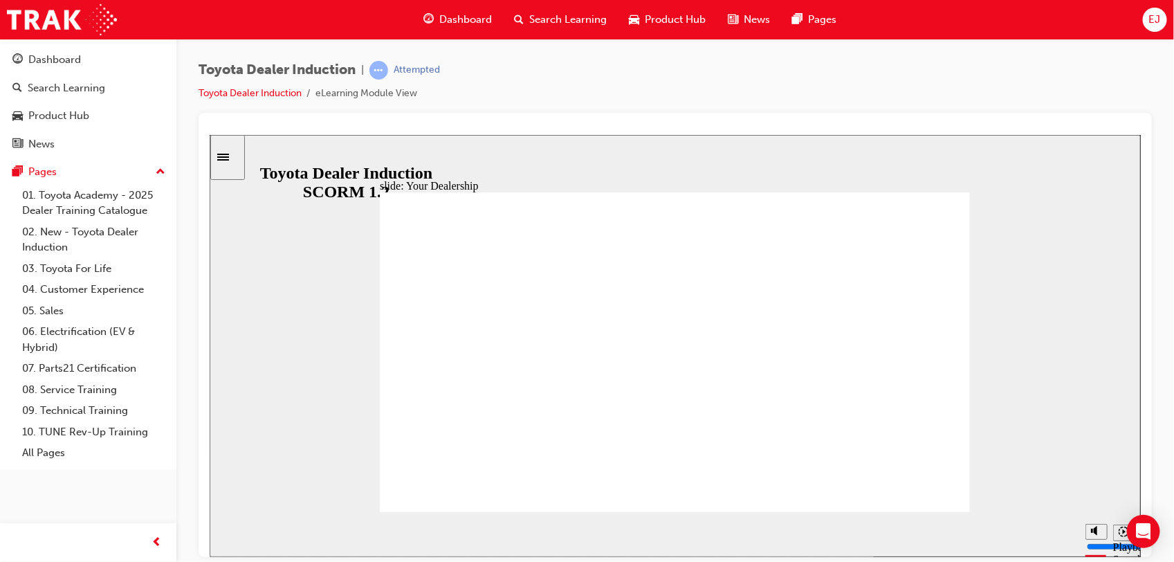
click at [776, 225] on span "Rectangle 1" at bounding box center [674, 358] width 590 height 332
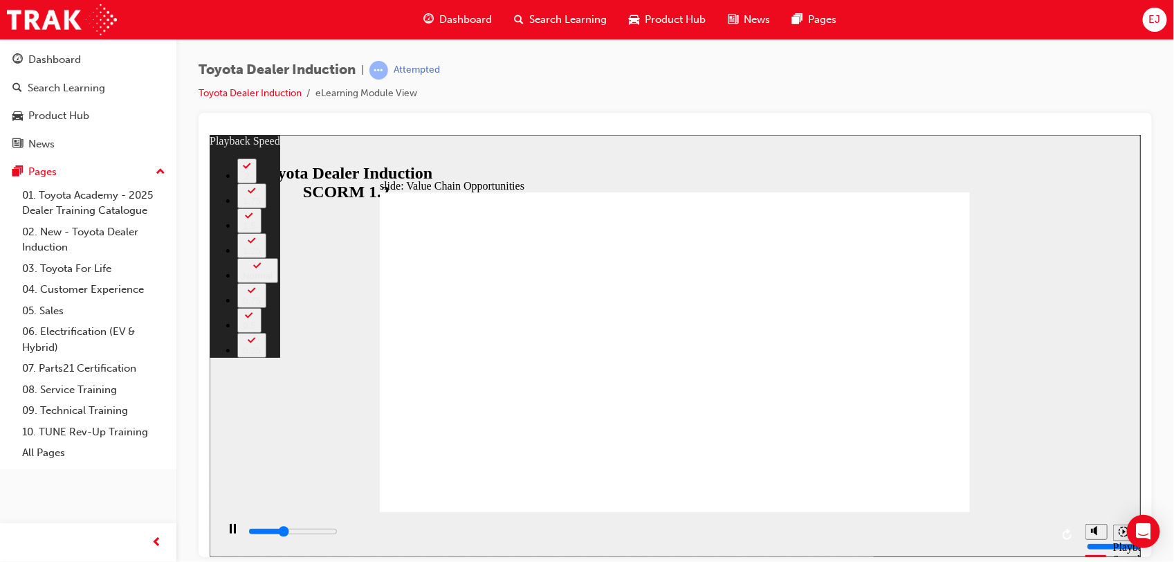
type input "4300"
type input "0"
type input "5600"
type input "1"
type input "6100"
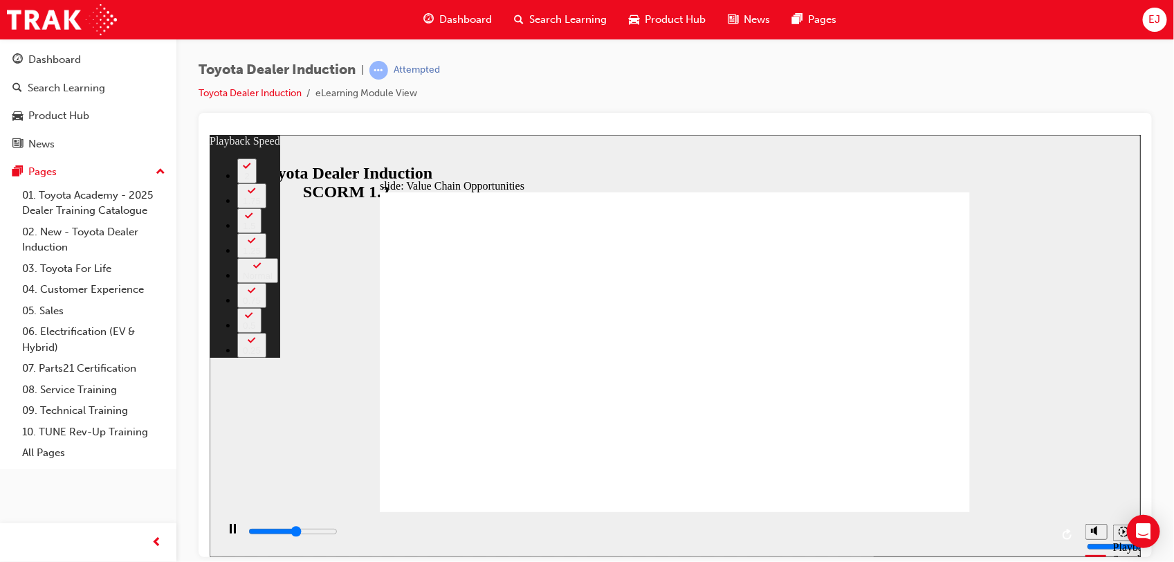
type input "2"
type input "6700"
type input "2"
type input "7300"
type input "3"
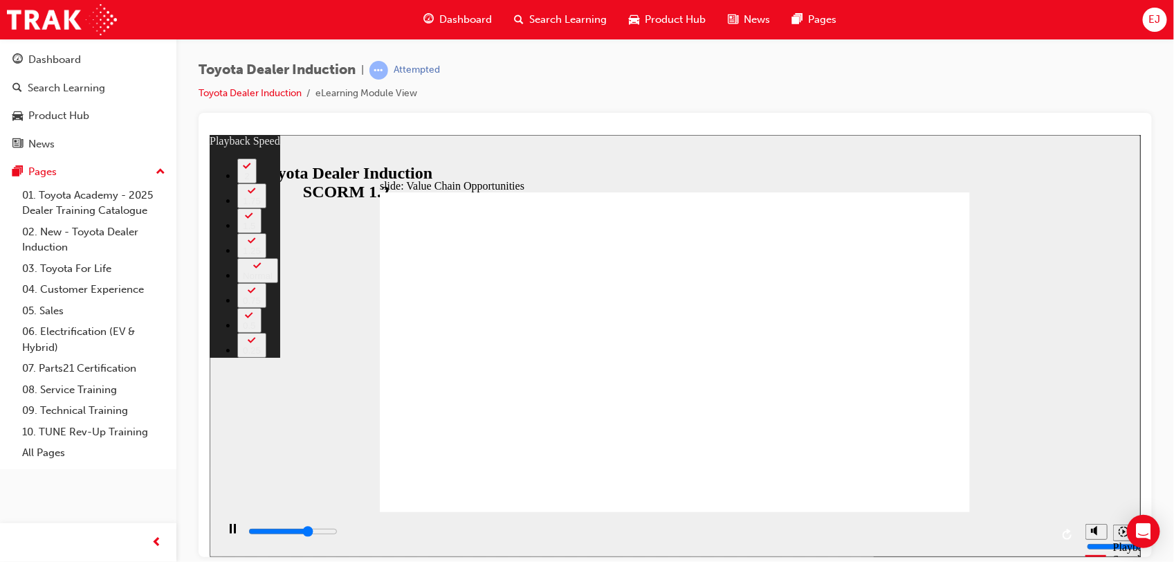
type input "7900"
type input "4"
type input "8400"
type input "4"
type input "9000"
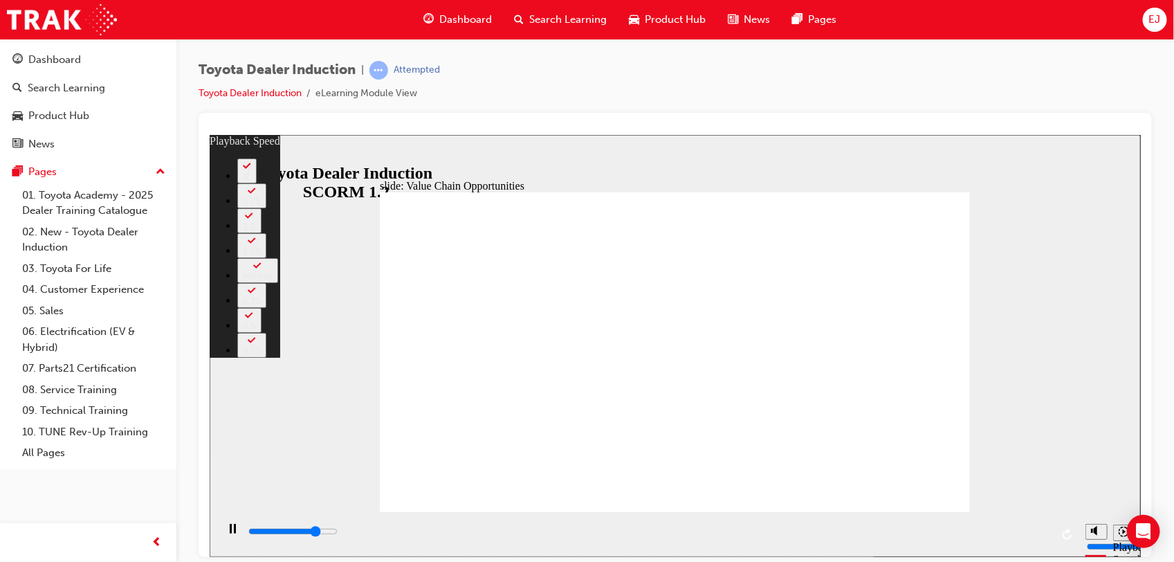
type input "5"
type input "9500"
type input "5"
type input "10100"
type input "6"
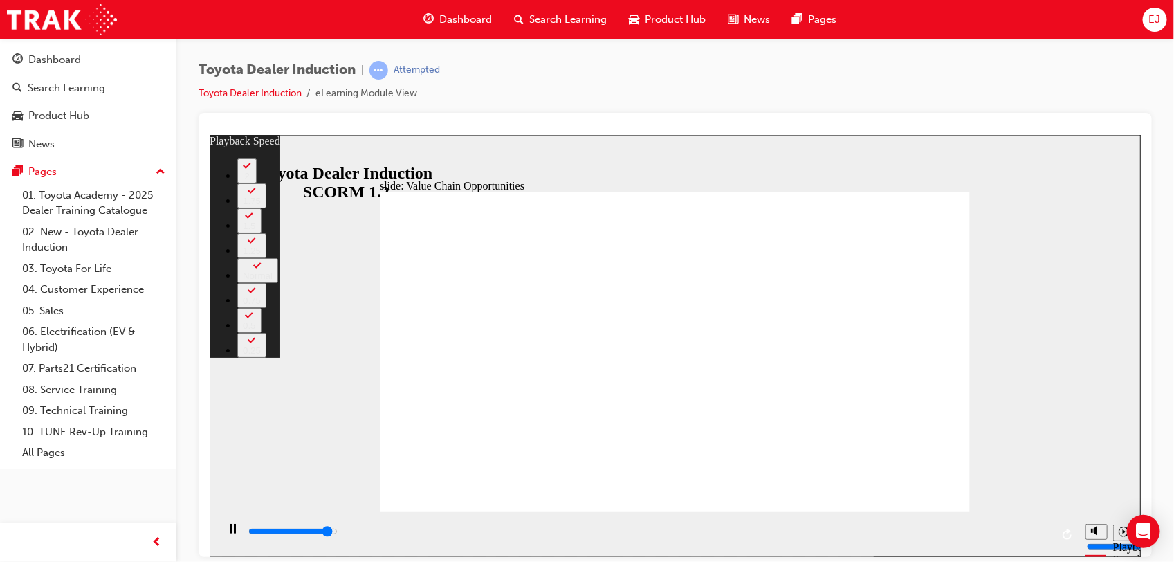
type input "10600"
type input "6"
type input "11300"
click at [256, 183] on button "2" at bounding box center [246, 170] width 19 height 25
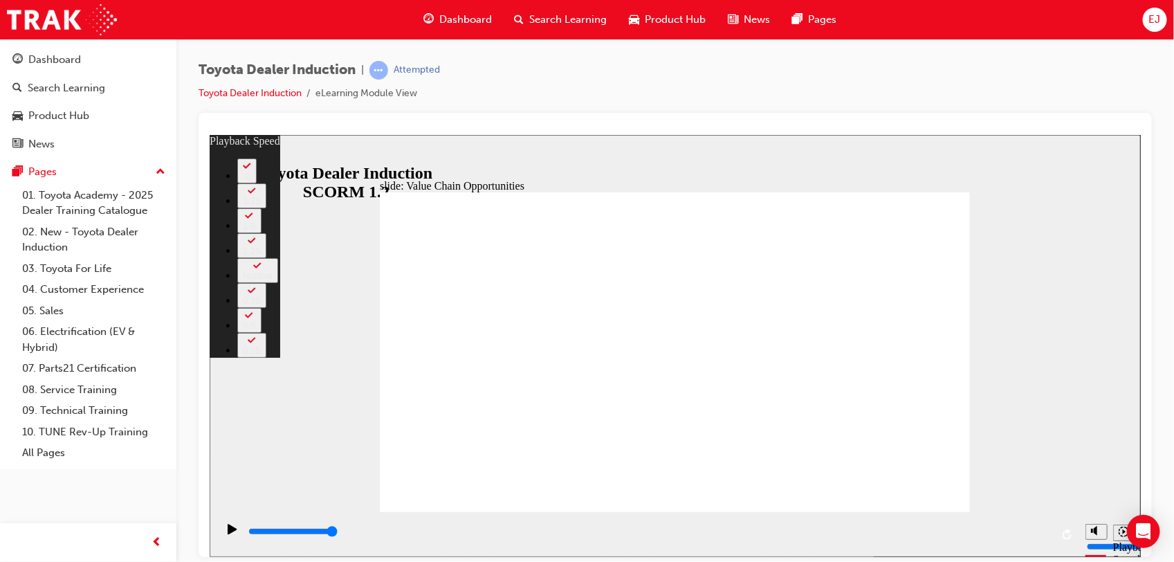
type input "64"
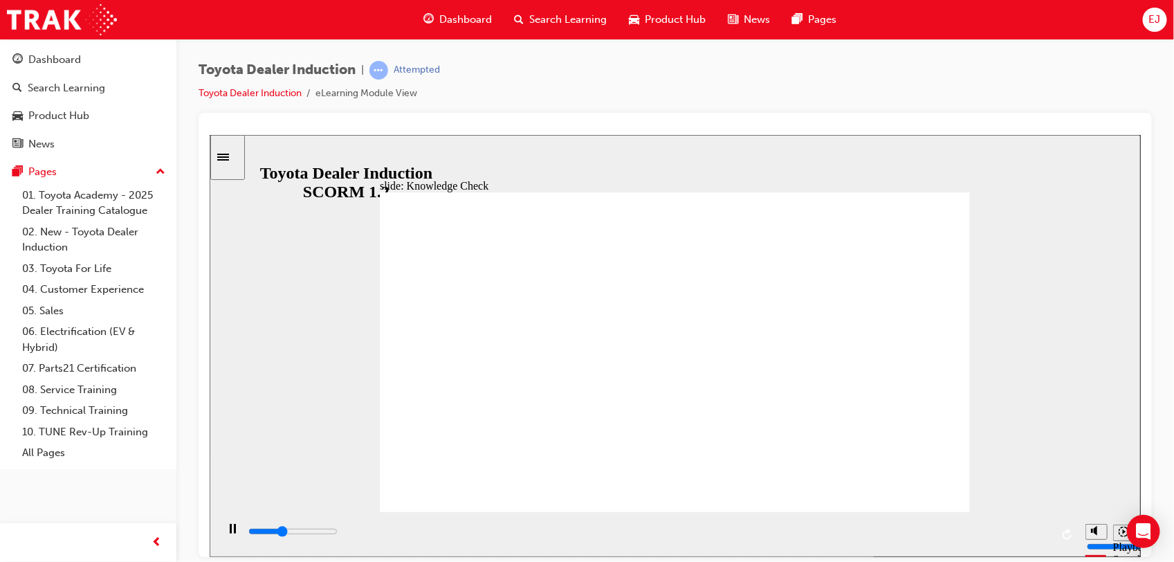
type input "1900"
radio input "true"
type input "1700"
radio input "true"
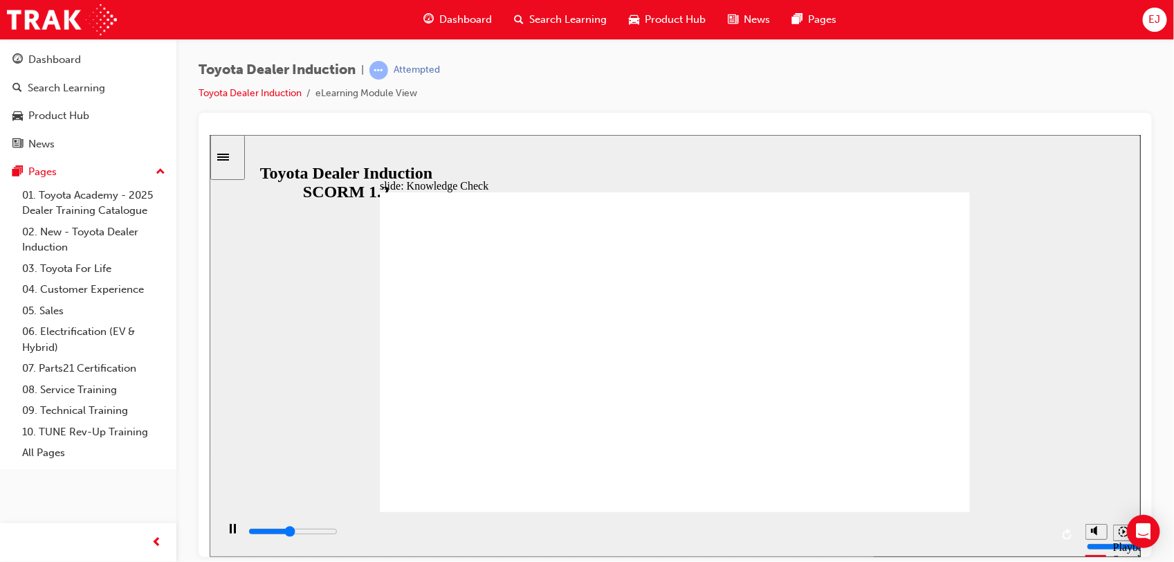
drag, startPoint x: 699, startPoint y: 391, endPoint x: 779, endPoint y: 456, distance: 103.2
type input "2400"
radio input "false"
radio input "true"
type input "3100"
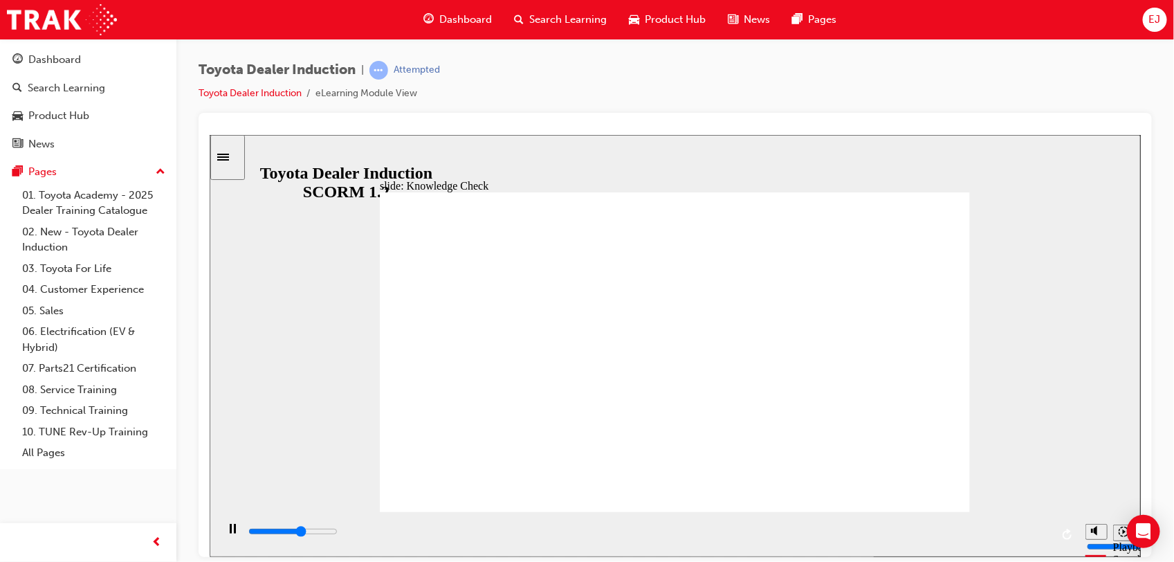
radio input "true"
drag, startPoint x: 692, startPoint y: 412, endPoint x: 938, endPoint y: 491, distance: 258.5
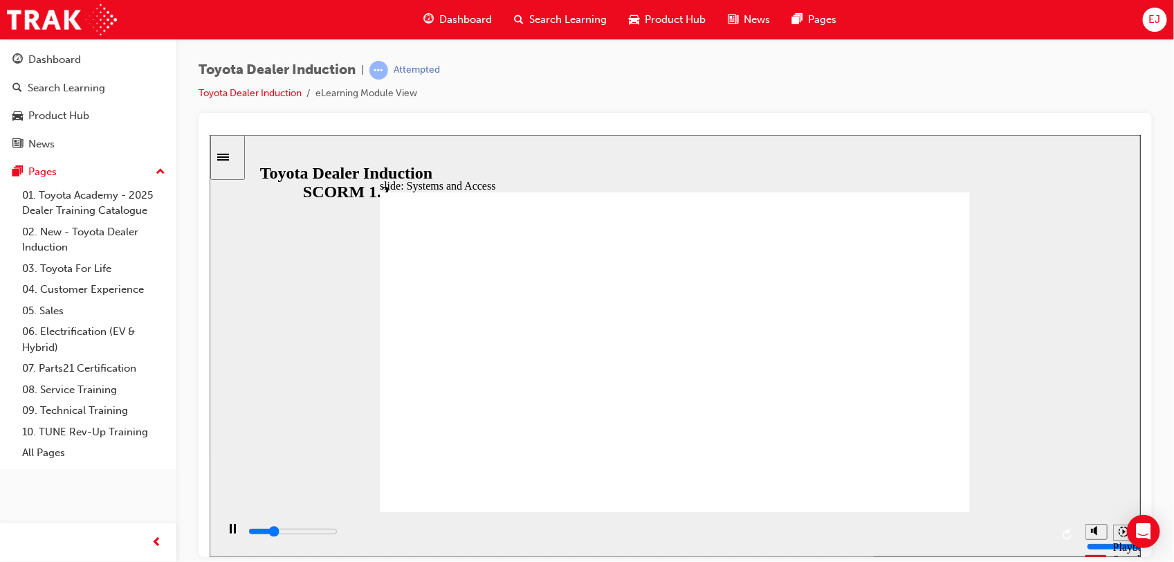
drag, startPoint x: 895, startPoint y: 234, endPoint x: 537, endPoint y: 358, distance: 379.0
drag, startPoint x: 634, startPoint y: 322, endPoint x: 797, endPoint y: 338, distance: 163.3
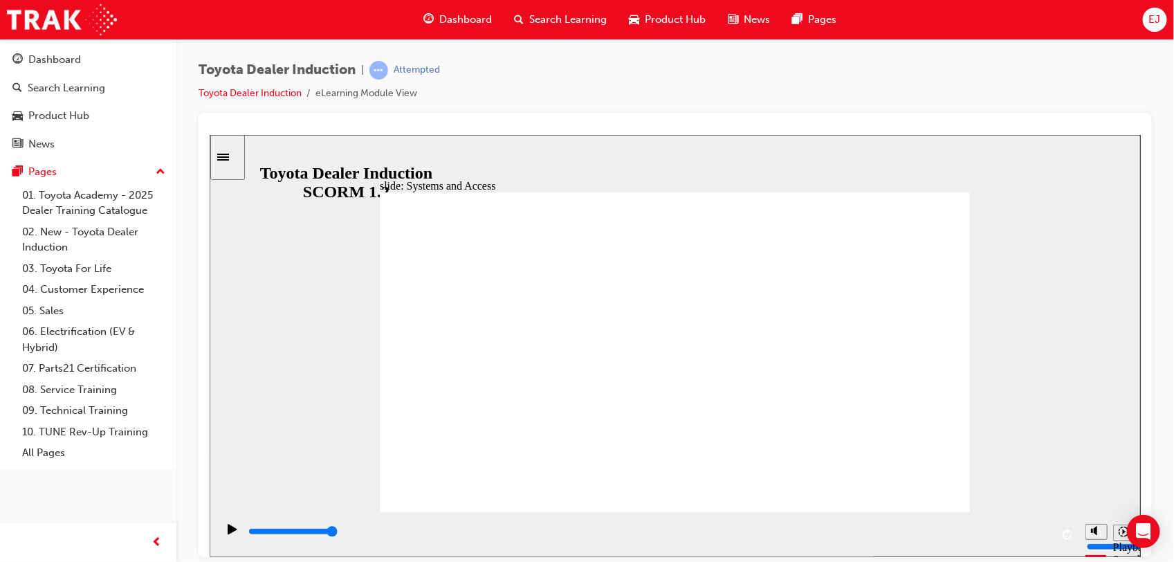
type input "2000"
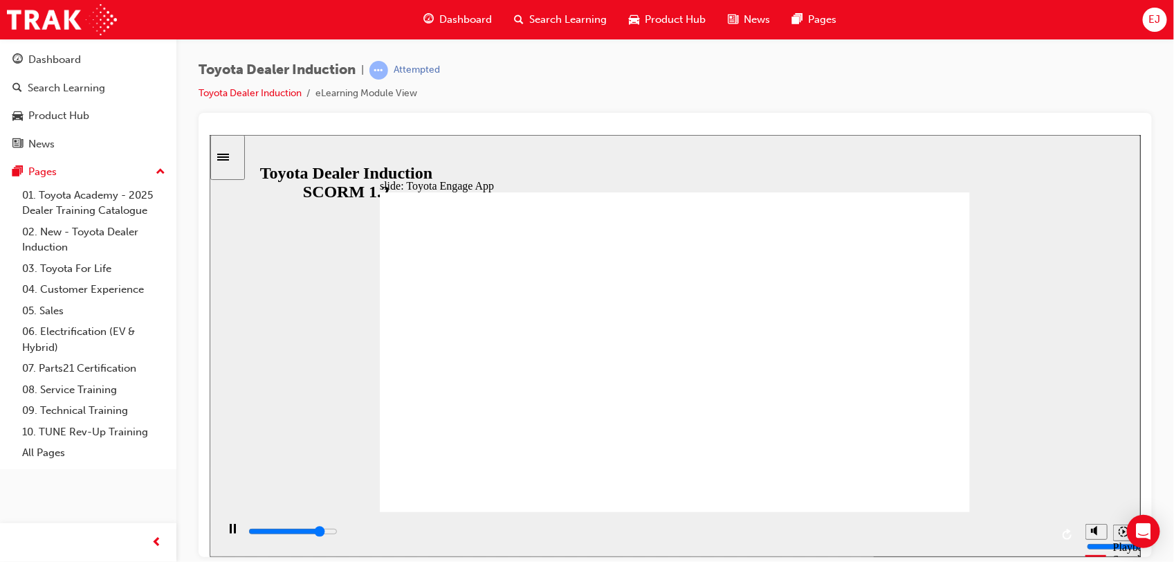
drag, startPoint x: 899, startPoint y: 467, endPoint x: 909, endPoint y: 483, distance: 18.0
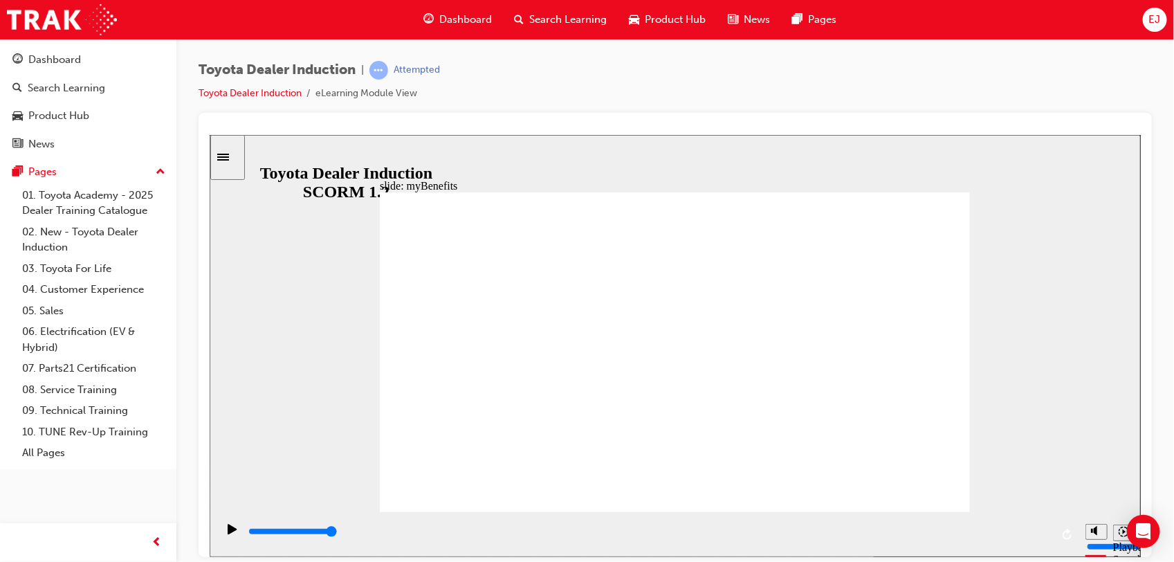
drag, startPoint x: 758, startPoint y: 369, endPoint x: 824, endPoint y: 400, distance: 73.3
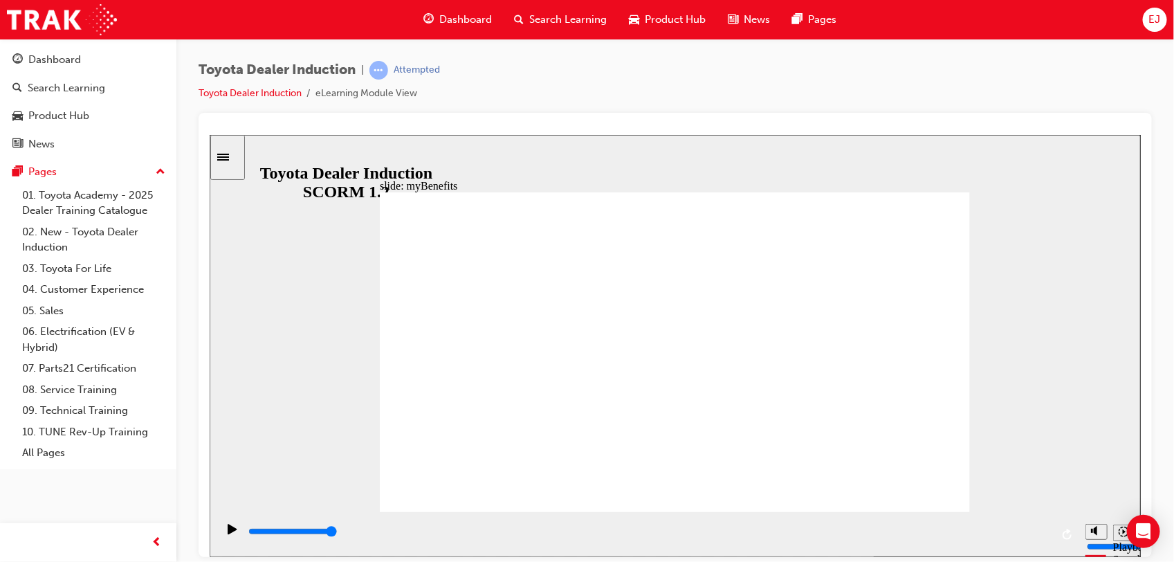
drag, startPoint x: 732, startPoint y: 299, endPoint x: 726, endPoint y: 305, distance: 8.3
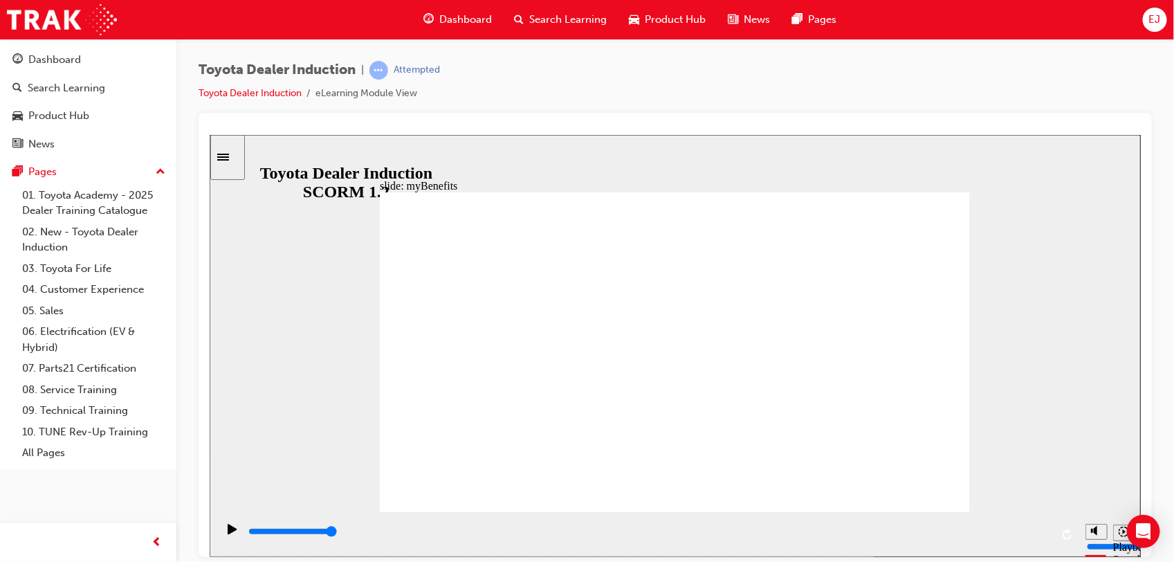
type input "5000"
type input "app"
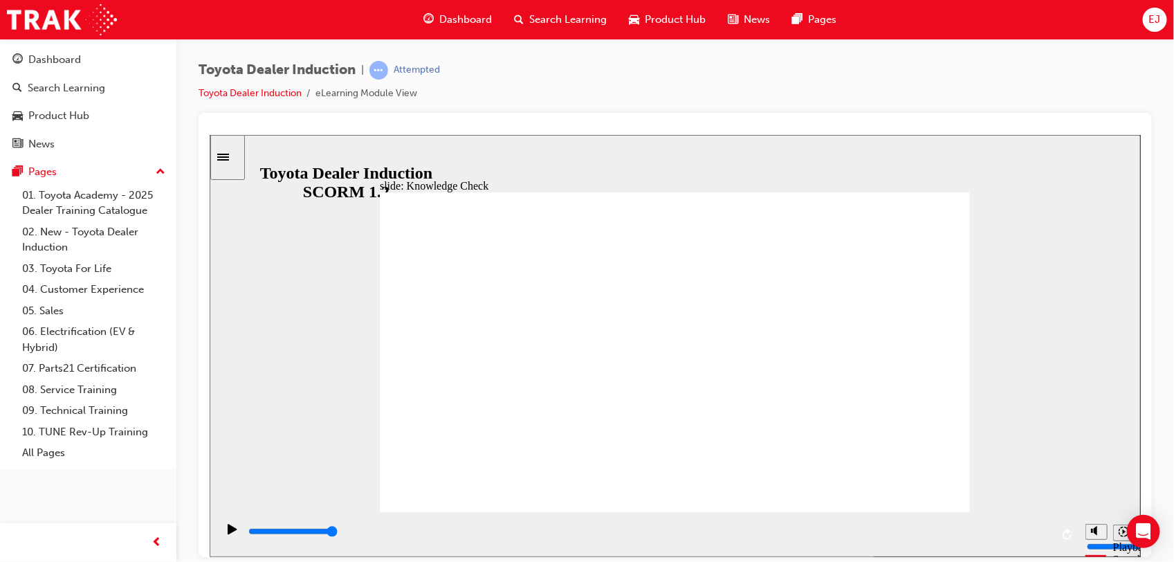
type input "app"
type input "ap"
type input "app"
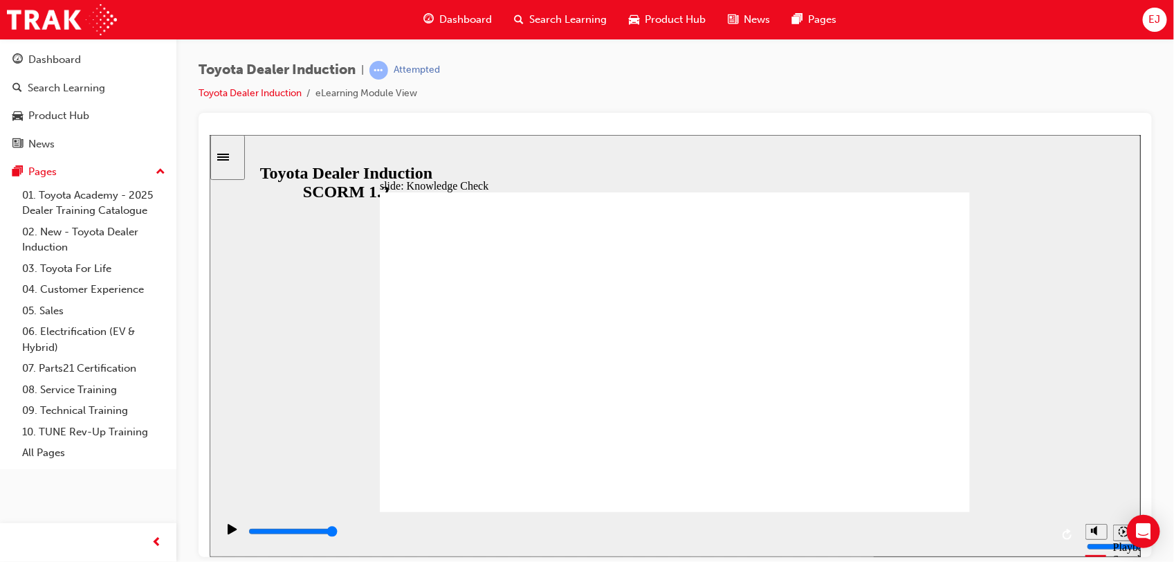
type input "appl"
type input "appli"
type input "applia"
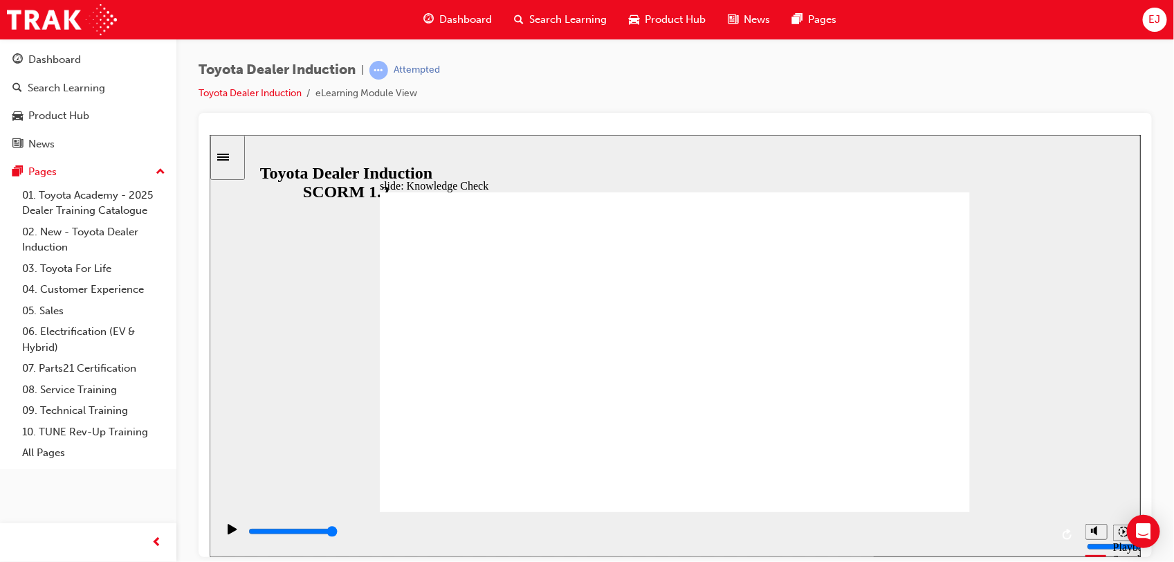
type input "applia"
type input "appli"
type input "applic"
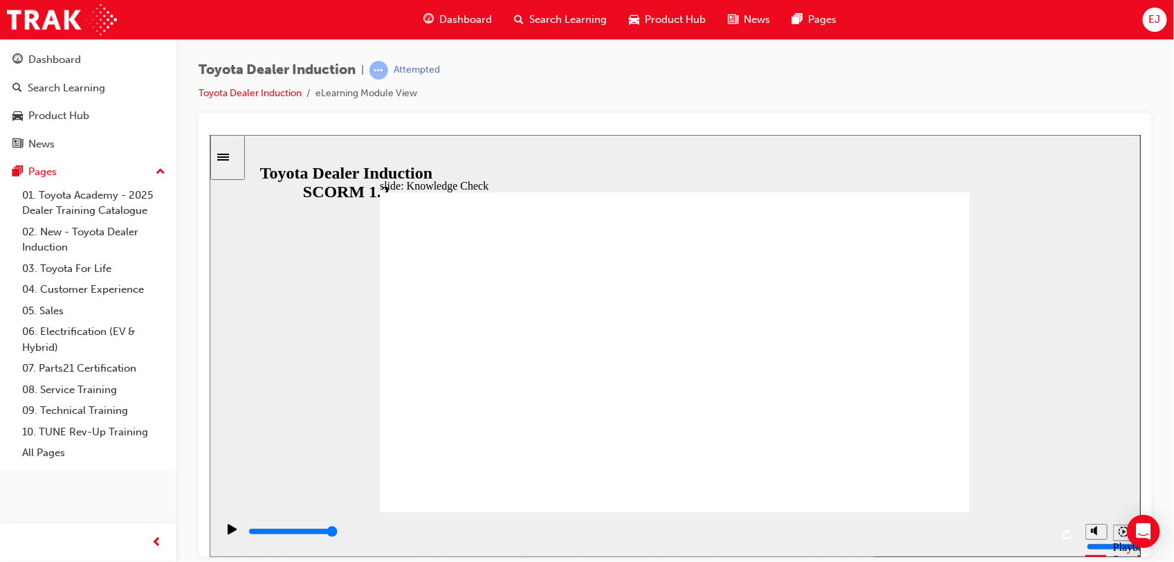
type input "applica"
type input "applicat"
type input "applicati"
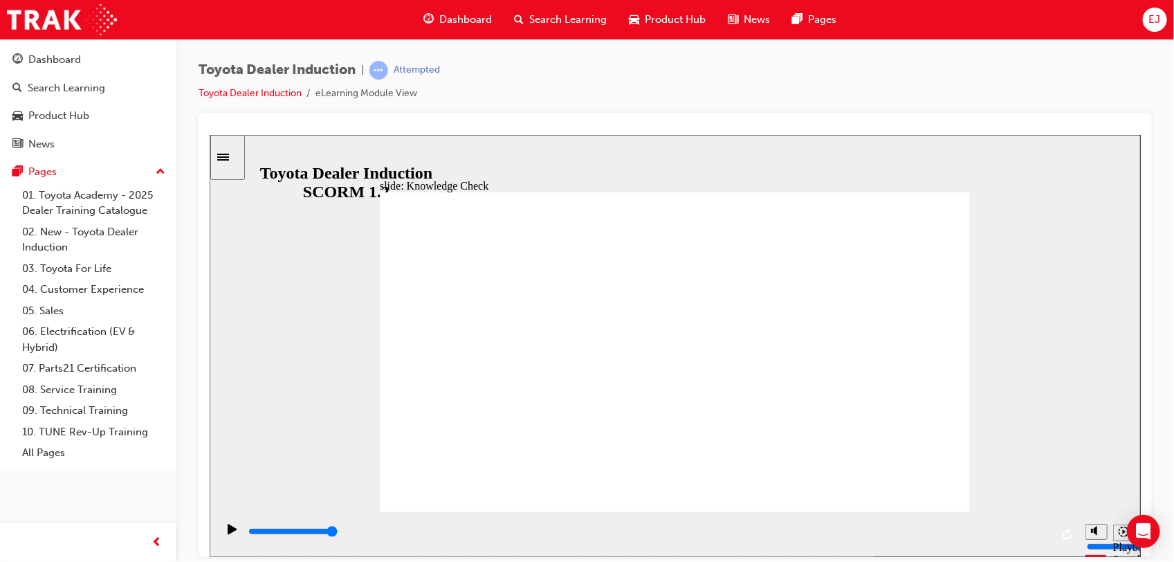
type input "applicati"
type input "applicatio"
type input "application"
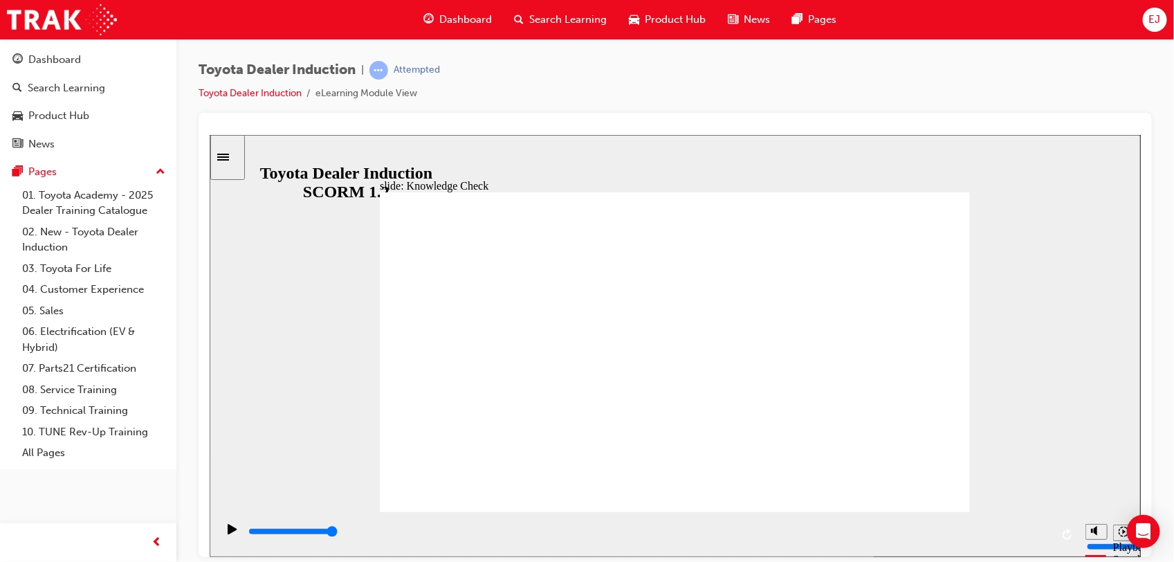
type input "application"
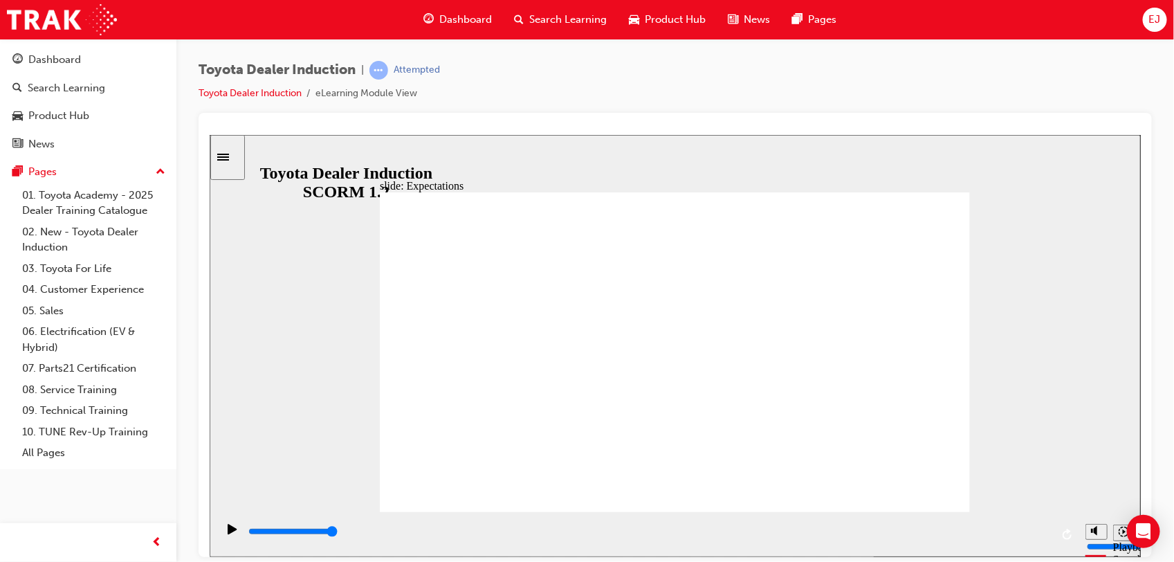
type input "5900"
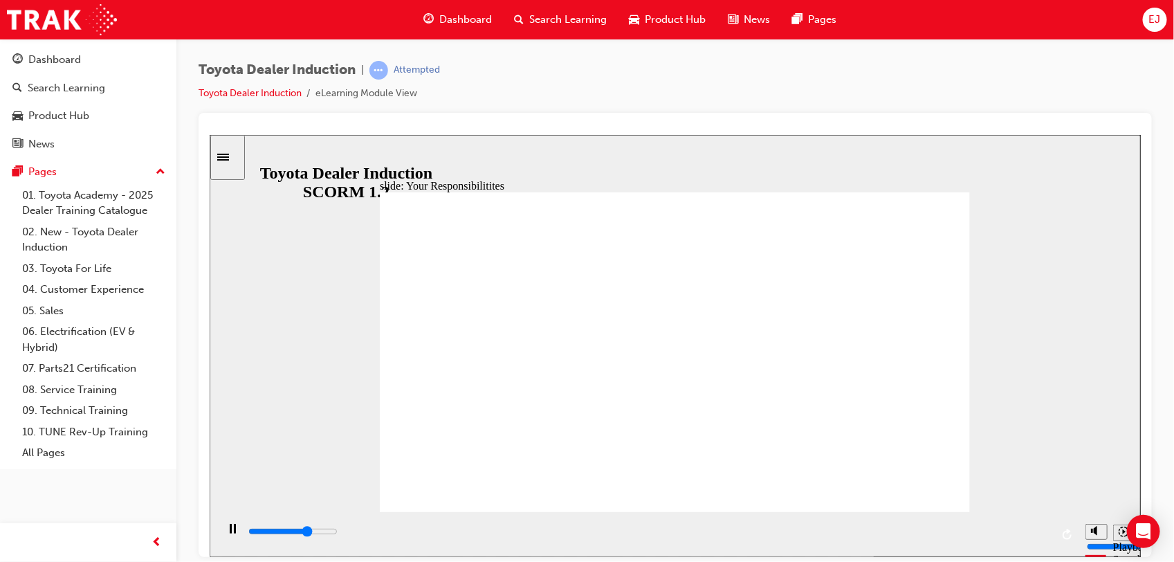
checkbox input "true"
type input "6600"
checkbox input "true"
drag, startPoint x: 435, startPoint y: 255, endPoint x: 432, endPoint y: 315, distance: 59.5
type input "7400"
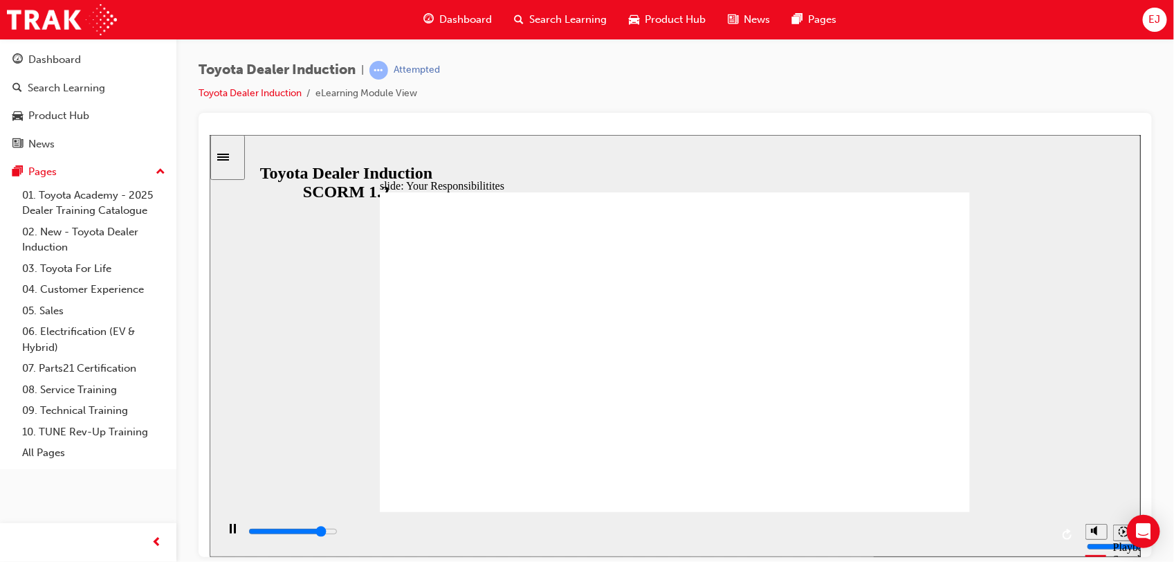
checkbox input "true"
type input "8300"
checkbox input "true"
type input "8400"
checkbox input "true"
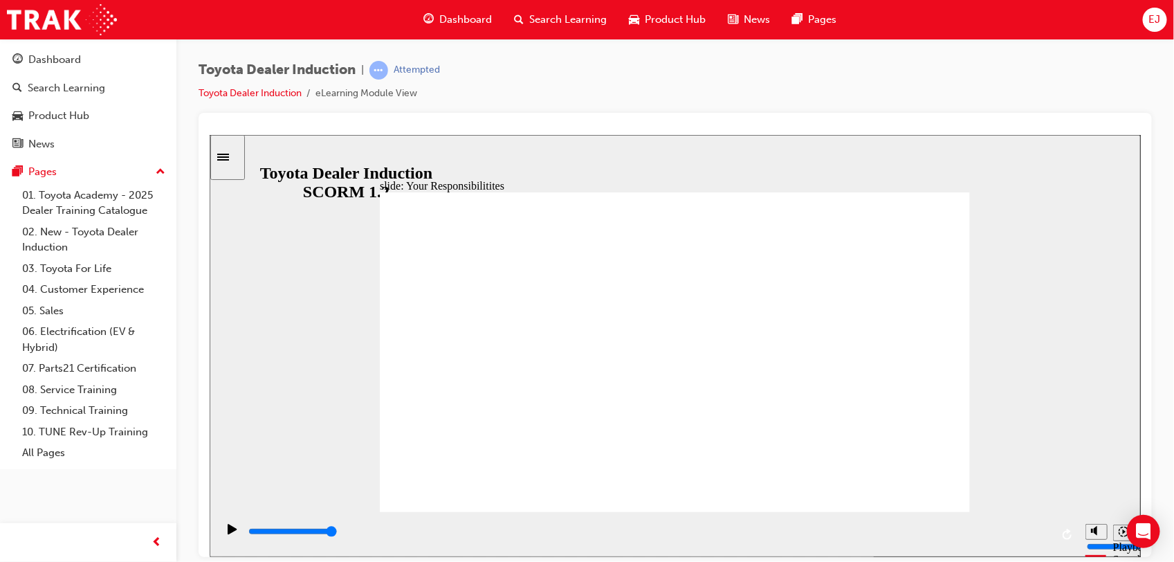
checkbox input "true"
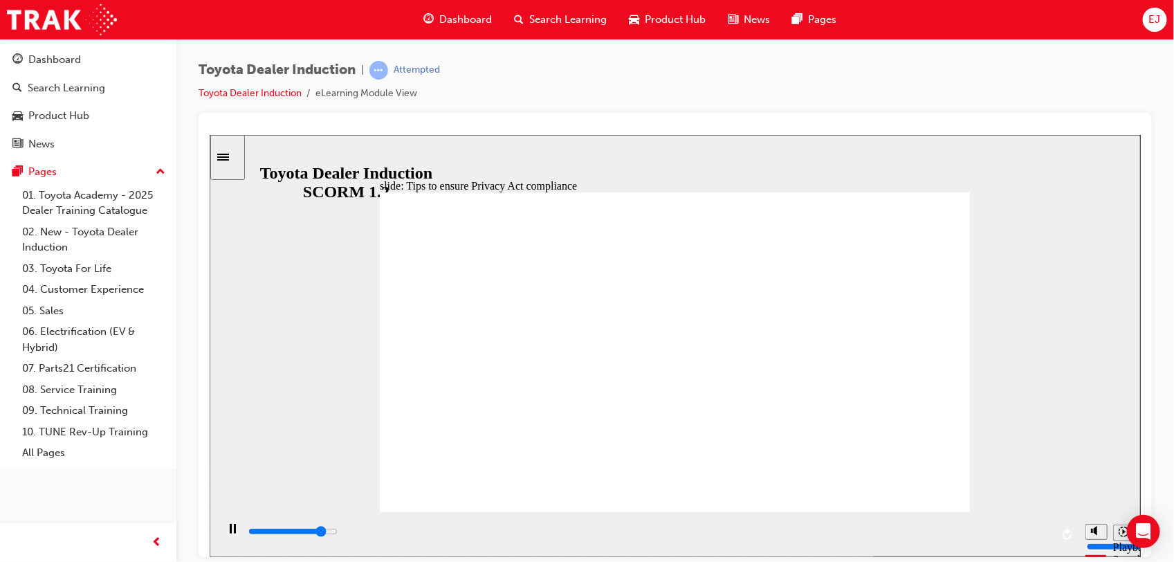
drag, startPoint x: 734, startPoint y: 327, endPoint x: 737, endPoint y: 340, distance: 12.8
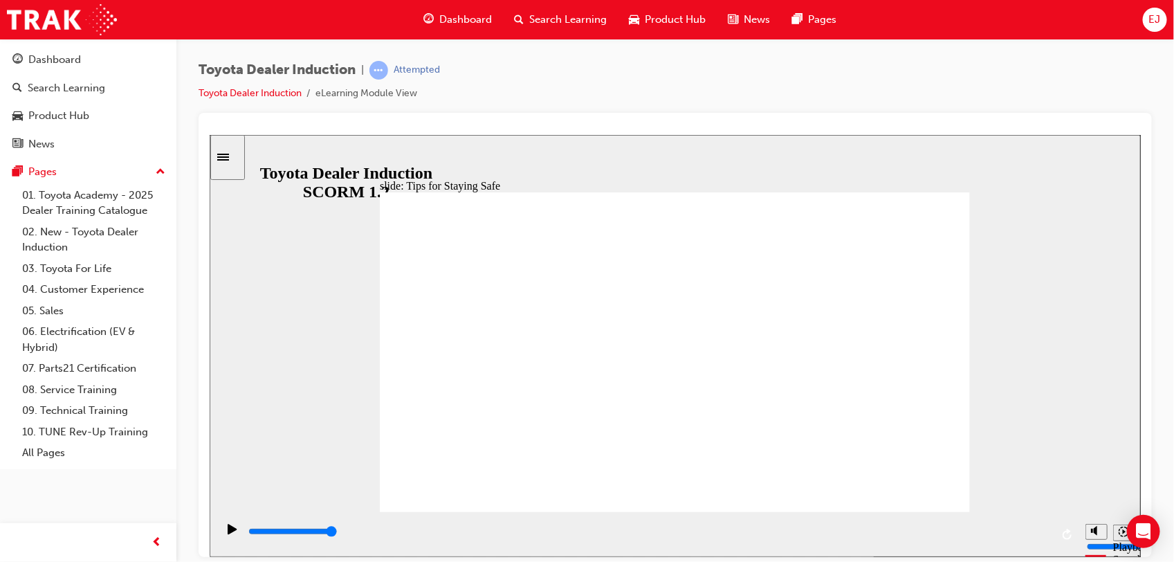
type input "5000"
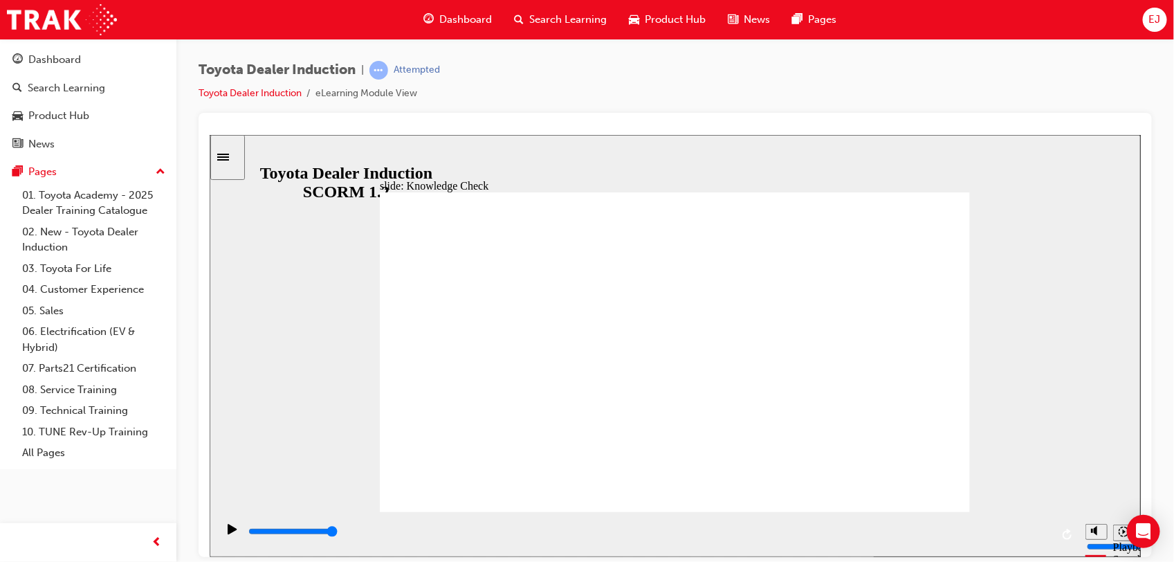
checkbox input "true"
checkbox input "false"
checkbox input "true"
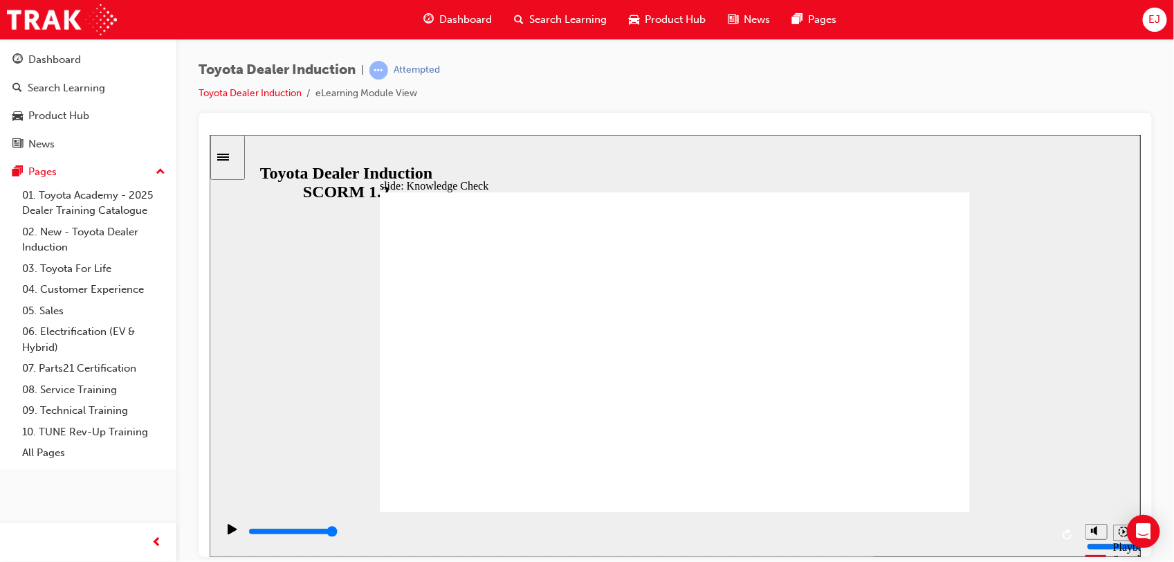
checkbox input "true"
type input "2800"
radio input "true"
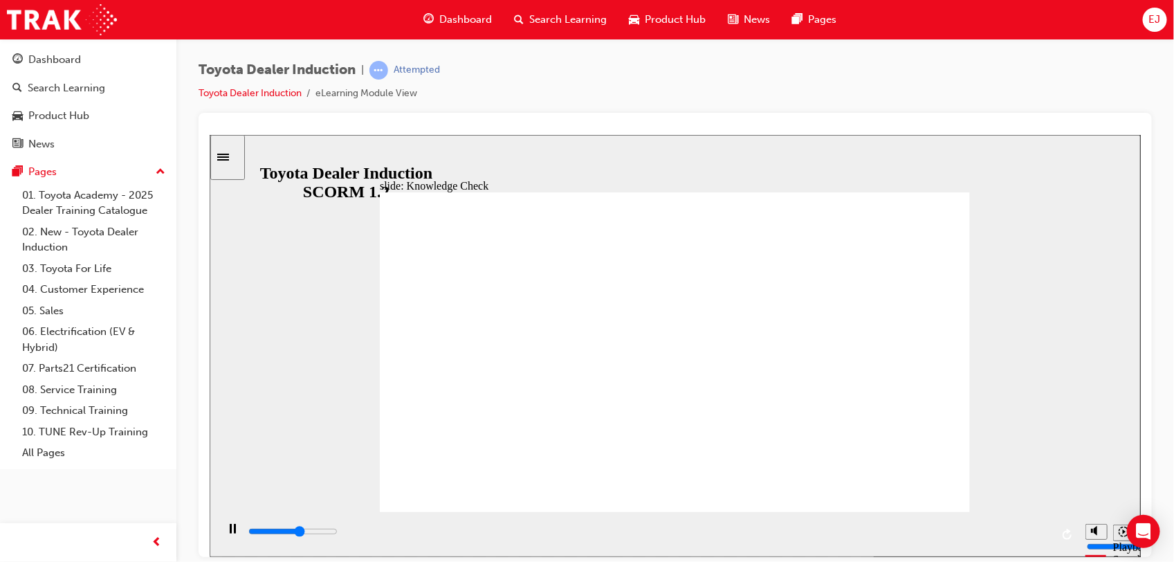
type input "3000"
checkbox input "true"
type input "3900"
checkbox input "true"
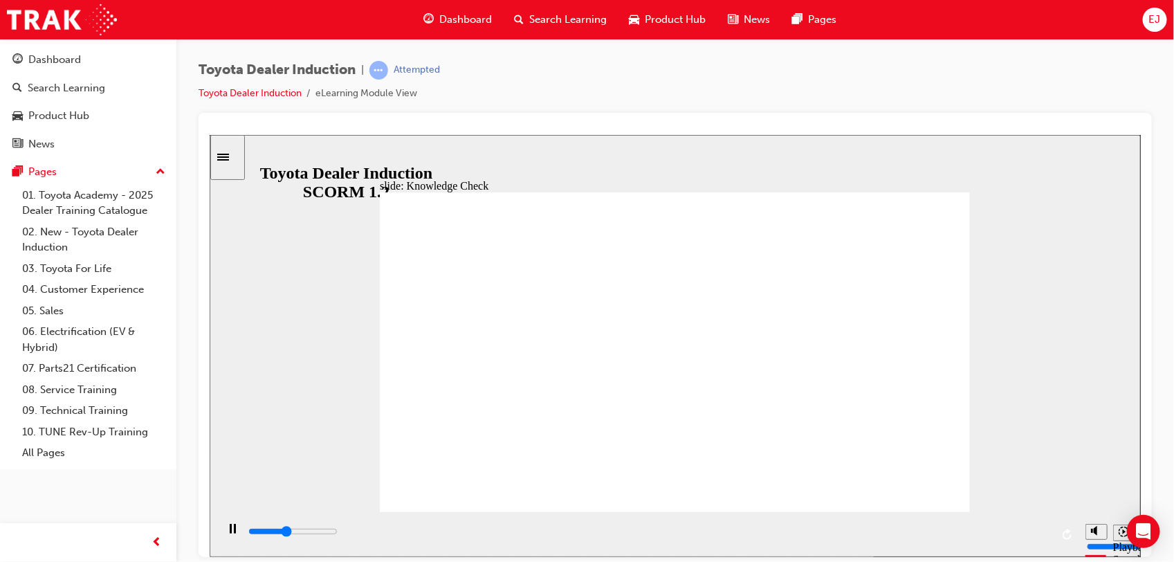
type input "2300"
checkbox input "true"
type input "5000"
checkbox input "true"
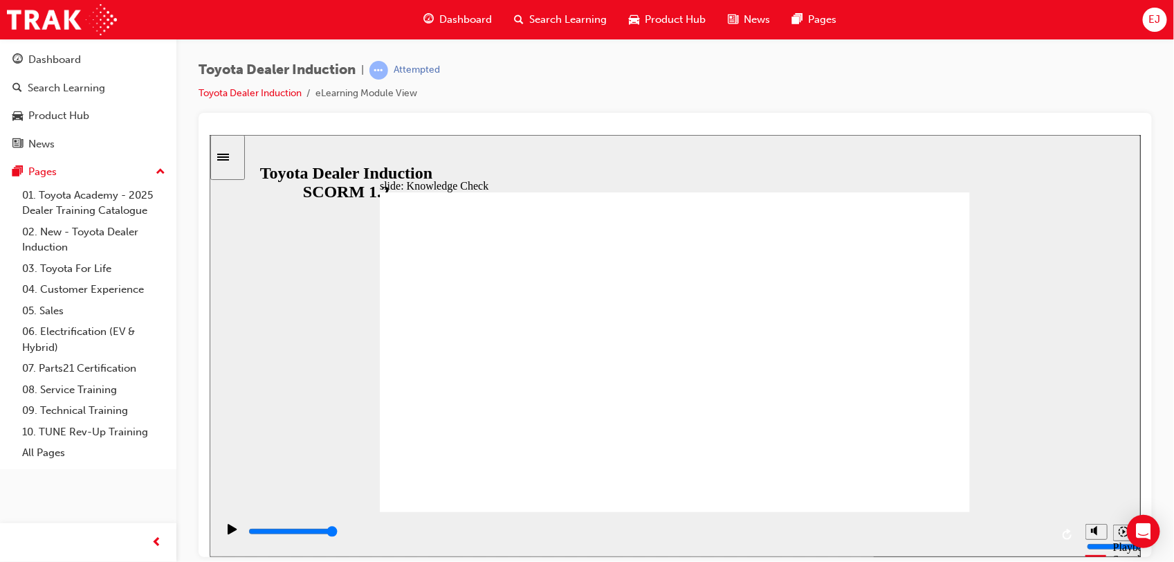
checkbox input "true"
type input "9900"
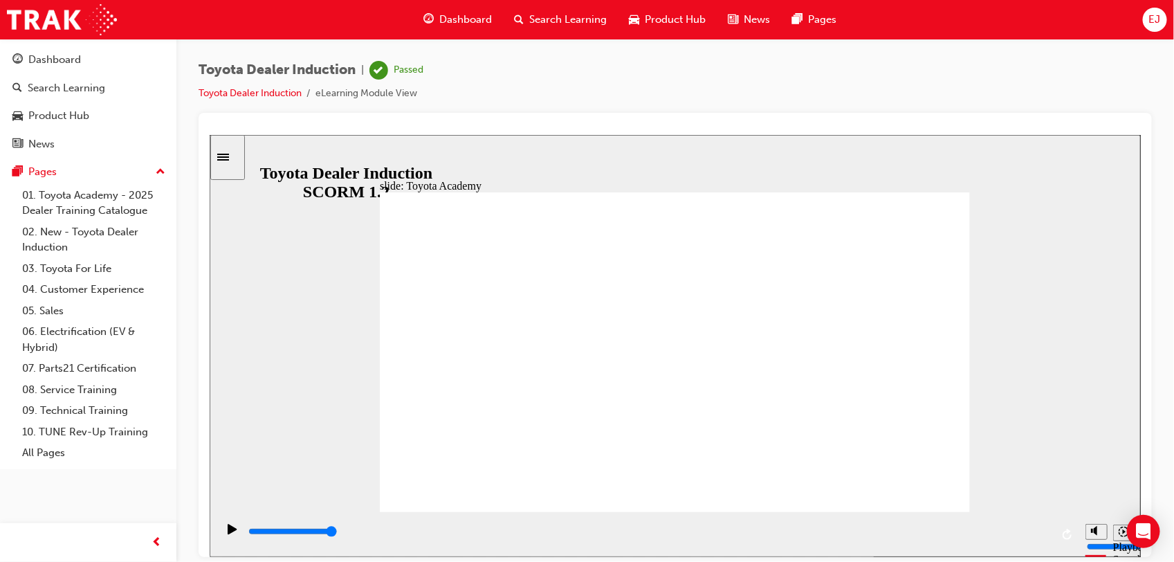
click at [994, 269] on div "slide: Toyota Academy RESTART RESTART RESTART RESTART Back to top Playback Spee…" at bounding box center [674, 345] width 931 height 422
click at [1134, 257] on div "slide: Toyota Academy RESTART RESTART RESTART RESTART Back to top Playback Spee…" at bounding box center [674, 345] width 931 height 422
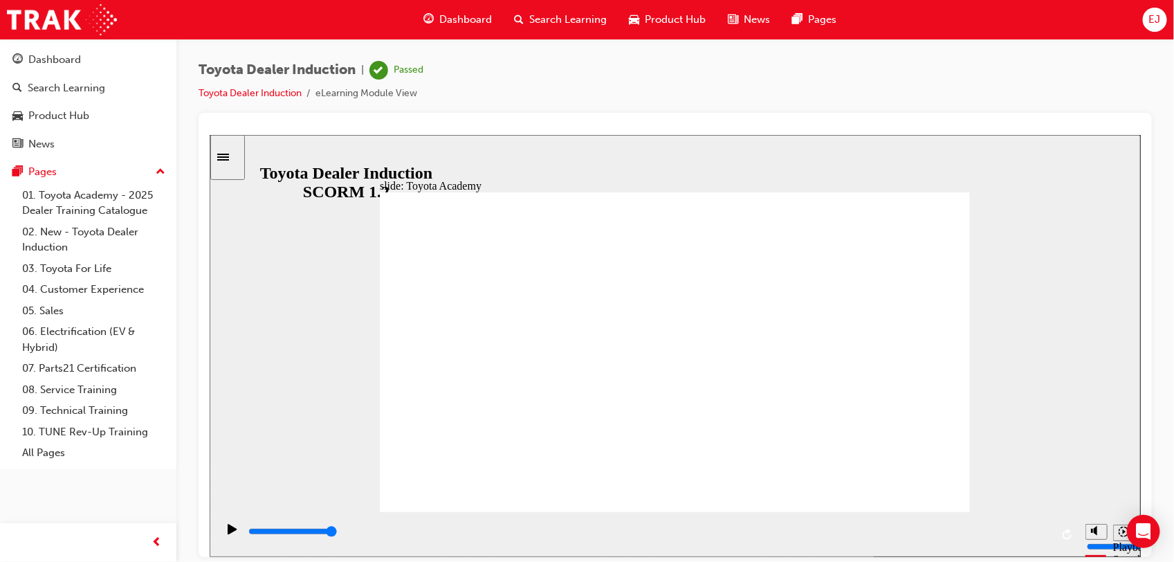
click at [1111, 421] on div "slide: Toyota Academy RESTART RESTART RESTART RESTART Back to top Playback Spee…" at bounding box center [674, 345] width 931 height 422
drag, startPoint x: 778, startPoint y: 415, endPoint x: 758, endPoint y: 394, distance: 28.9
